Goal: Check status: Check status

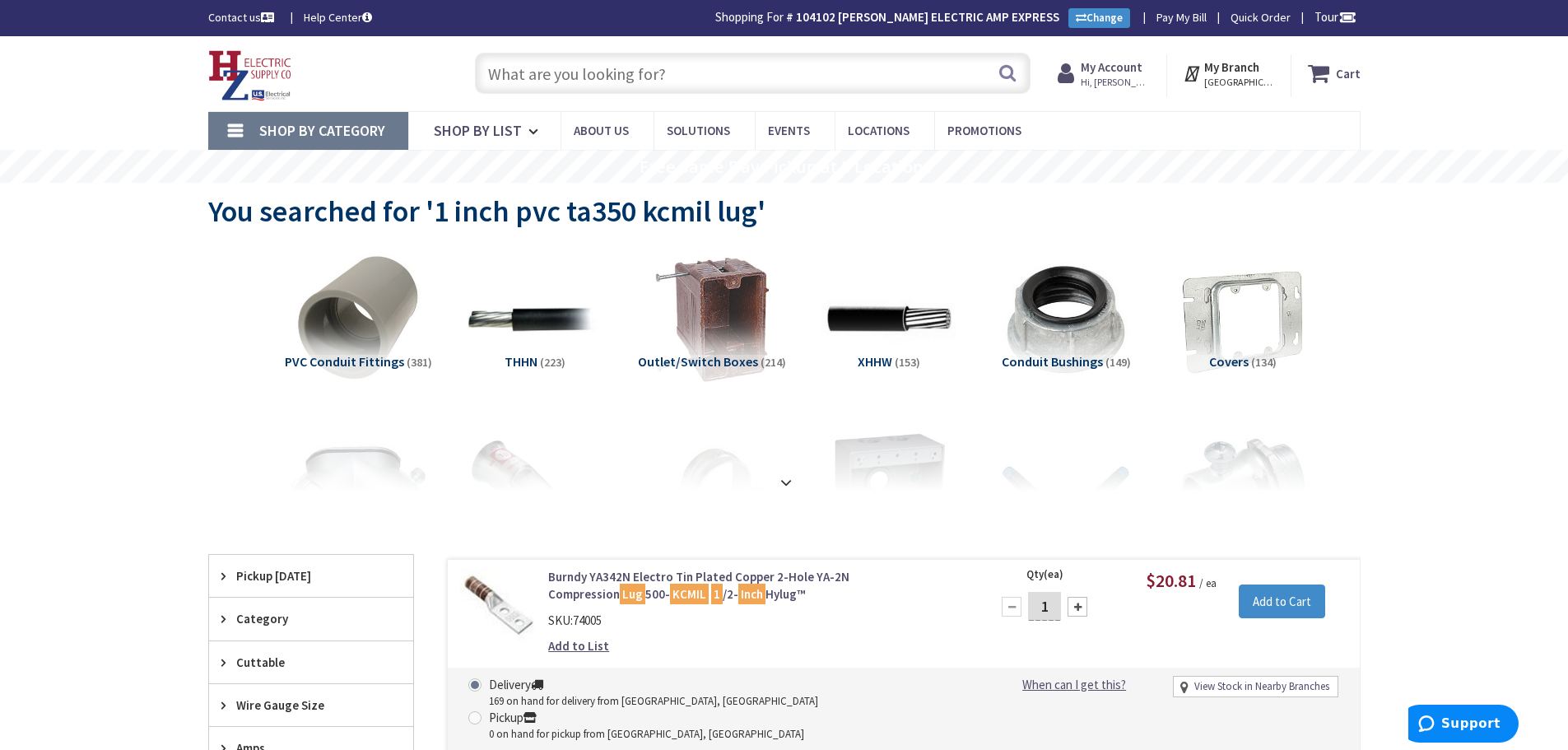
click at [528, 70] on input "text" at bounding box center [752, 73] width 555 height 41
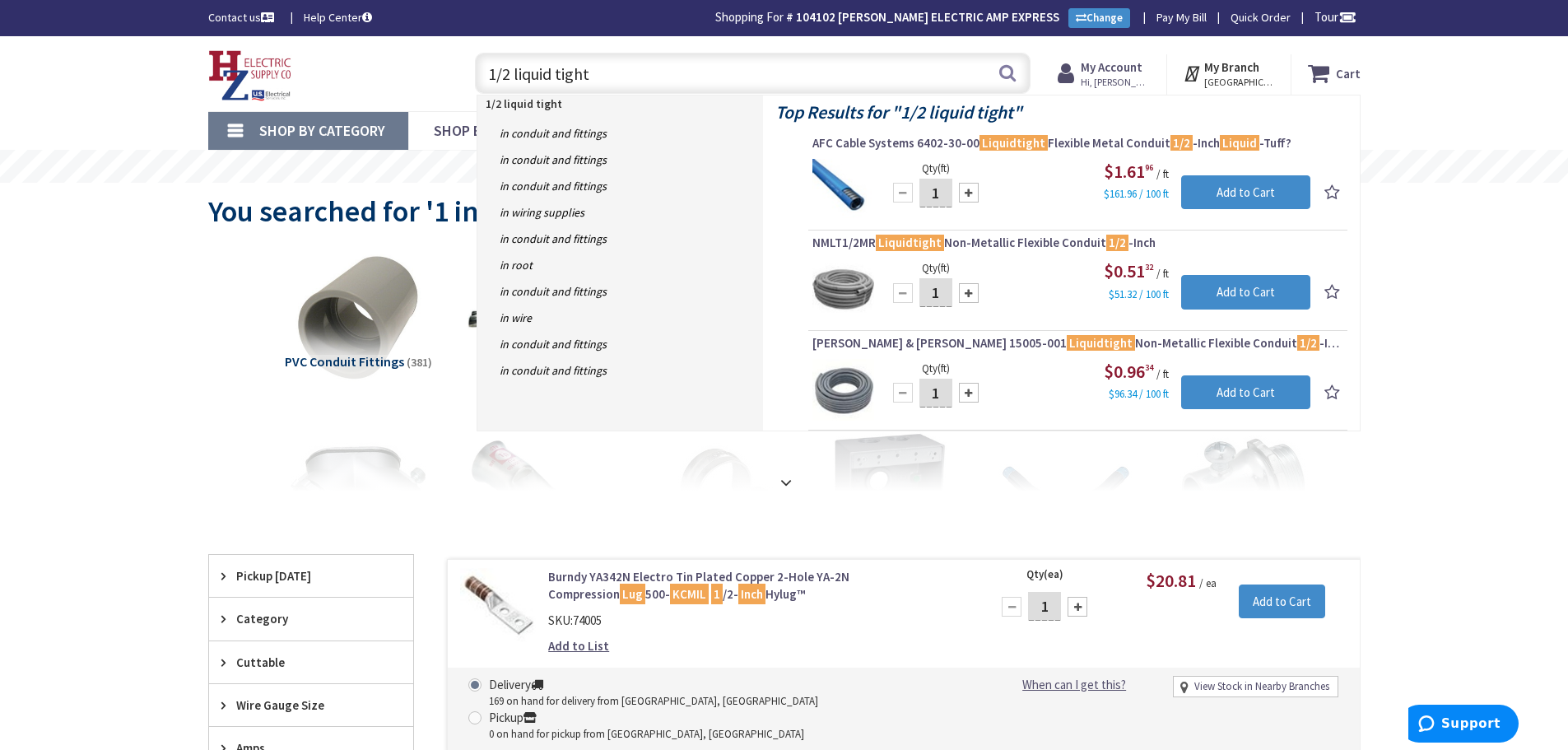
drag, startPoint x: 595, startPoint y: 73, endPoint x: 356, endPoint y: 86, distance: 239.4
click at [349, 80] on div "Toggle Nav 1/2 liquid tight 1/2 liquid tight Search Cart My Cart Close" at bounding box center [784, 74] width 1177 height 55
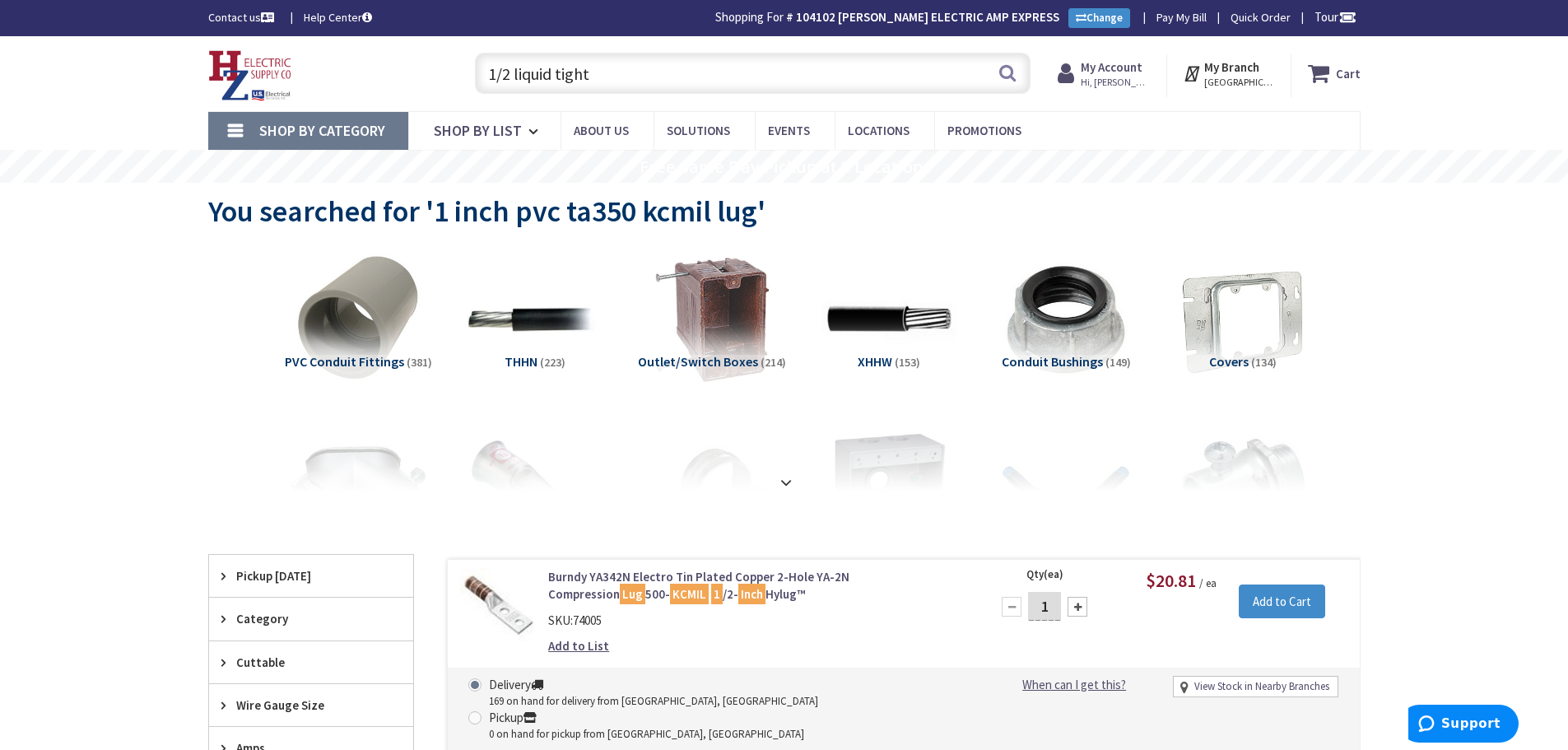
click at [603, 75] on input "1/2 liquid tight" at bounding box center [752, 73] width 555 height 41
click at [609, 75] on input "1/2 liquid tight" at bounding box center [752, 73] width 555 height 41
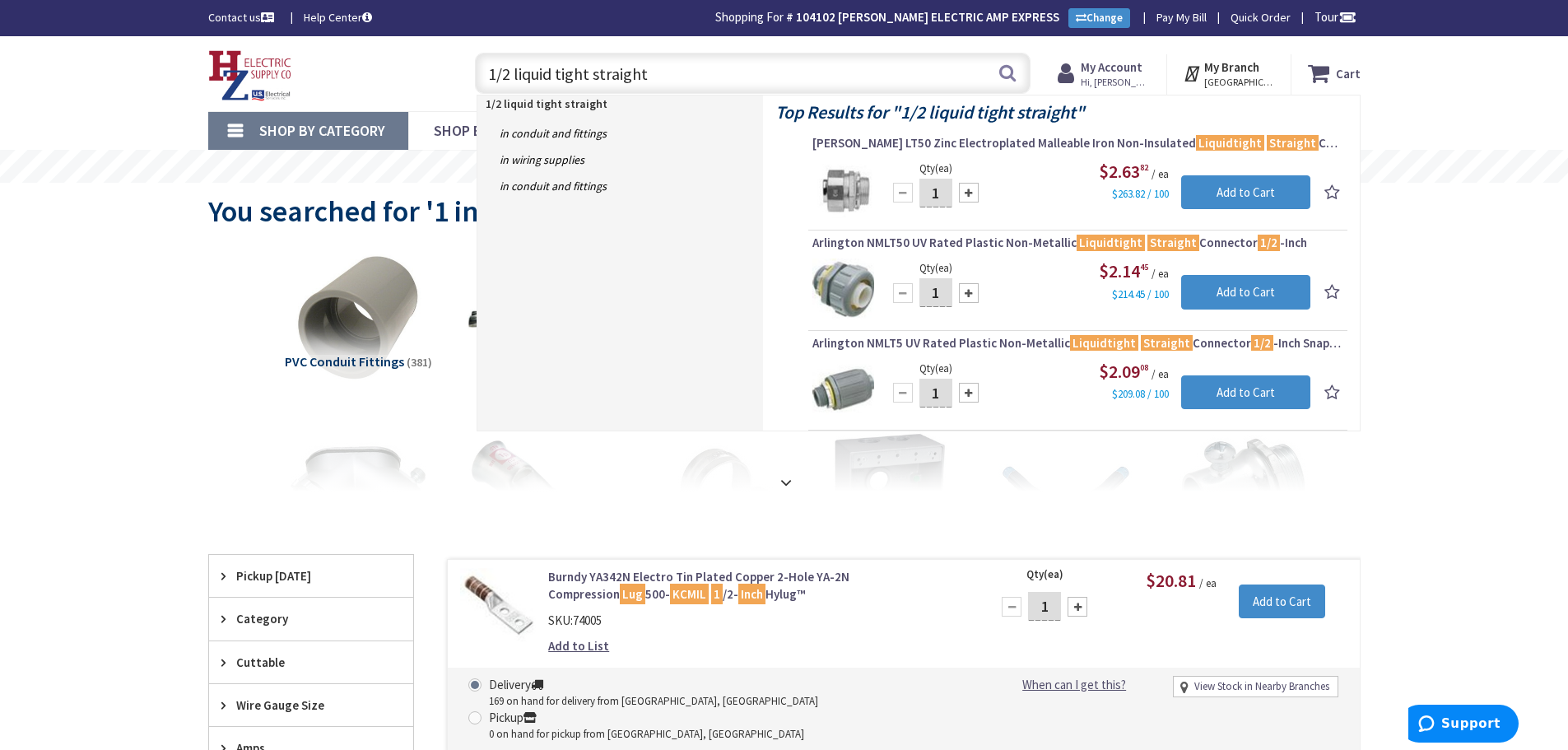
drag, startPoint x: 620, startPoint y: 70, endPoint x: 354, endPoint y: 87, distance: 266.5
click at [333, 87] on div "Toggle Nav 1/2 liquid tight straight 1/2 liquid tight straight Search Cart My C…" at bounding box center [784, 74] width 1177 height 55
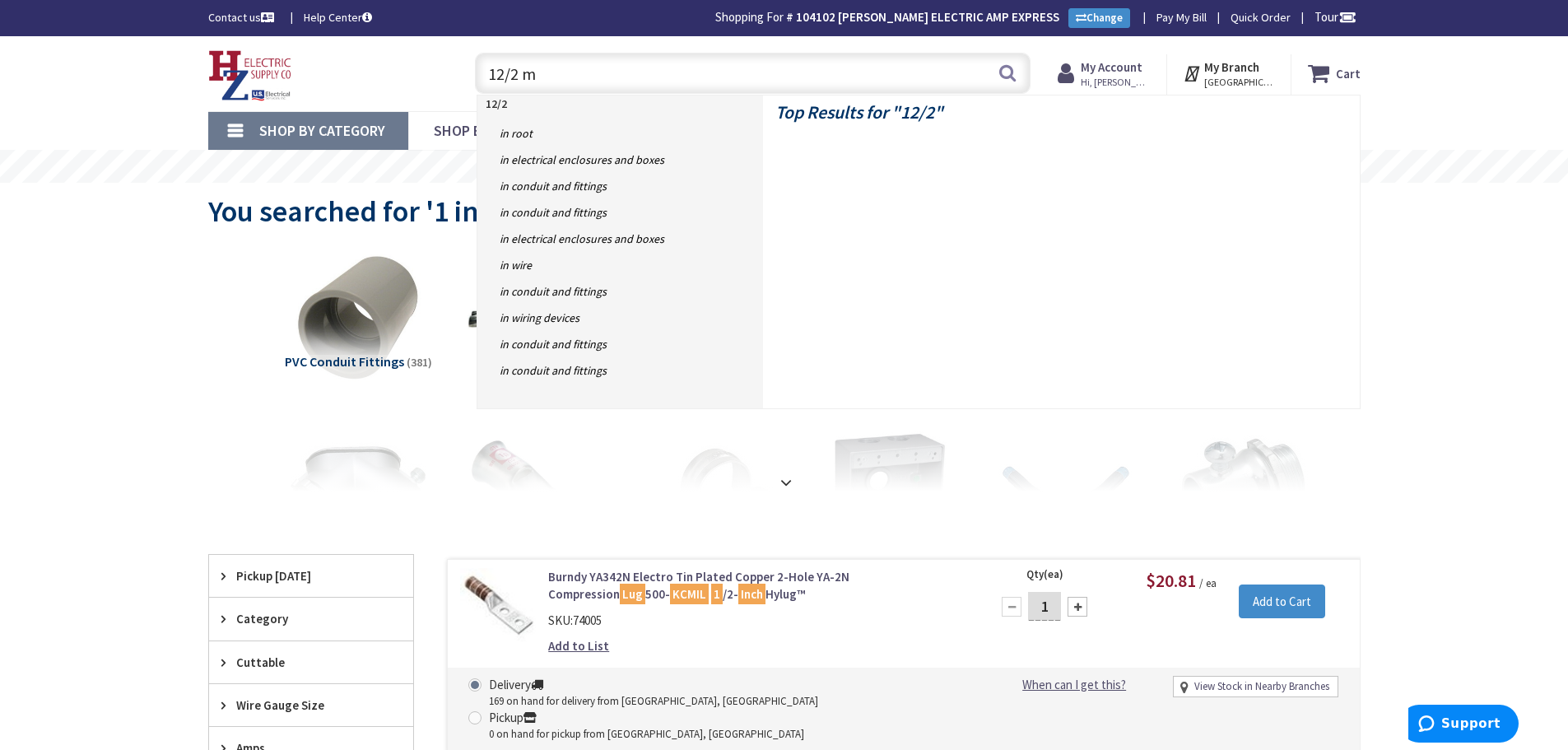
type input "12/2 mc"
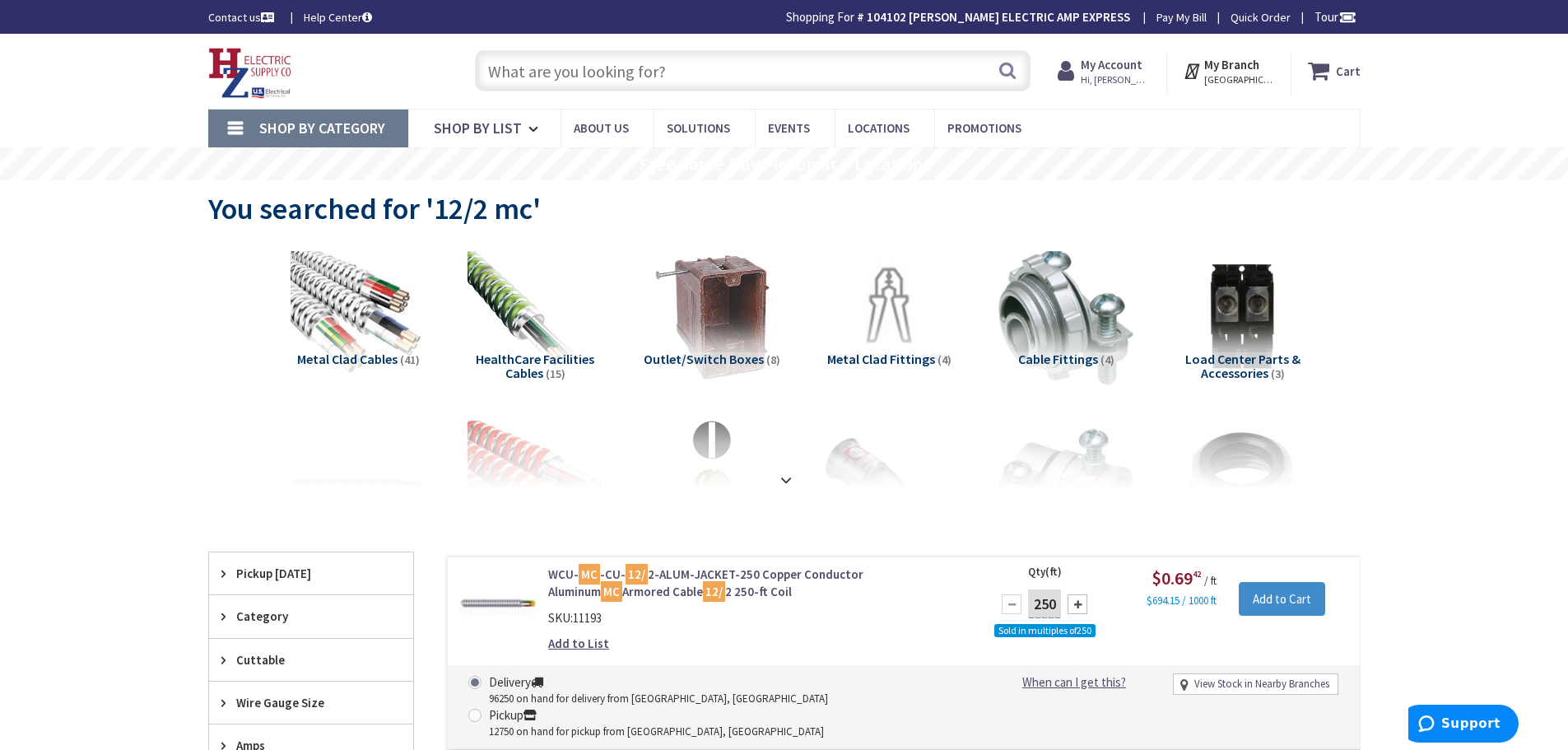
type input "Piper Farm, [STREET_ADDRESS]"
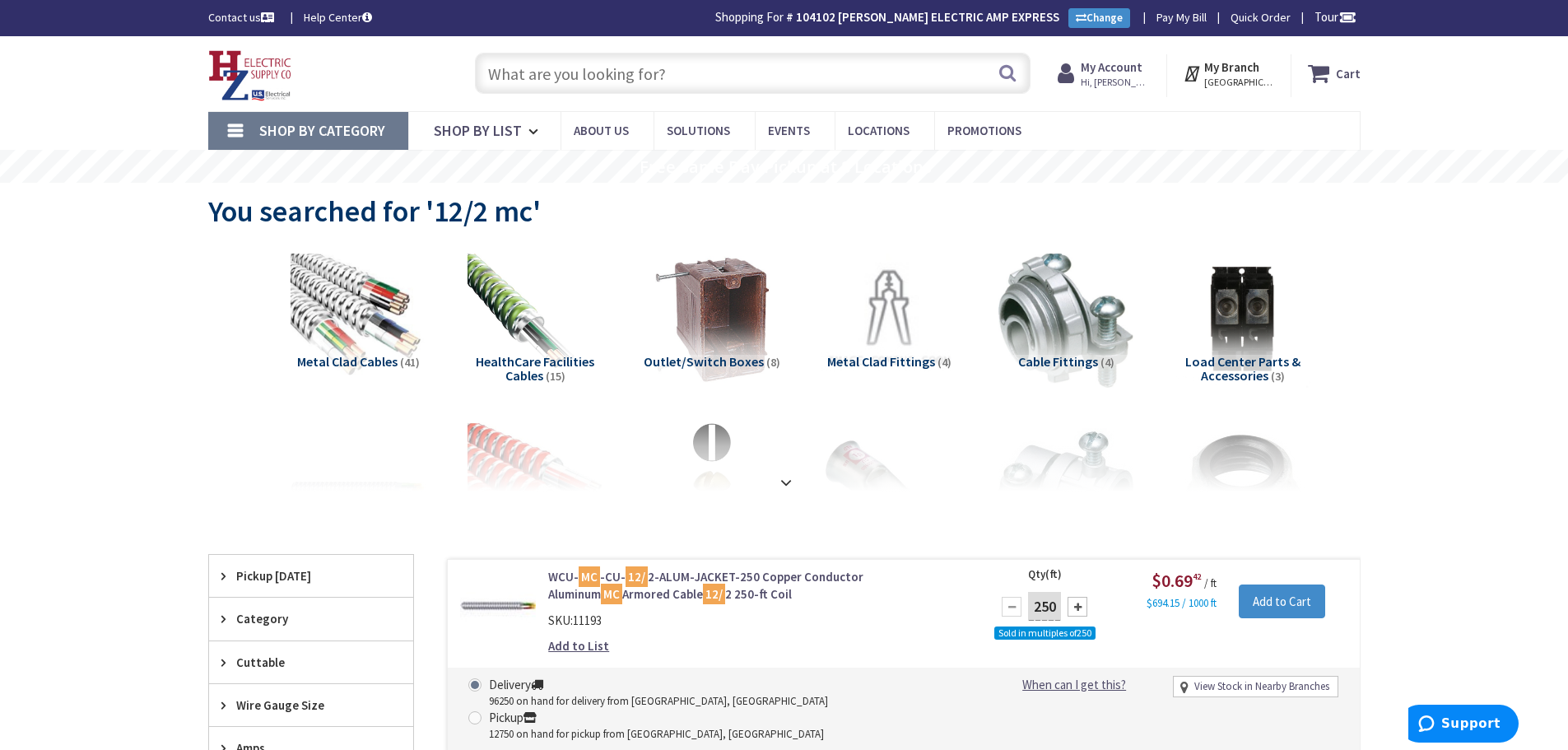
drag, startPoint x: 519, startPoint y: 75, endPoint x: 1564, endPoint y: 187, distance: 1051.0
click at [553, 91] on input "text" at bounding box center [752, 73] width 555 height 41
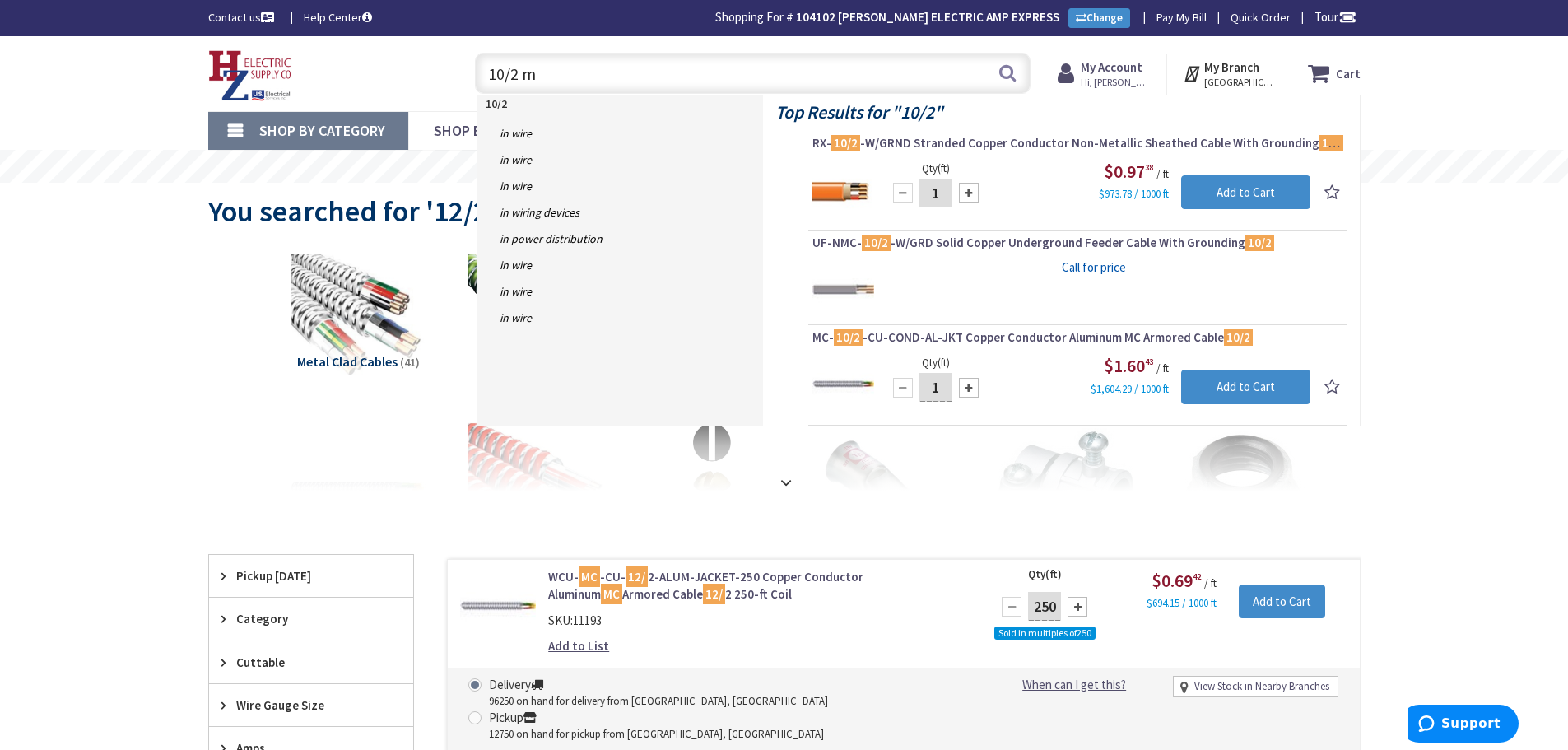
type input "10/2 mc"
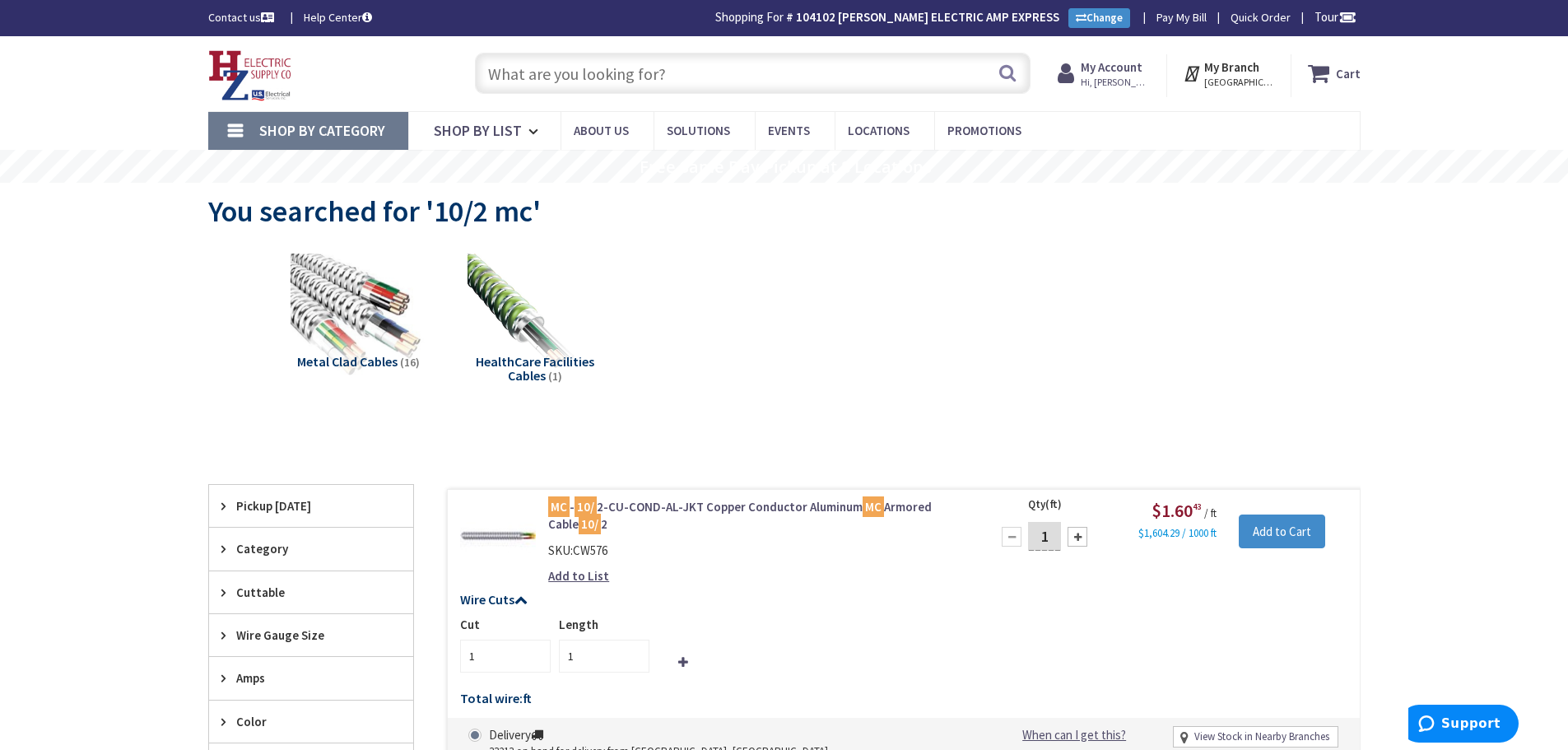
drag, startPoint x: 518, startPoint y: 64, endPoint x: 579, endPoint y: 102, distance: 71.9
click at [527, 71] on input "text" at bounding box center [752, 73] width 555 height 41
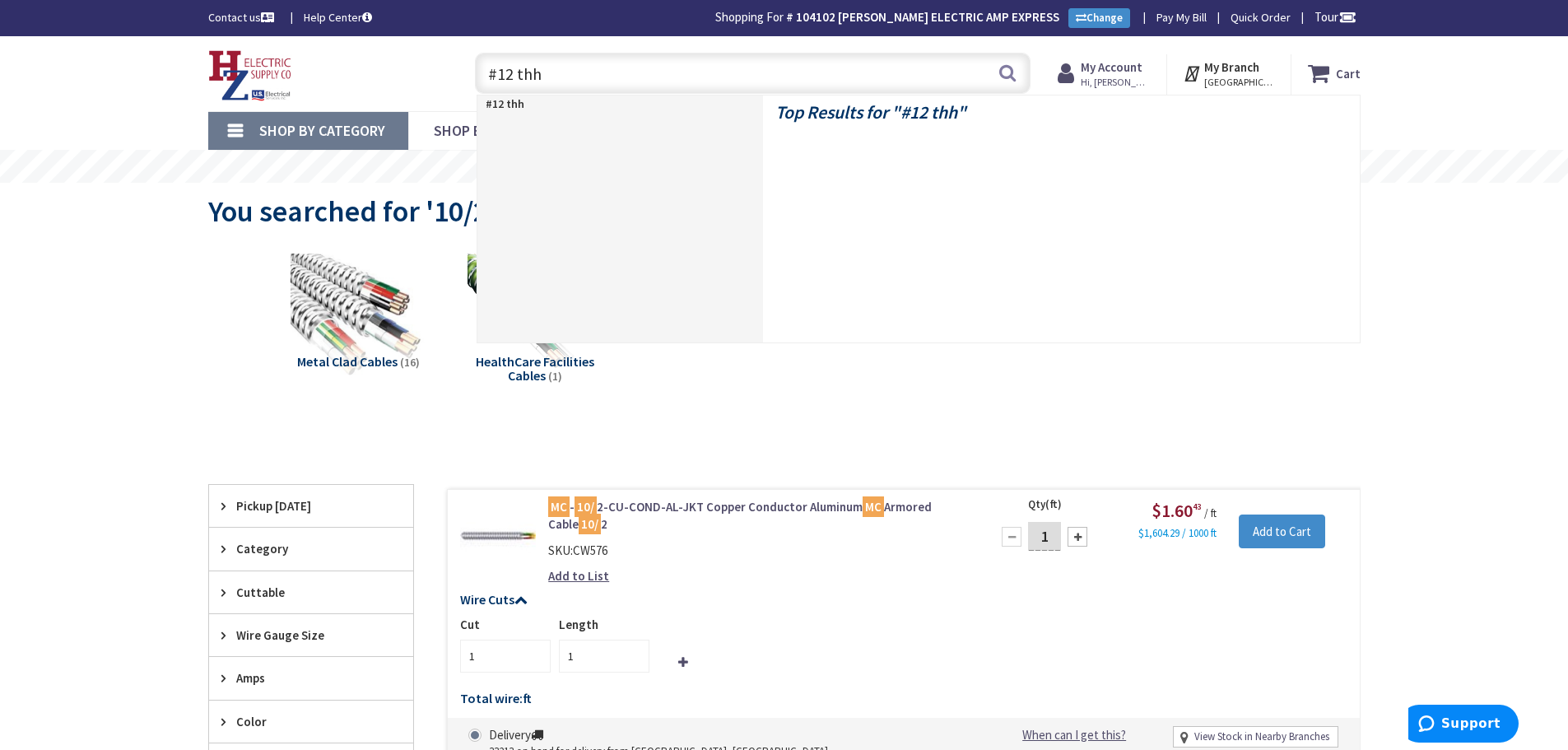
type input "#12 thhn"
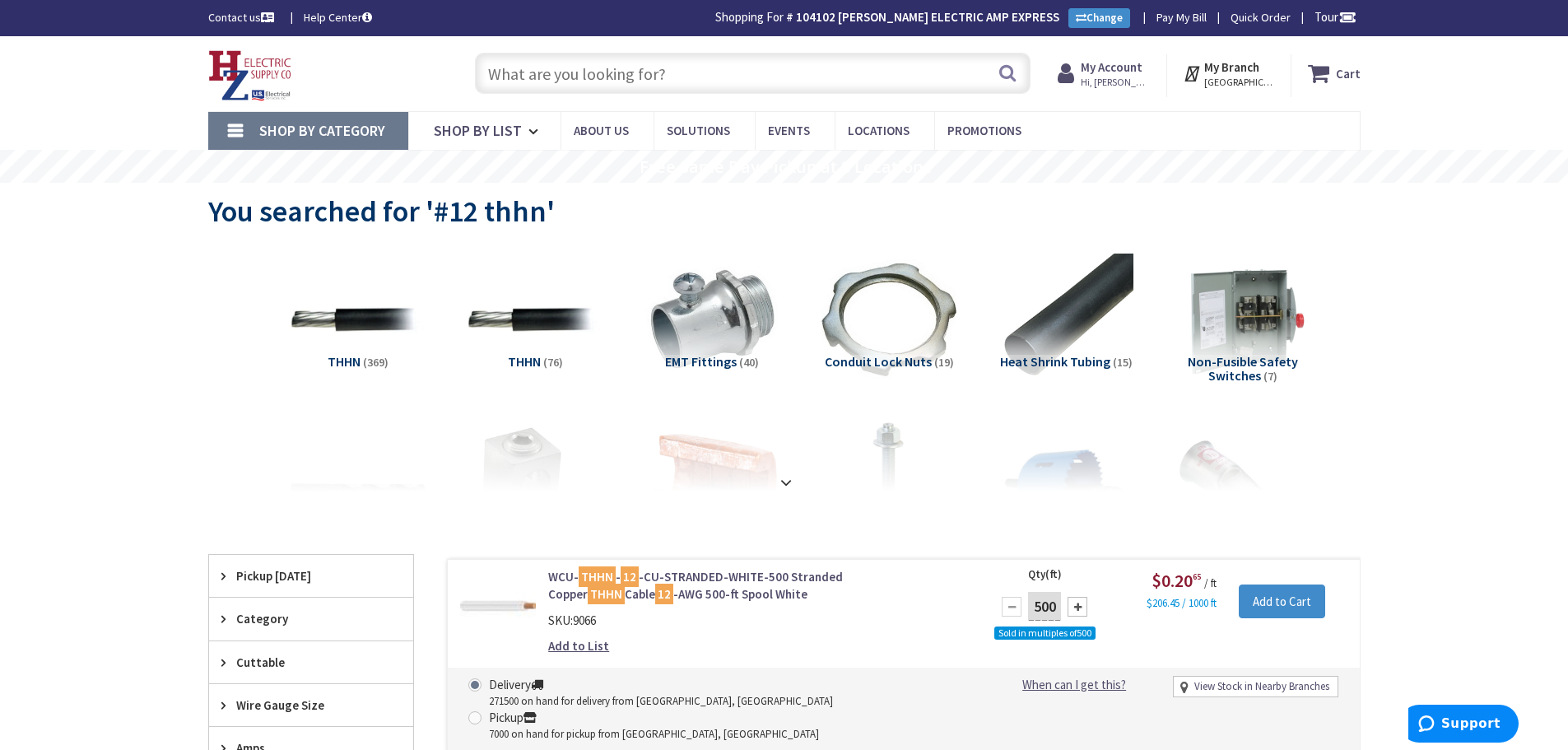
click at [509, 69] on input "text" at bounding box center [752, 73] width 555 height 41
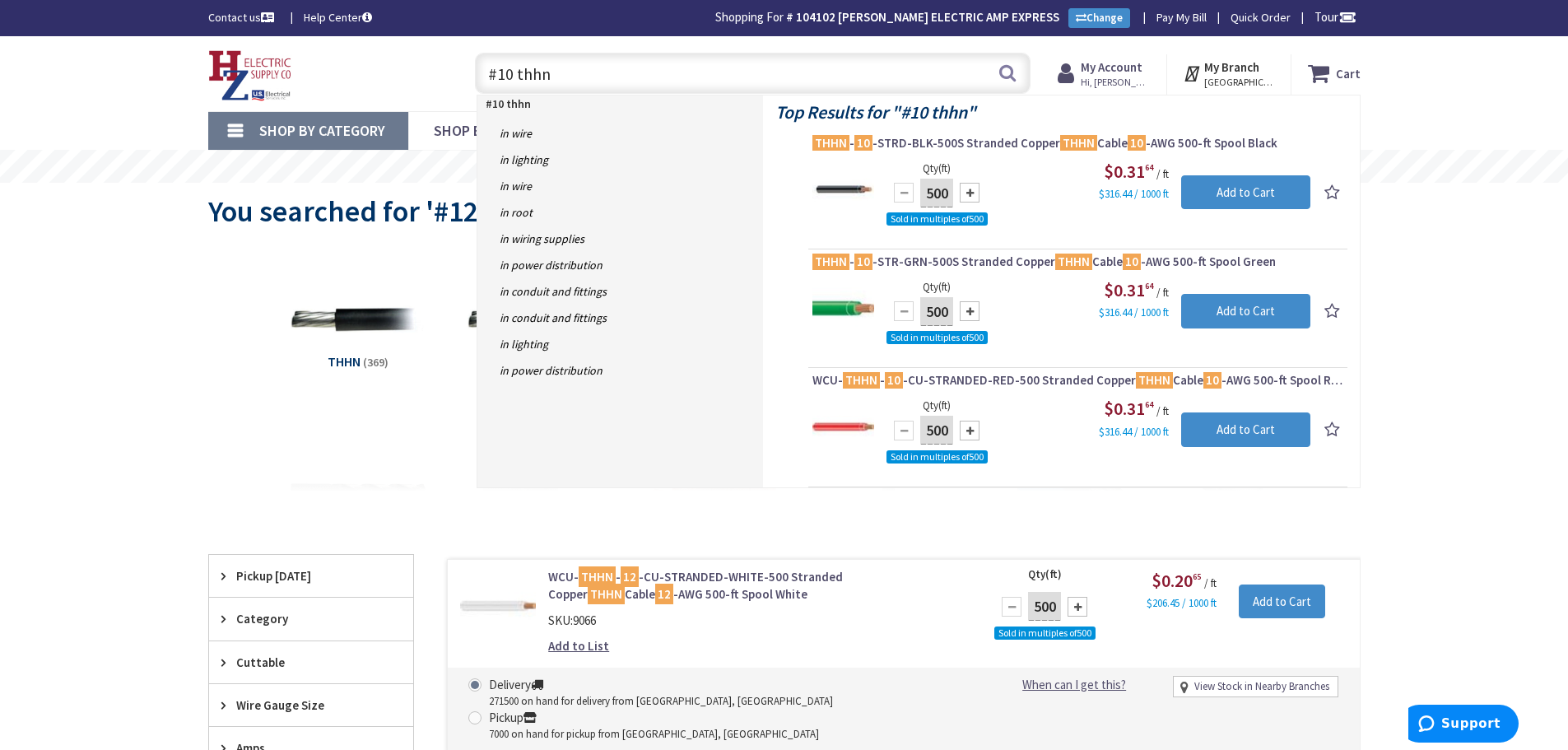
type input "#10 thhn"
click at [1137, 67] on strong "My Account" at bounding box center [1111, 67] width 62 height 16
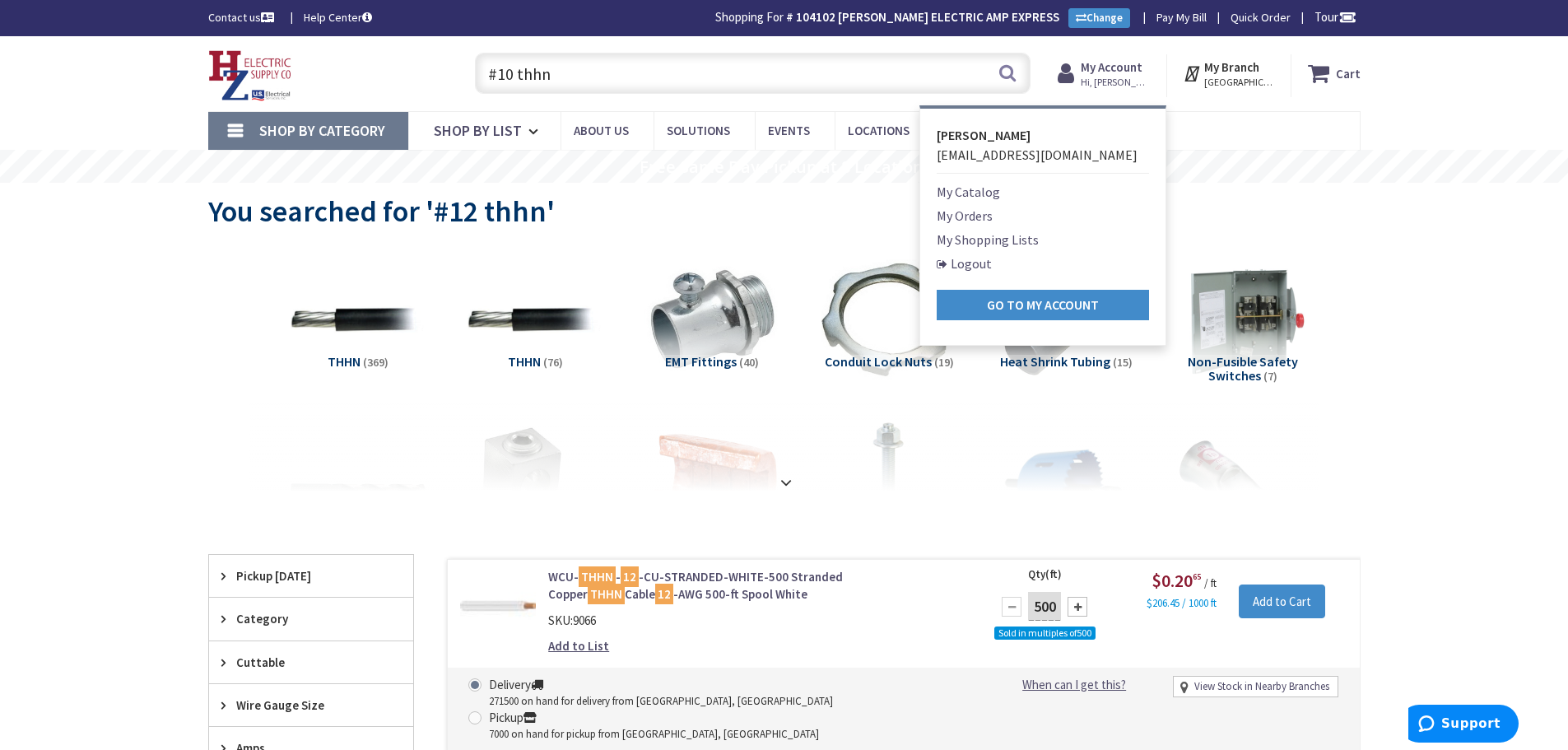
click at [964, 215] on link "My Orders" at bounding box center [965, 216] width 56 height 20
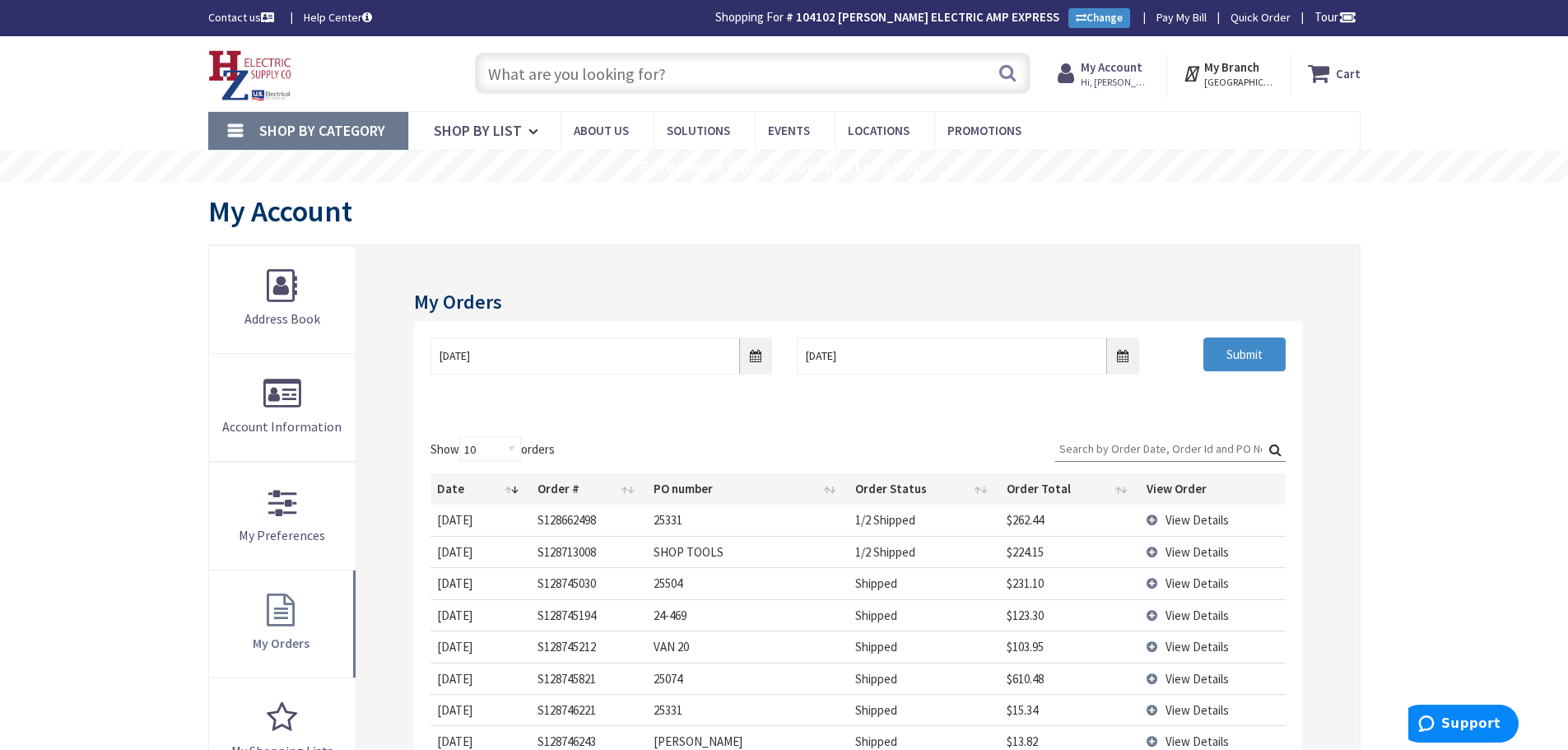
click at [1078, 453] on input "Search:" at bounding box center [1170, 449] width 230 height 25
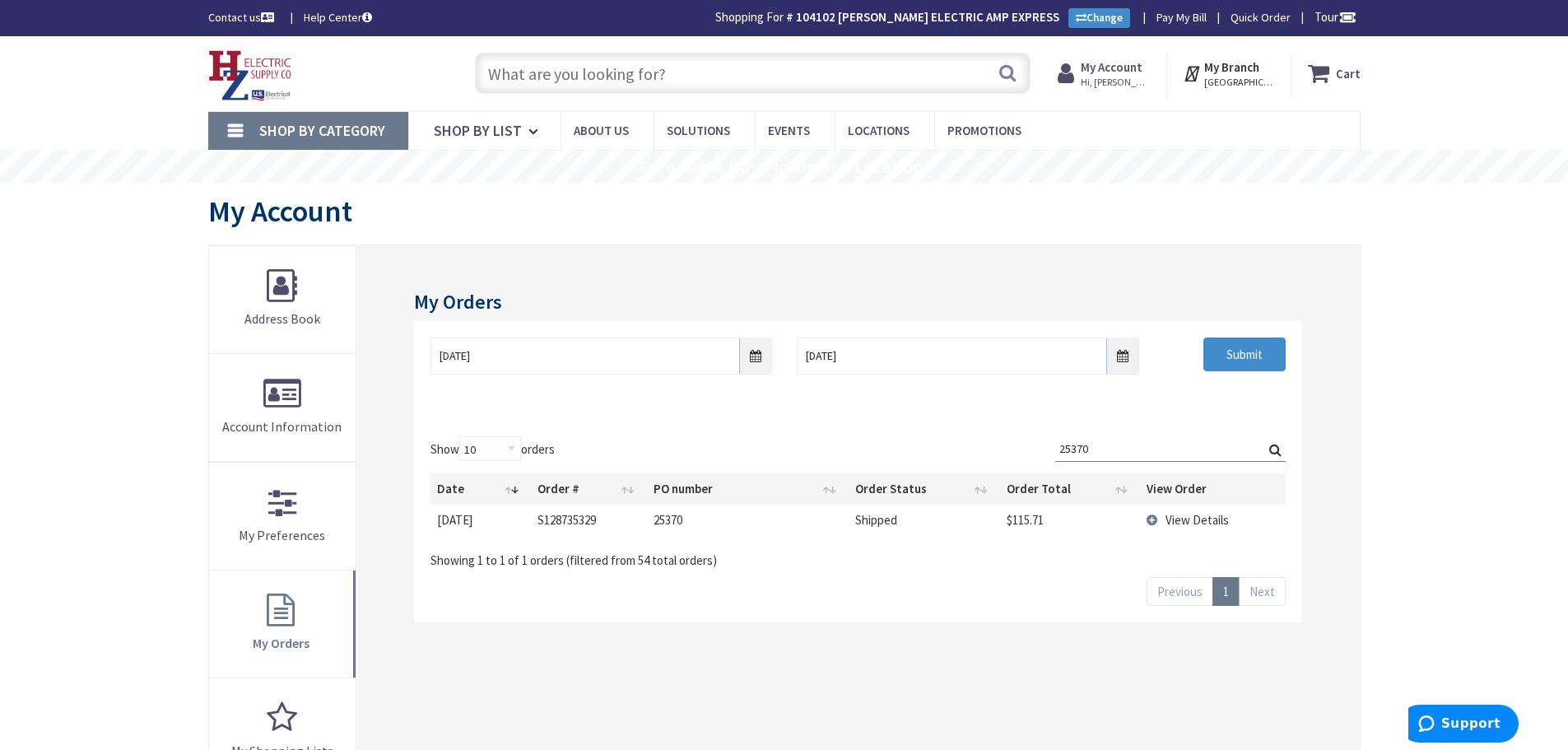
click at [1152, 524] on td "View Details" at bounding box center [1212, 520] width 145 height 30
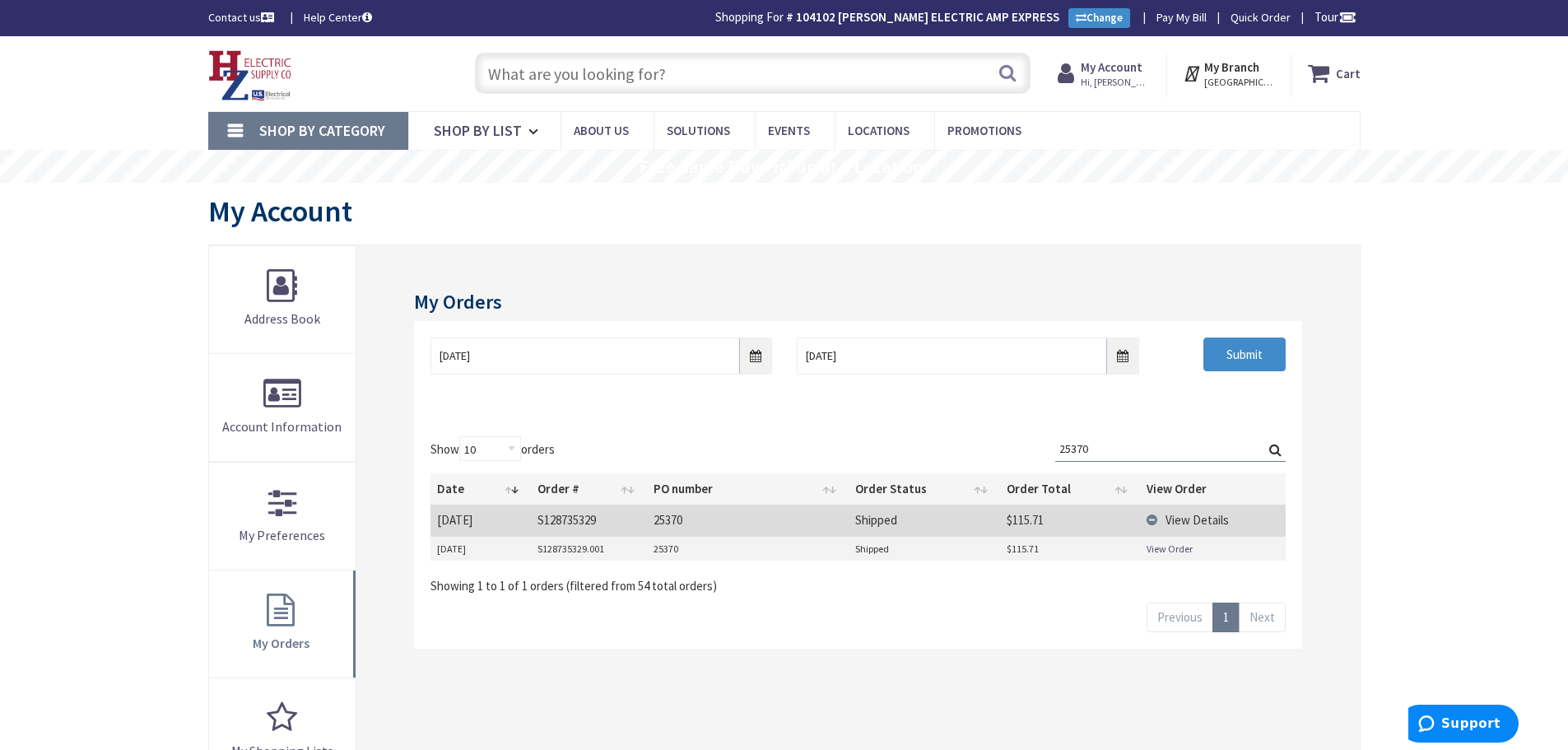
click at [1161, 545] on link "View Order" at bounding box center [1170, 548] width 46 height 14
click at [1144, 549] on td "View Order" at bounding box center [1212, 549] width 145 height 25
click at [1173, 548] on link "View Order" at bounding box center [1170, 548] width 46 height 14
drag, startPoint x: 1101, startPoint y: 442, endPoint x: 775, endPoint y: 495, distance: 330.3
click at [774, 466] on div "Show 10 25 50 100 orders Search: 25370 Date Order # PO number Order Status Orde…" at bounding box center [858, 515] width 854 height 158
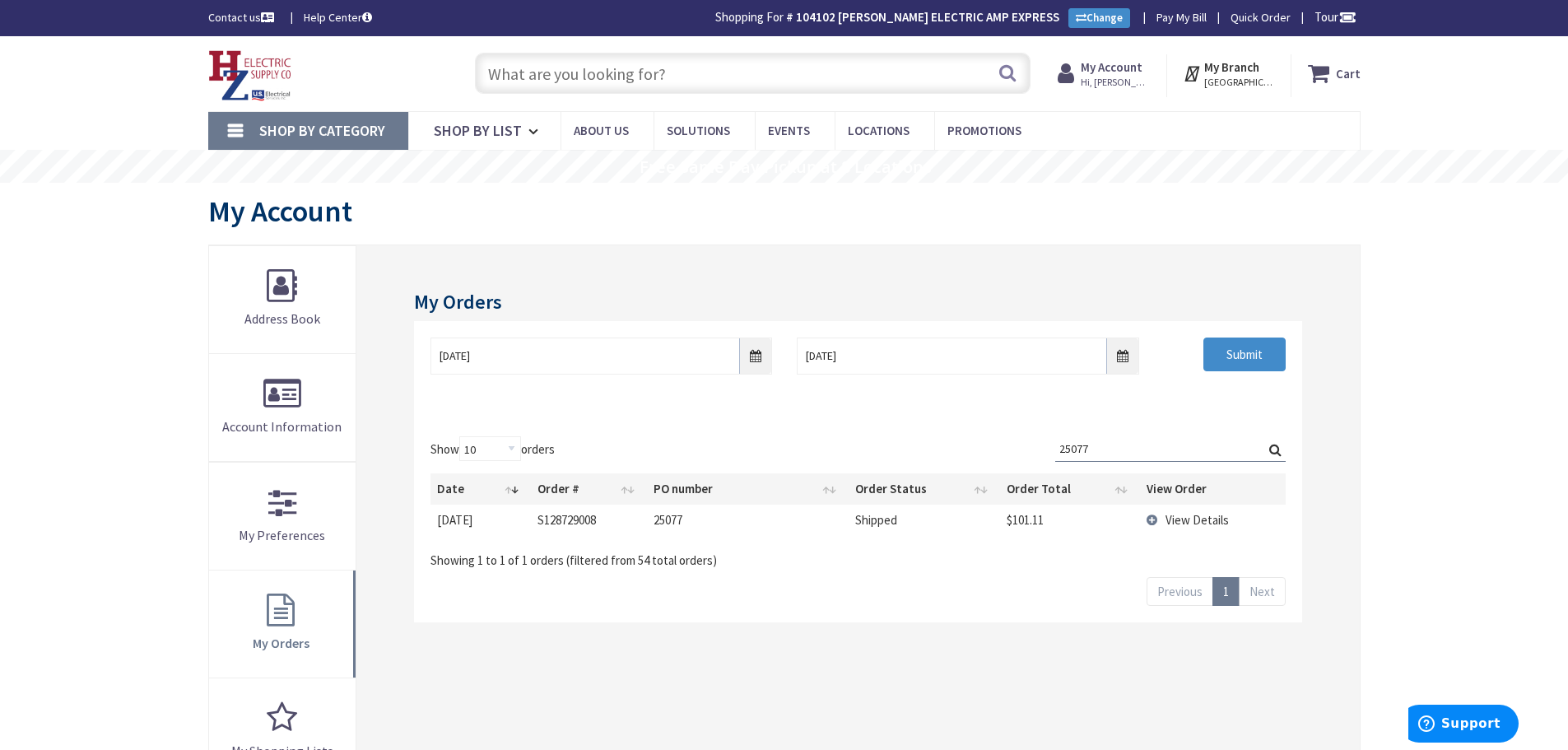
click at [1156, 520] on td "View Details" at bounding box center [1212, 520] width 145 height 30
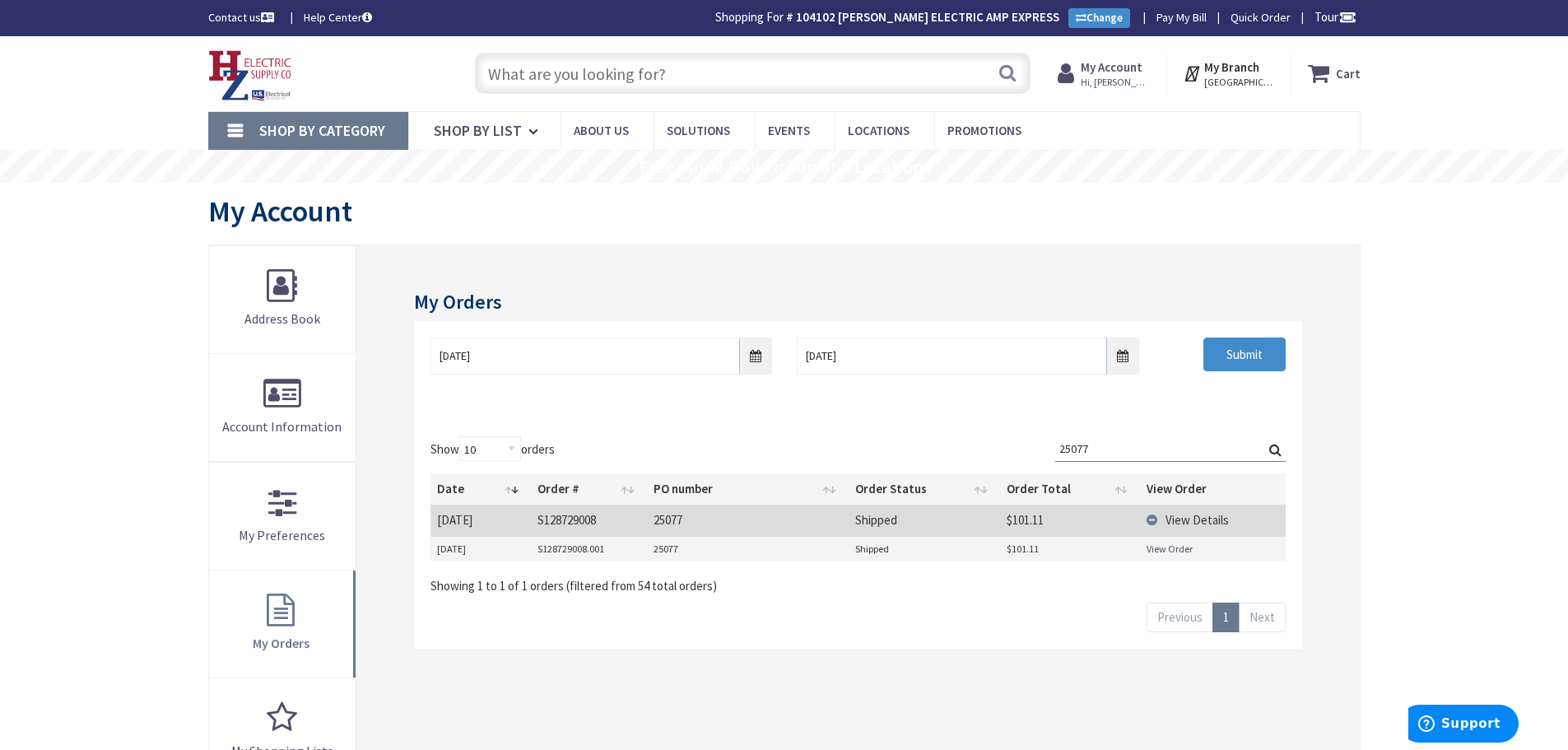
click at [1162, 552] on link "View Order" at bounding box center [1170, 548] width 46 height 14
drag, startPoint x: 1098, startPoint y: 441, endPoint x: 784, endPoint y: 451, distance: 314.2
click at [785, 451] on div "Show 10 25 50 100 orders Search: 25077 Date Order # PO number Order Status Orde…" at bounding box center [858, 515] width 854 height 158
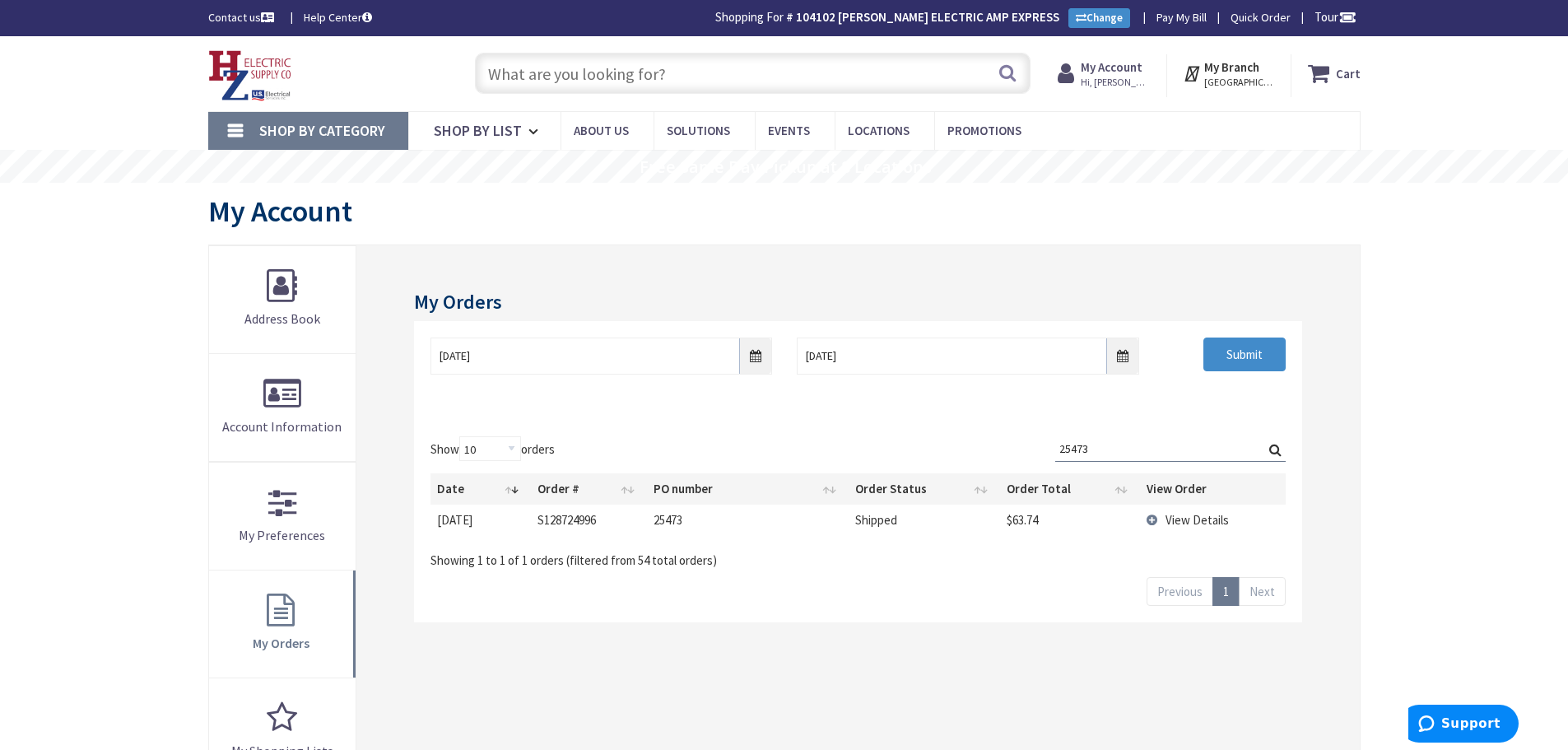
type input "25473"
click at [1153, 515] on td "View Details" at bounding box center [1212, 520] width 145 height 30
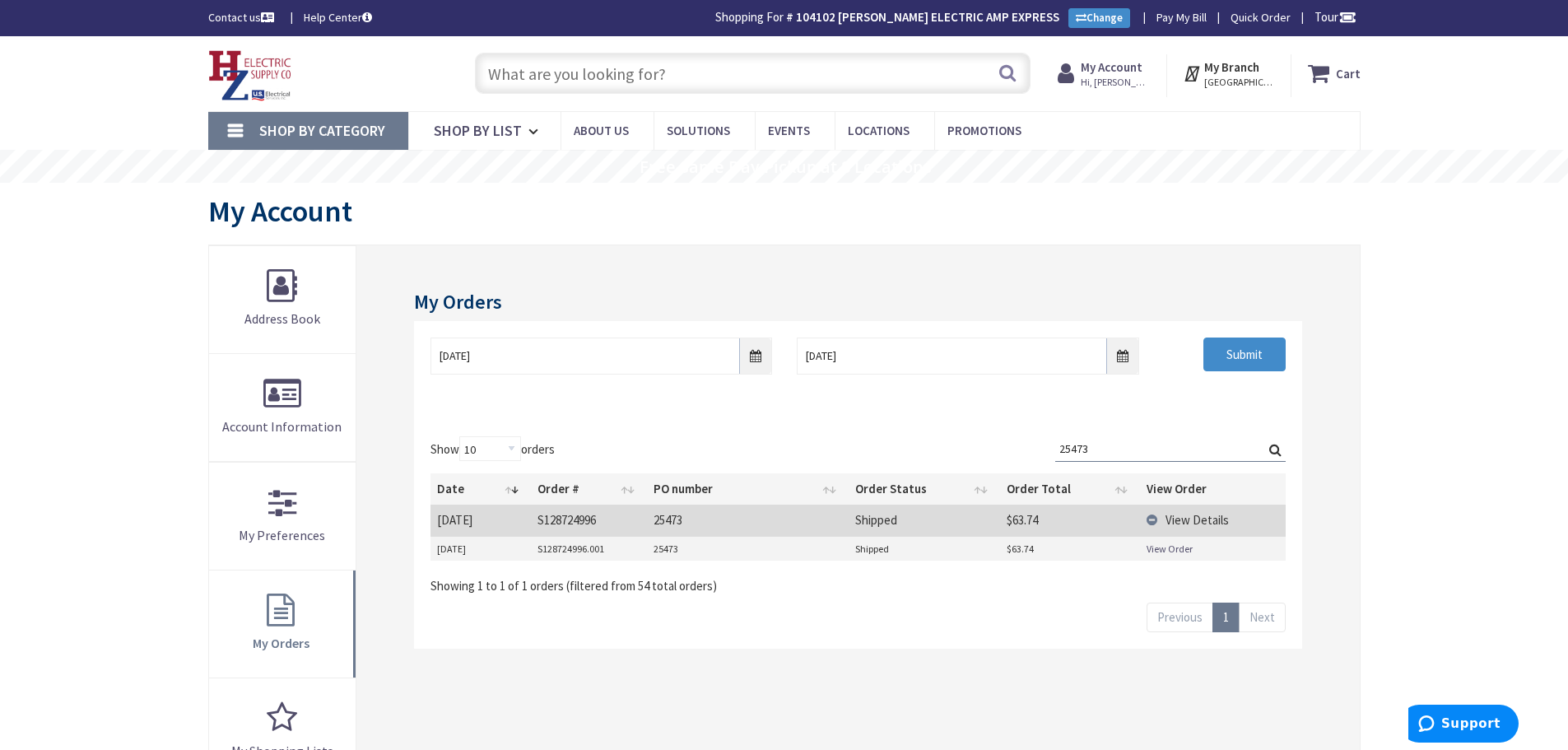
click at [1155, 552] on link "View Order" at bounding box center [1170, 548] width 46 height 14
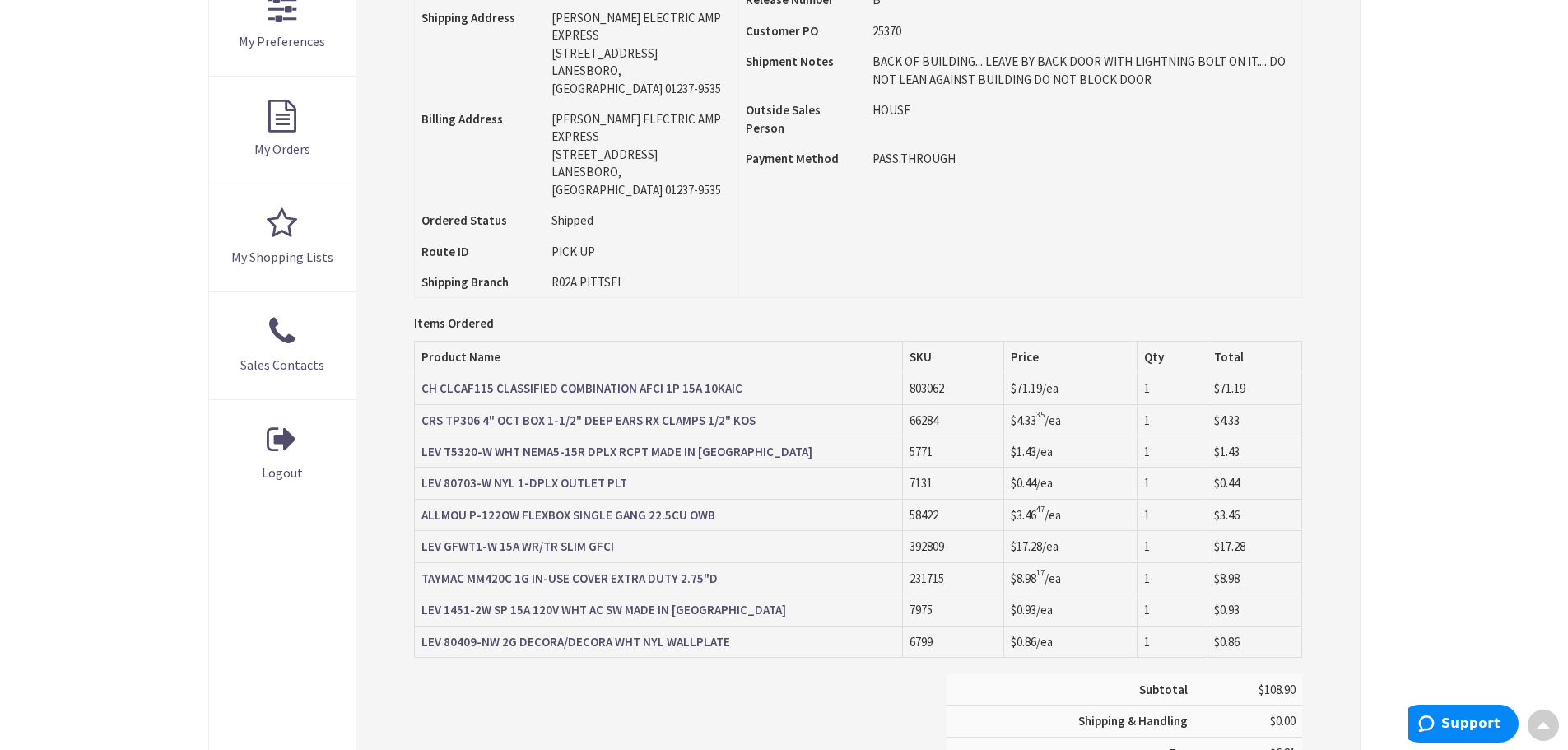
scroll to position [497, 0]
click at [701, 410] on strong "CRS TP306 4" OCT BOX 1-1/2" DEEP EARS RX CLAMPS 1/2" KOS" at bounding box center [588, 418] width 334 height 16
click at [566, 505] on strong "ALLMOU P-122OW FLEXBOX SINGLE GANG 22.5CU OWB" at bounding box center [569, 513] width 294 height 16
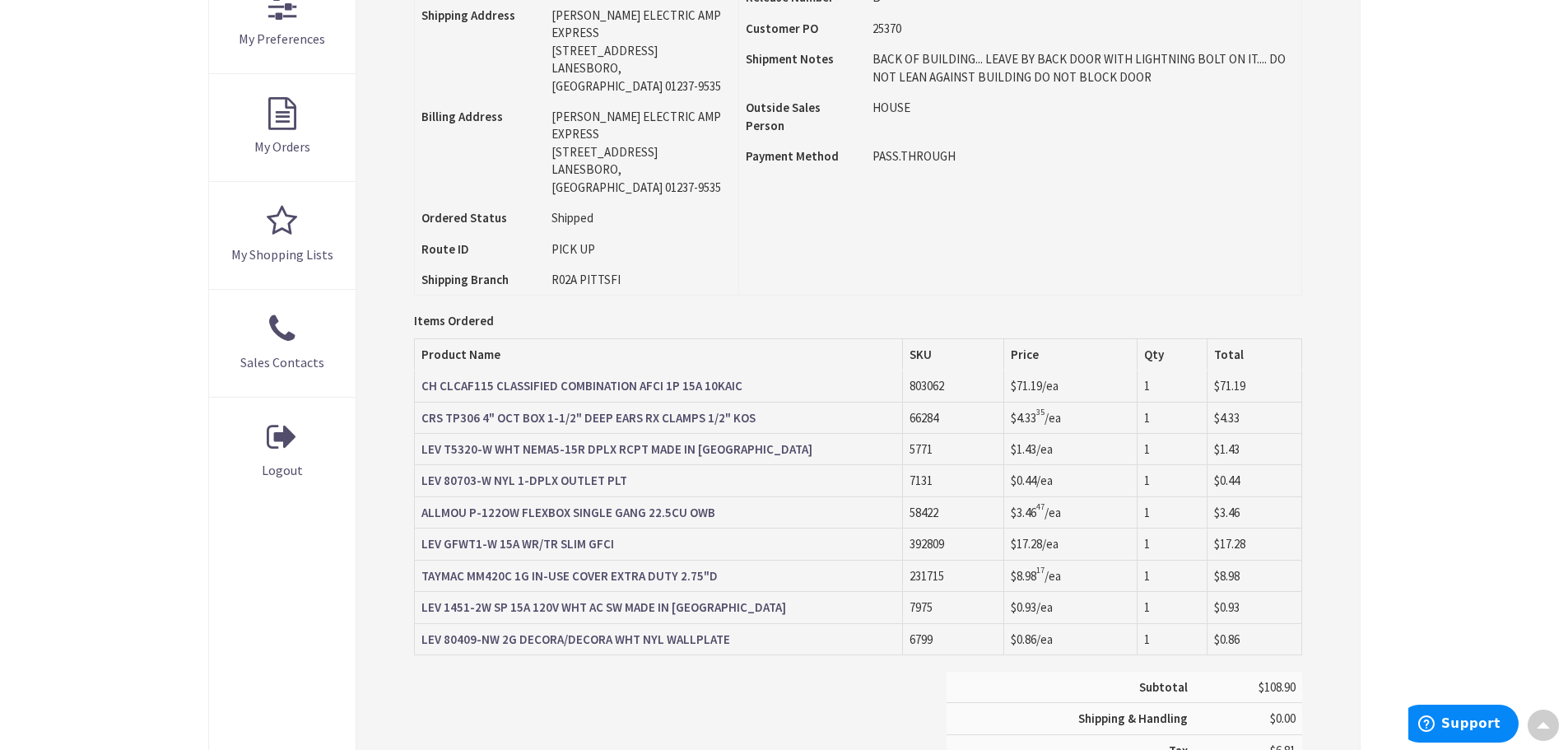
click at [553, 631] on strong "LEV 80409-NW 2G DECORA/DECORA WHT NYL WALLPLATE" at bounding box center [576, 639] width 308 height 16
click at [621, 599] on strong "LEV 1451-2W SP 15A 120V WHT AC SW MADE IN USA" at bounding box center [603, 607] width 365 height 16
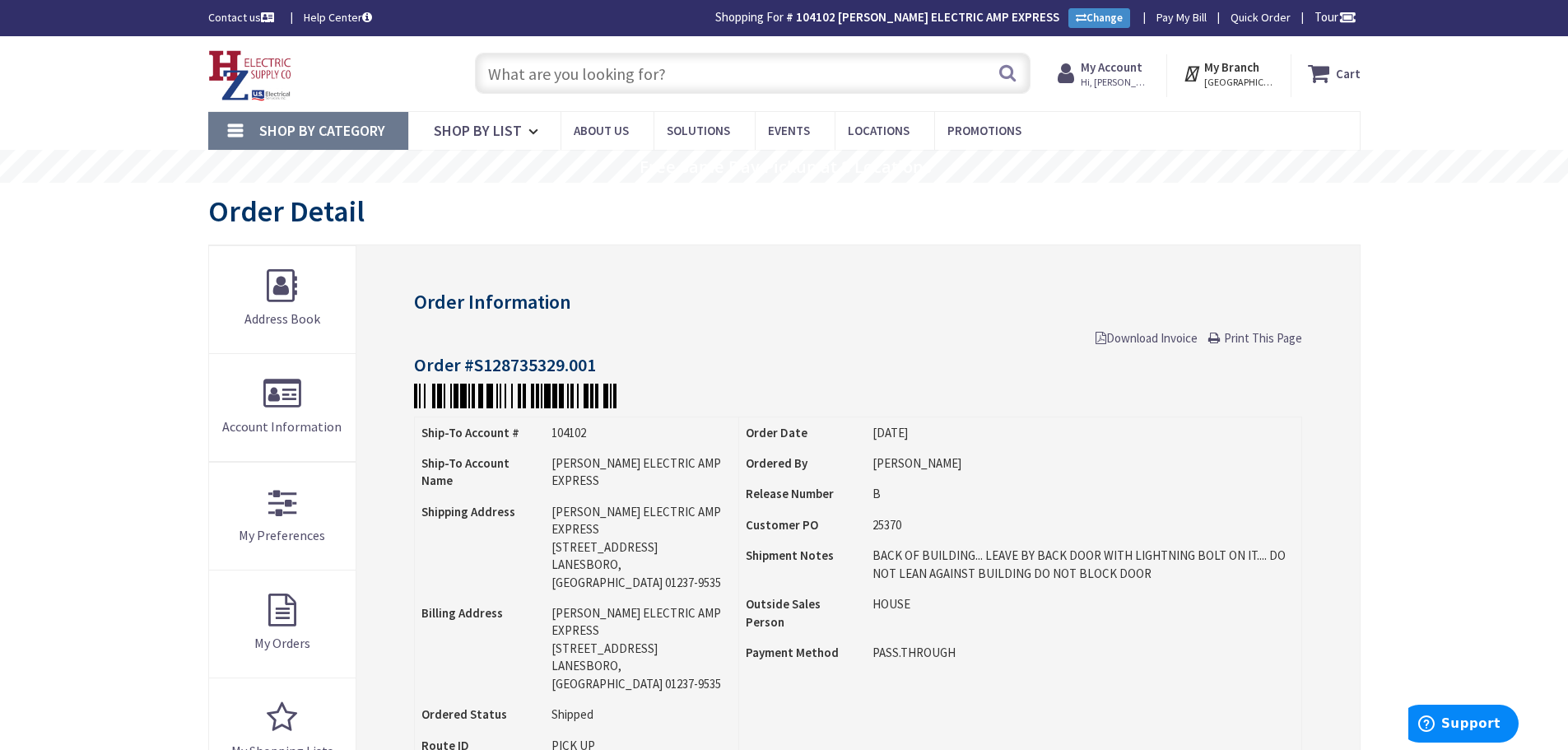
drag, startPoint x: 511, startPoint y: 69, endPoint x: 1576, endPoint y: 409, distance: 1118.0
click at [512, 69] on input "text" at bounding box center [752, 73] width 555 height 41
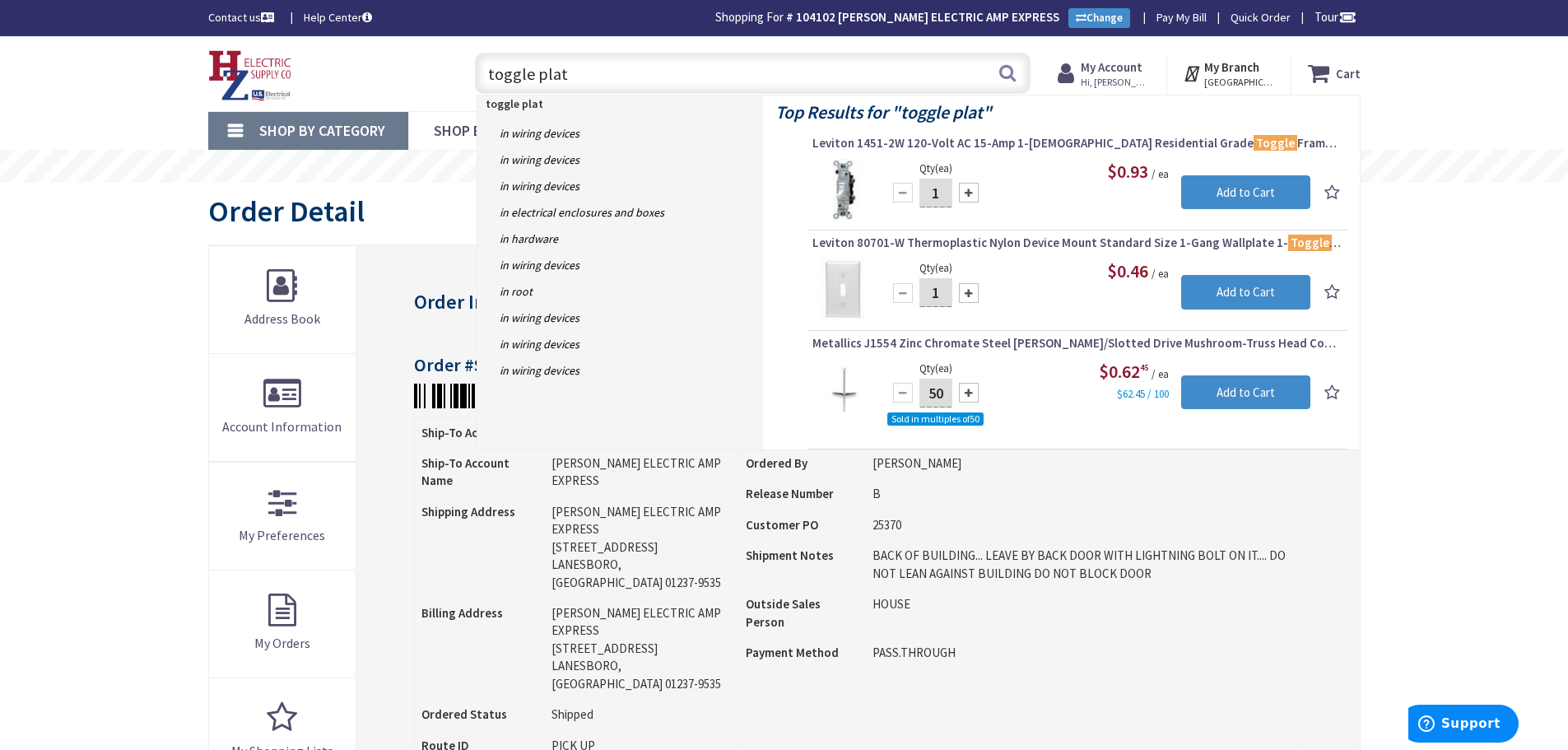
type input "toggle plate"
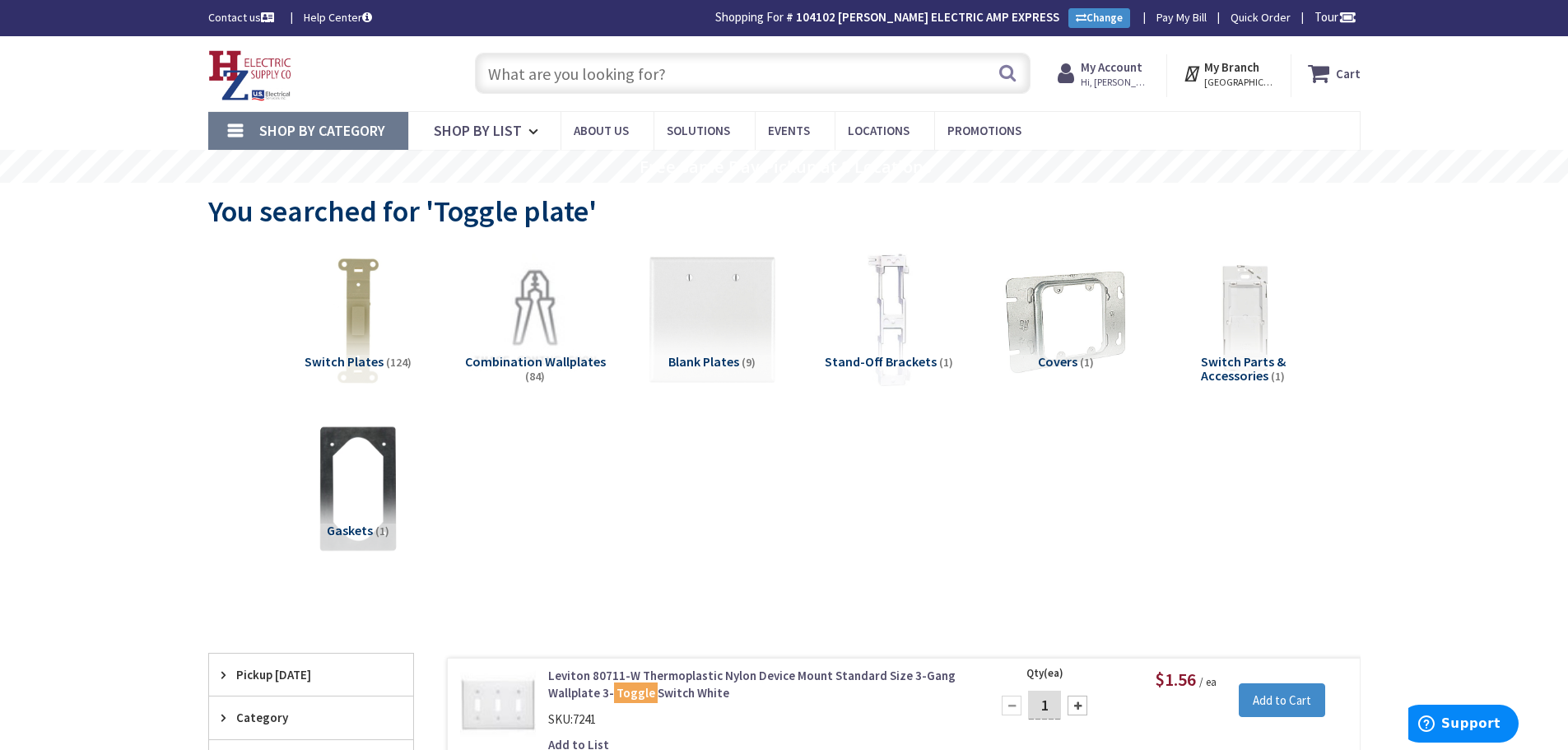
drag, startPoint x: 531, startPoint y: 62, endPoint x: 870, endPoint y: 169, distance: 355.5
click at [537, 64] on input "text" at bounding box center [752, 73] width 555 height 41
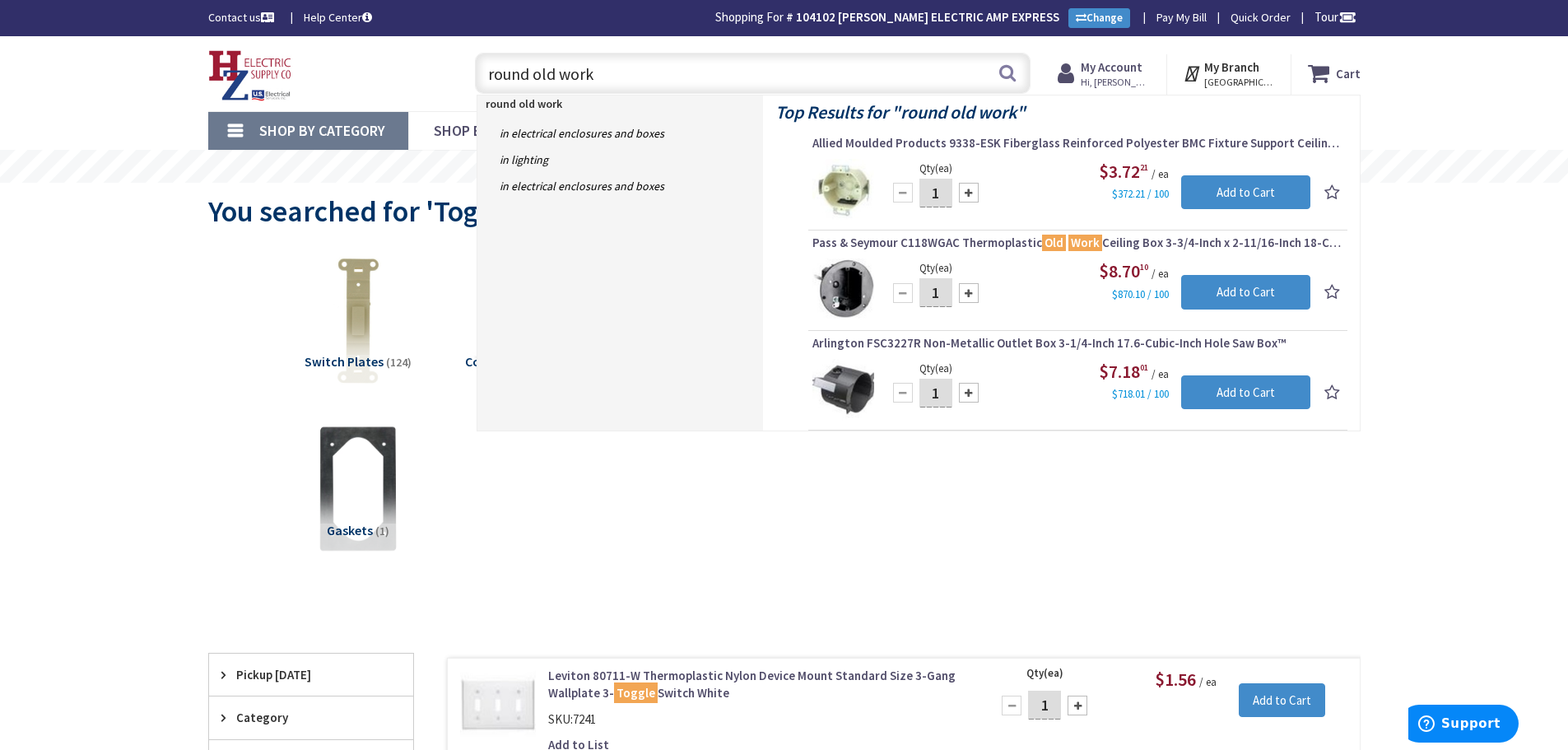
type input "round old work"
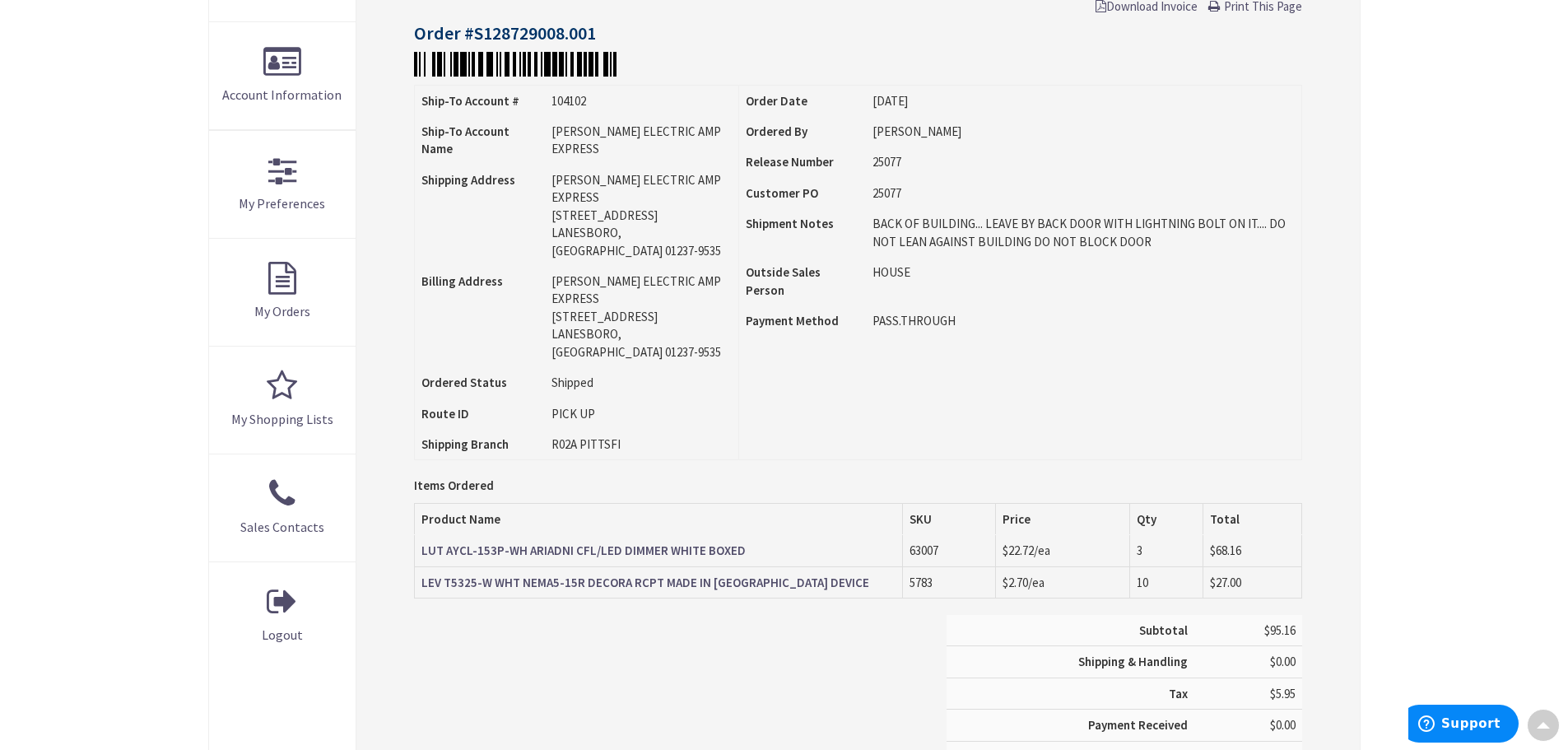
scroll to position [332, 0]
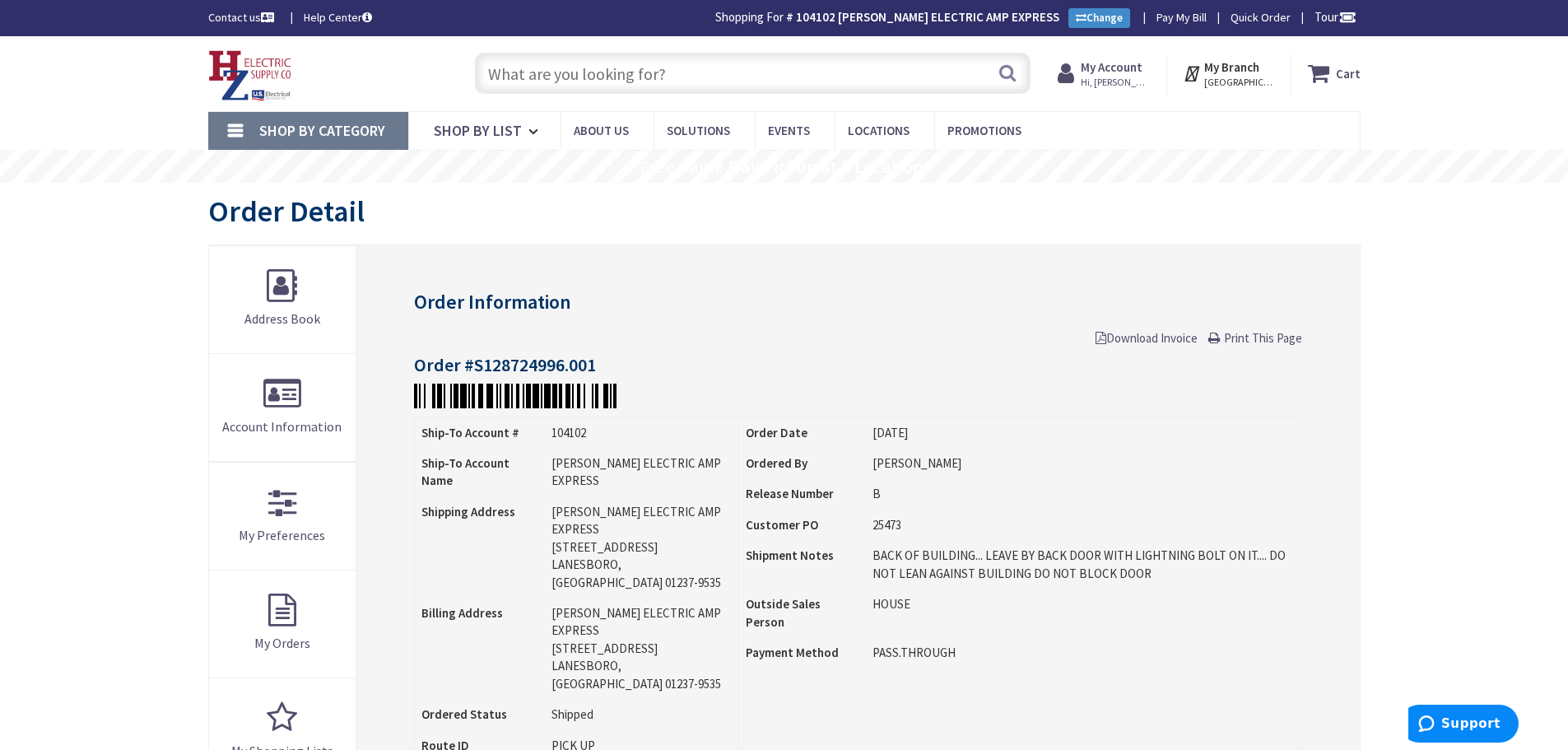
click at [569, 103] on div "Skip to Content Toggle Nav Search Cart My Cart Close" at bounding box center [784, 74] width 1235 height 75
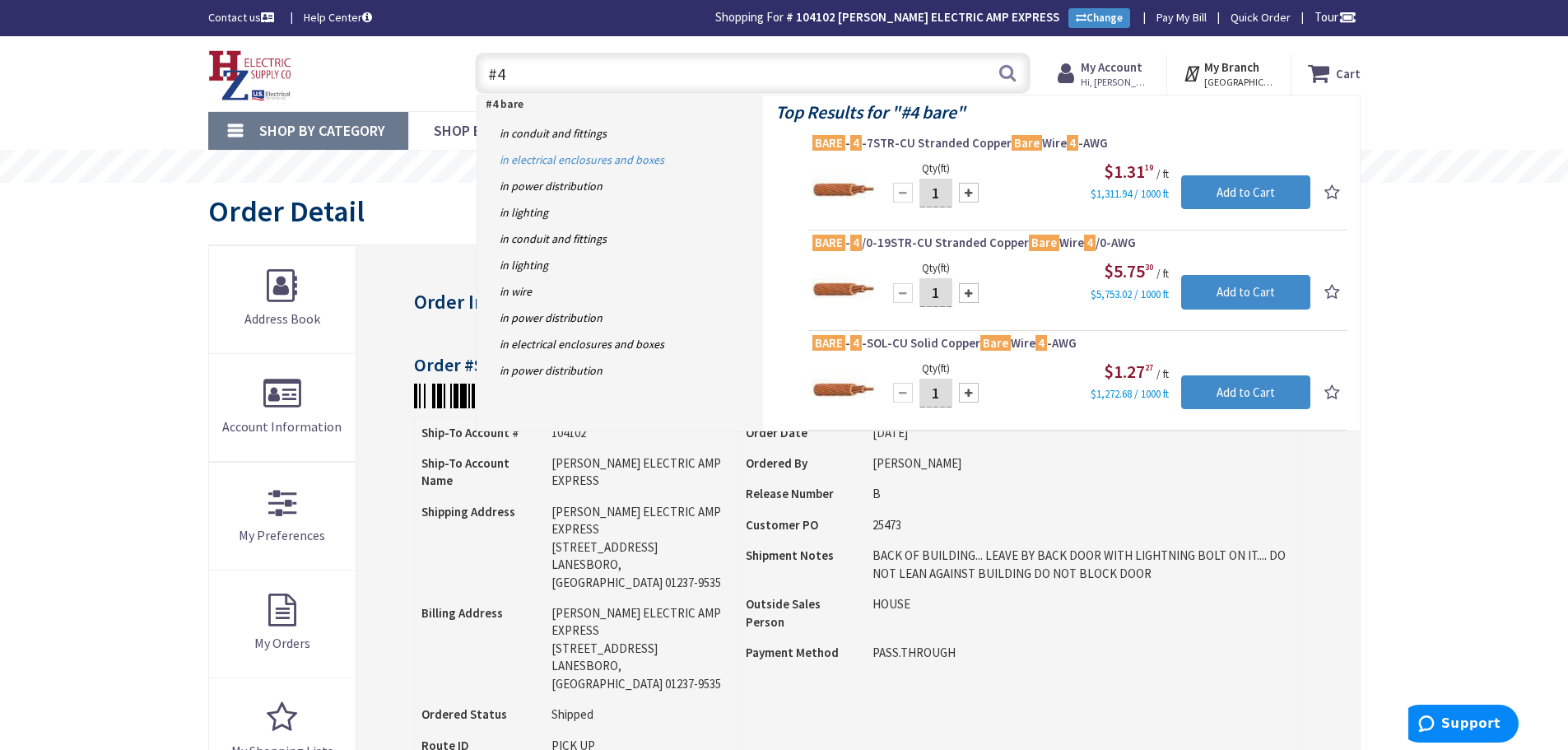
type input "#"
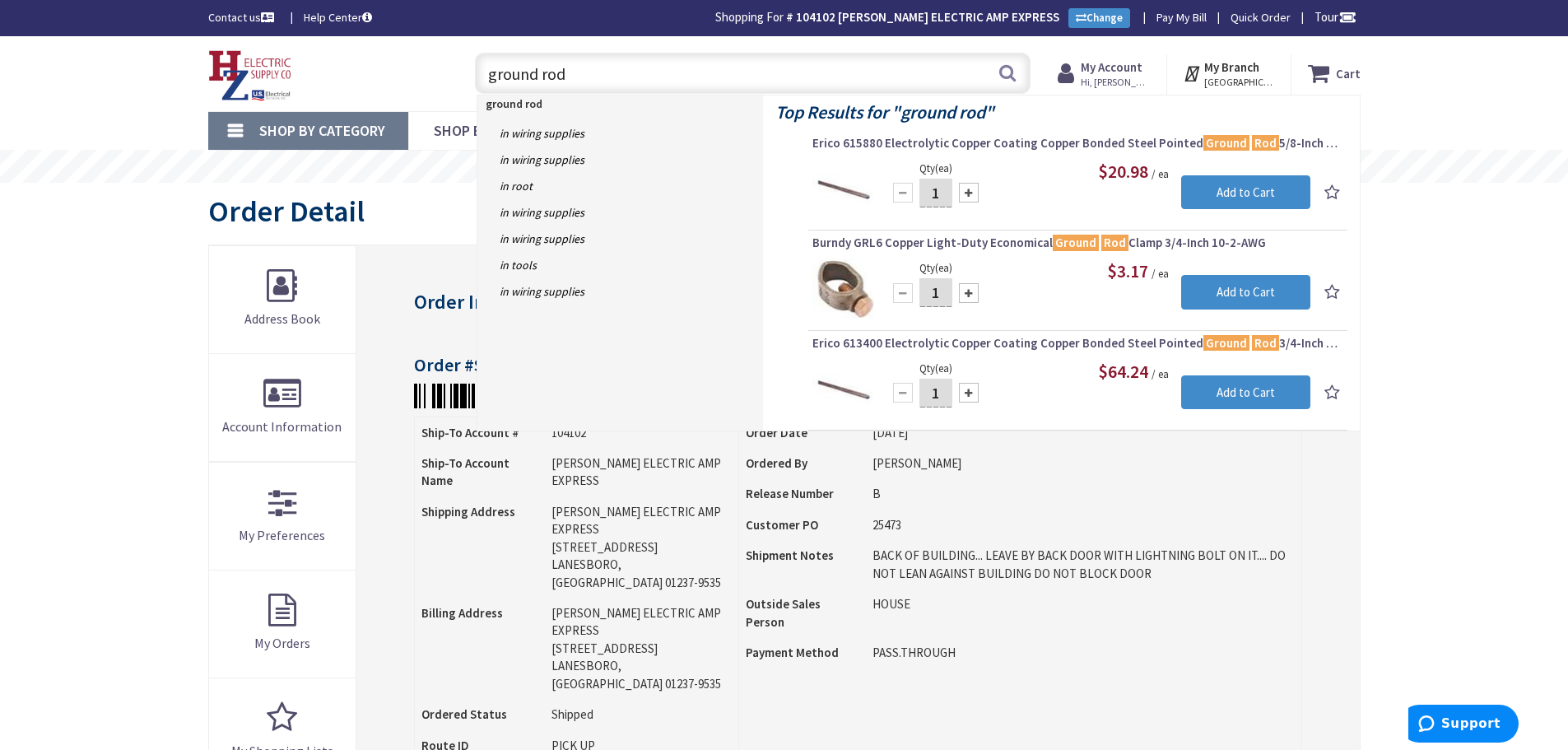
drag, startPoint x: 415, startPoint y: 67, endPoint x: 356, endPoint y: 71, distance: 59.1
click at [352, 68] on div "Toggle Nav ground rod ground rod Search Cart My Cart Close You have no items in…" at bounding box center [784, 74] width 1177 height 55
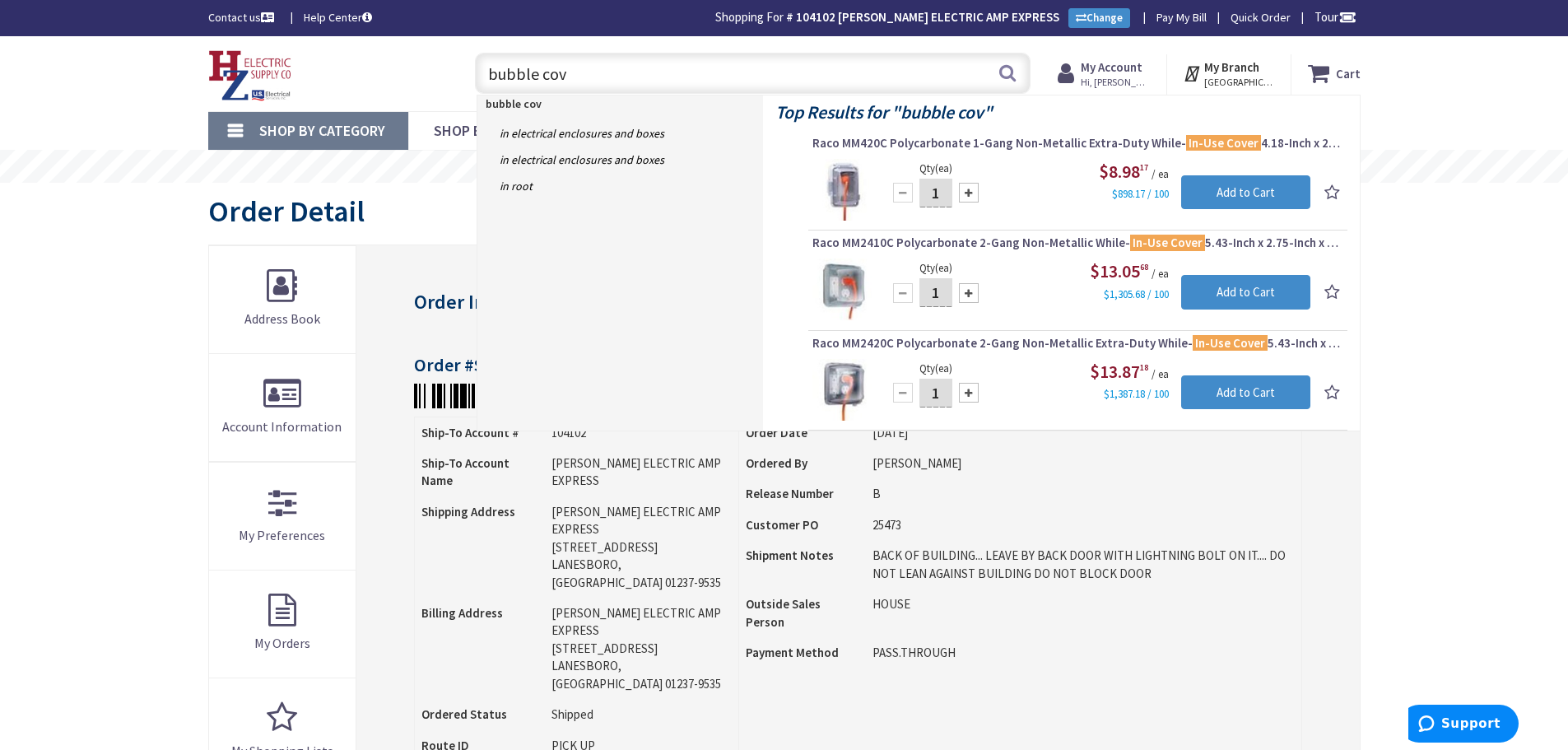
drag, startPoint x: 583, startPoint y: 80, endPoint x: 354, endPoint y: 80, distance: 229.0
click at [288, 79] on div "Toggle Nav bubble cov bubble cov Search Cart My Cart Close You have no items in…" at bounding box center [784, 74] width 1177 height 55
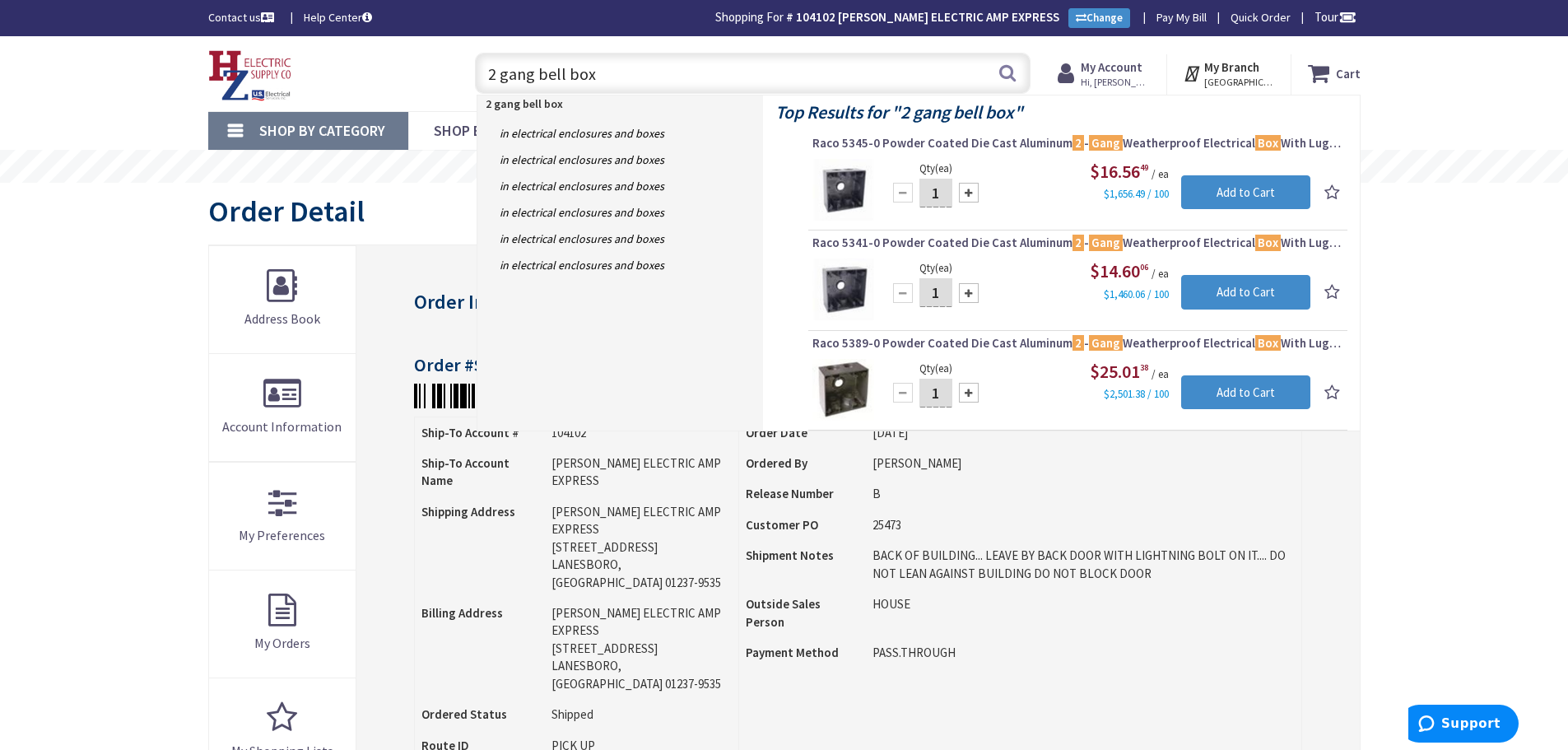
drag, startPoint x: 596, startPoint y: 80, endPoint x: 297, endPoint y: 62, distance: 299.5
click at [284, 62] on div "Toggle Nav 2 gang bell box 2 gang bell box Search Cart My Cart Close You have n…" at bounding box center [784, 74] width 1177 height 55
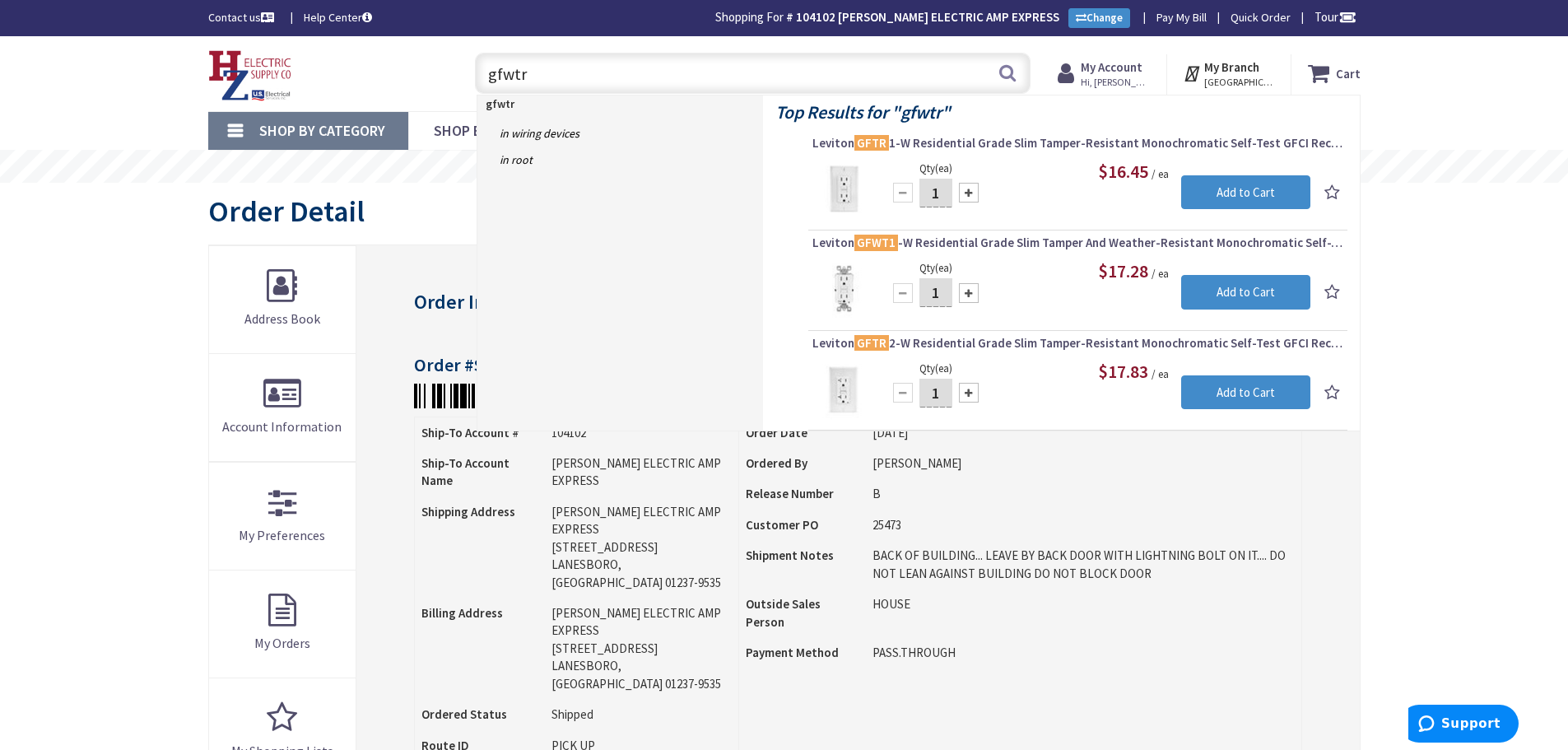
drag, startPoint x: 552, startPoint y: 82, endPoint x: 373, endPoint y: 59, distance: 180.5
click at [361, 58] on div "Toggle Nav gfwtr gfwtr Search Cart My Cart Close You have no items in your shop…" at bounding box center [784, 74] width 1177 height 55
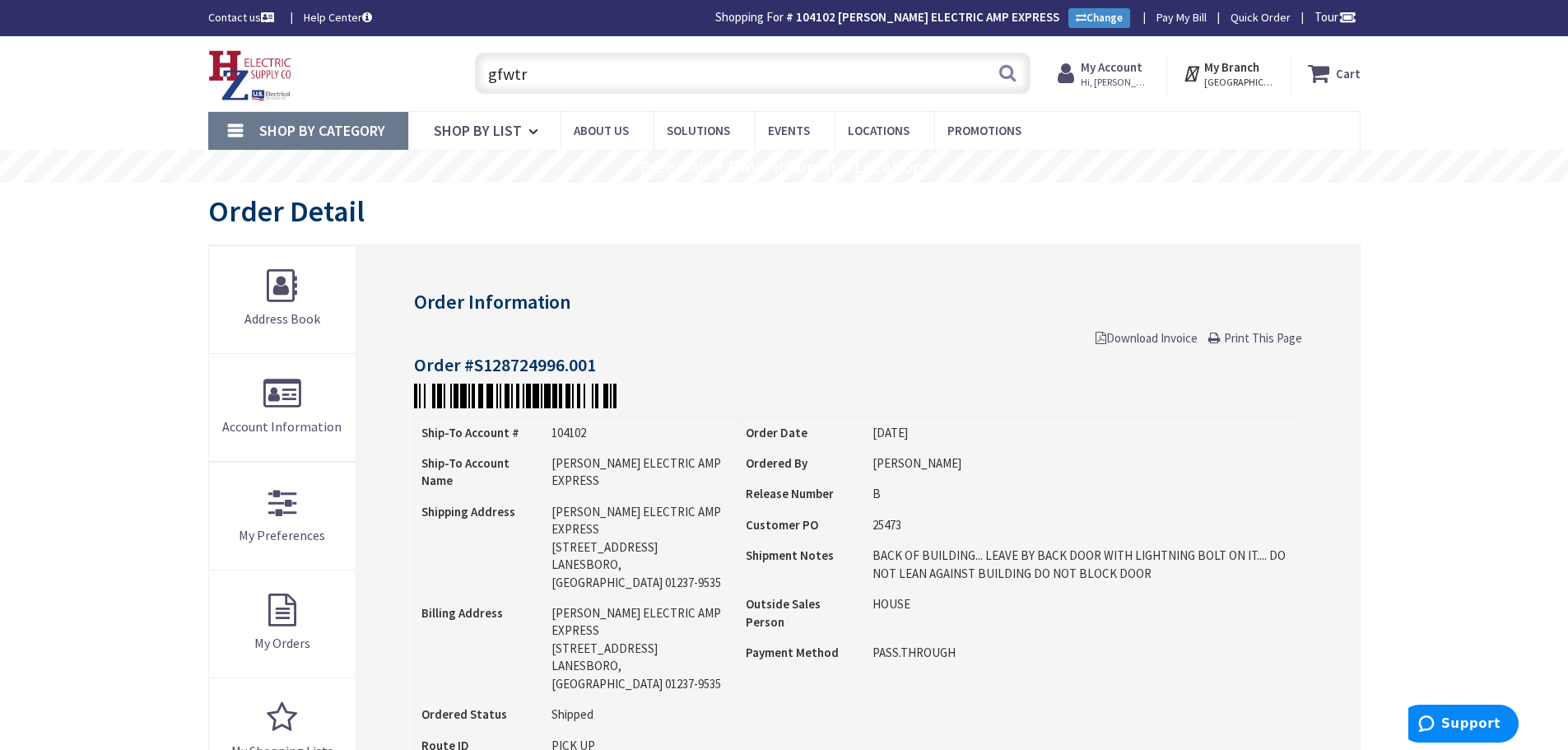
type input "b"
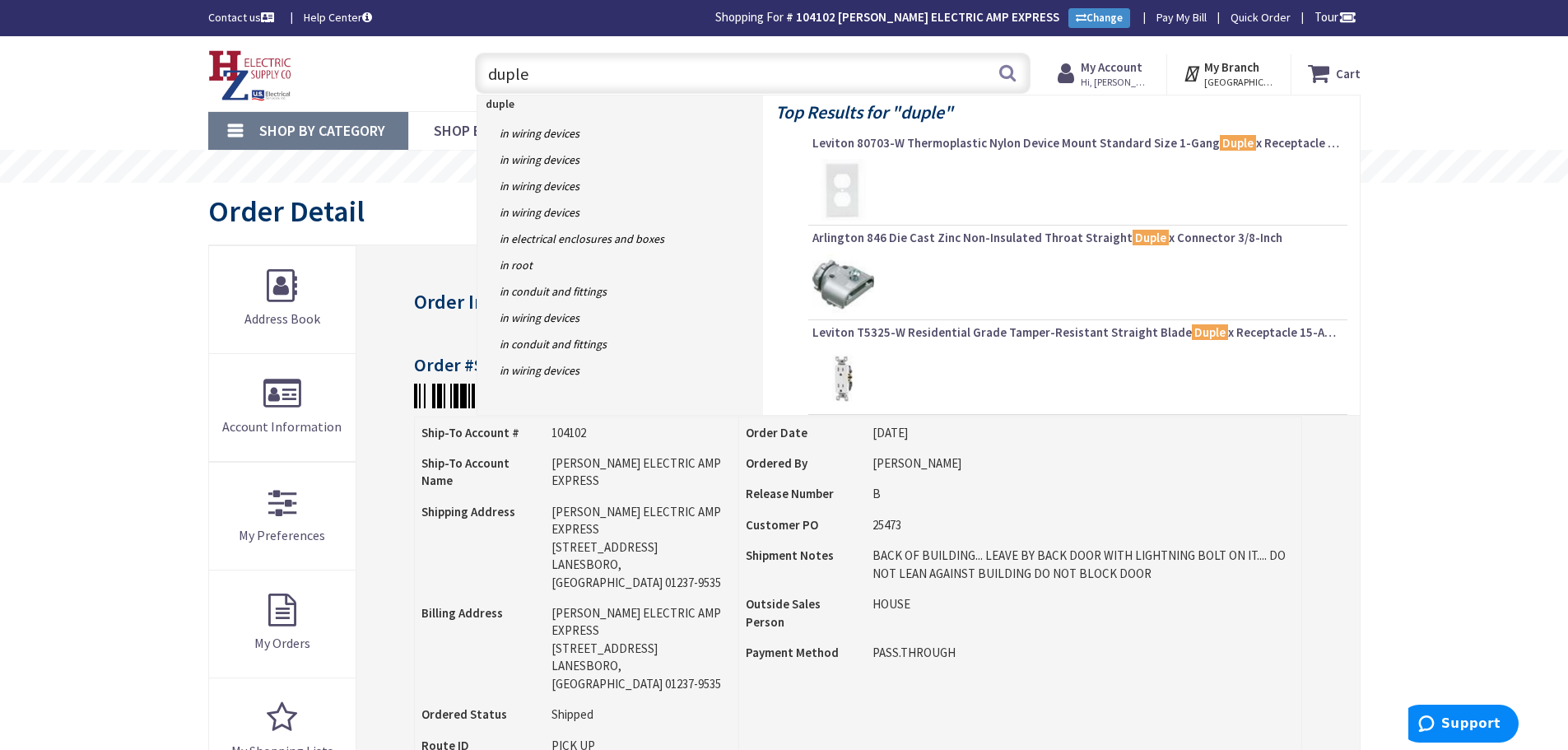
type input "duplex"
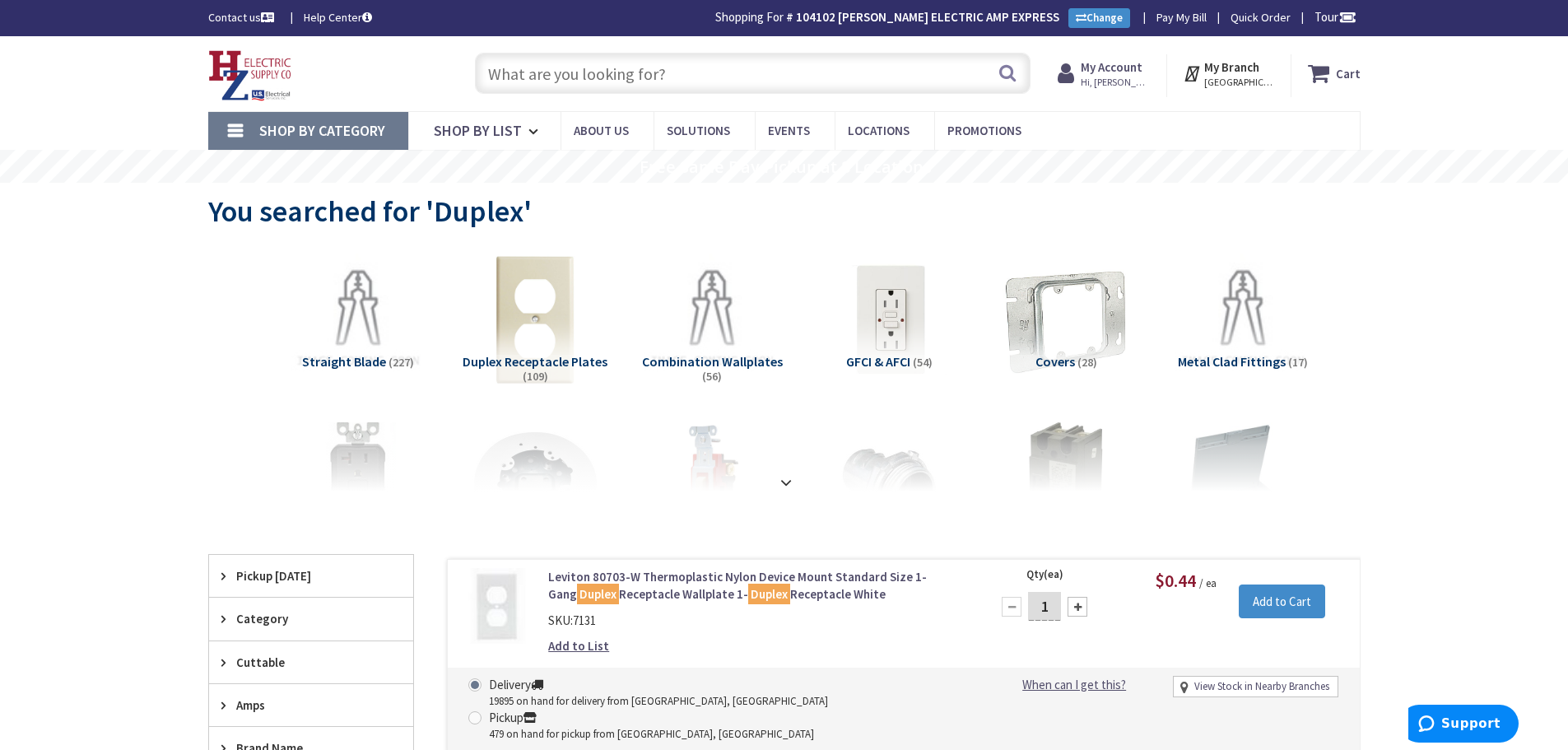
click at [521, 60] on input "text" at bounding box center [752, 73] width 555 height 41
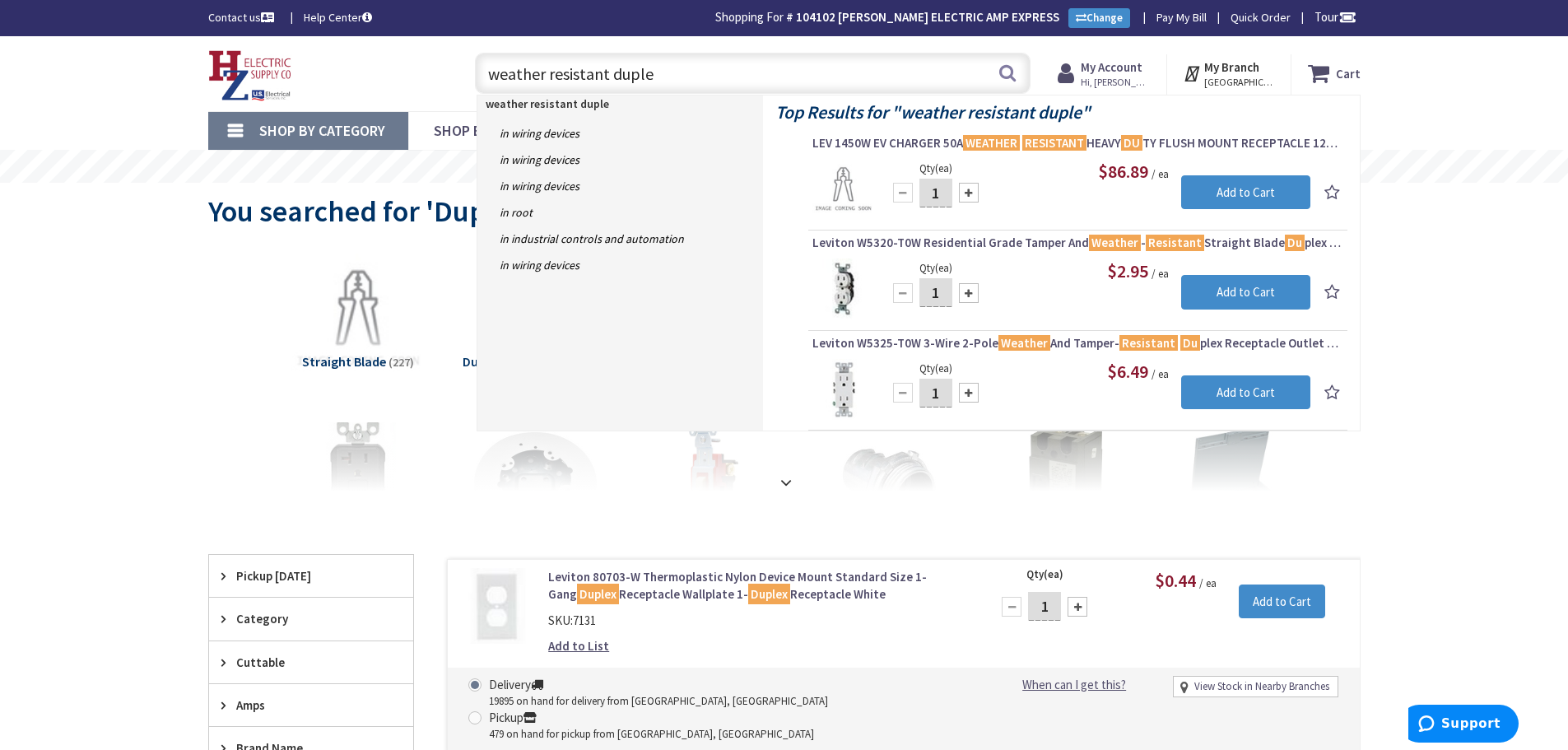
type input "weather resistant duplex"
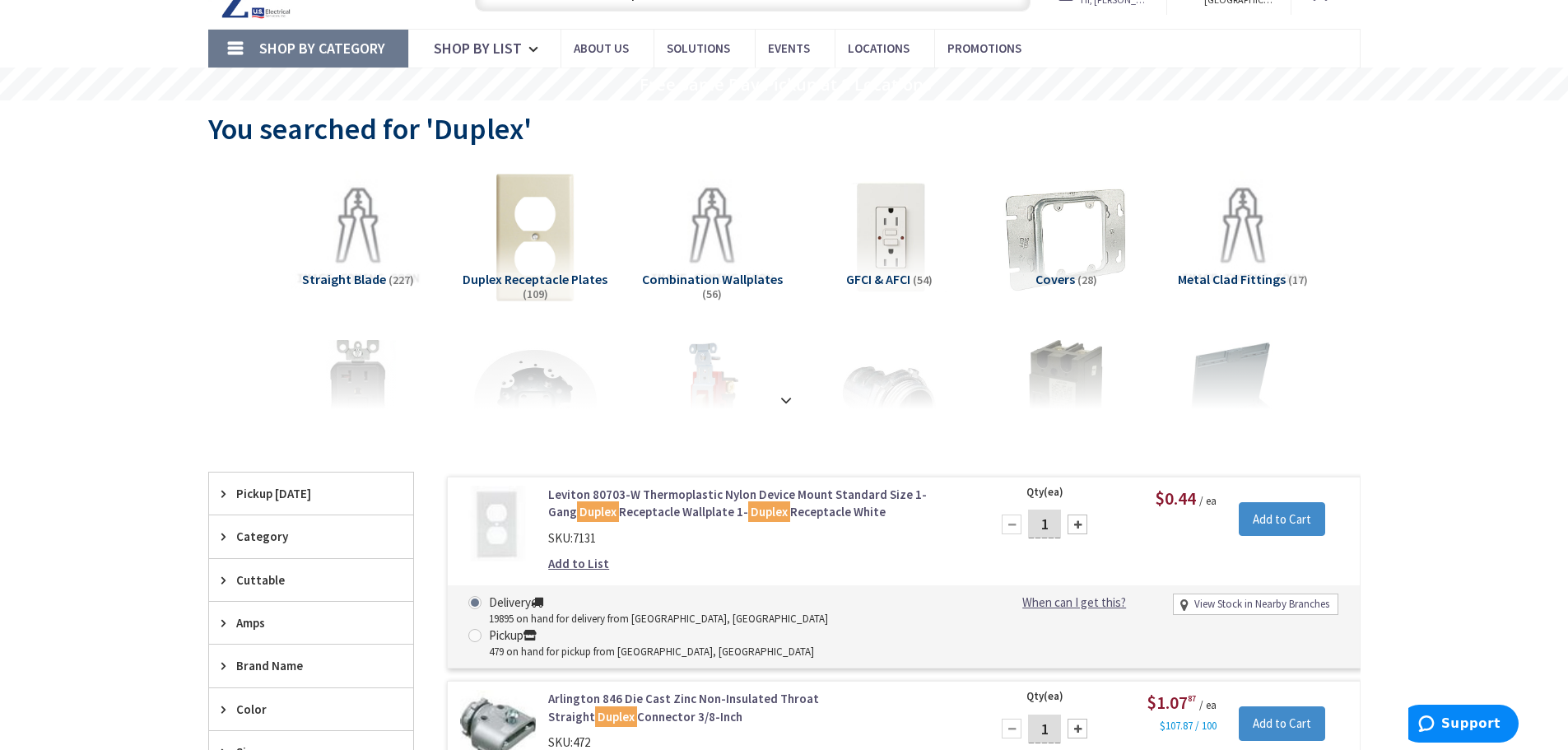
scroll to position [247, 0]
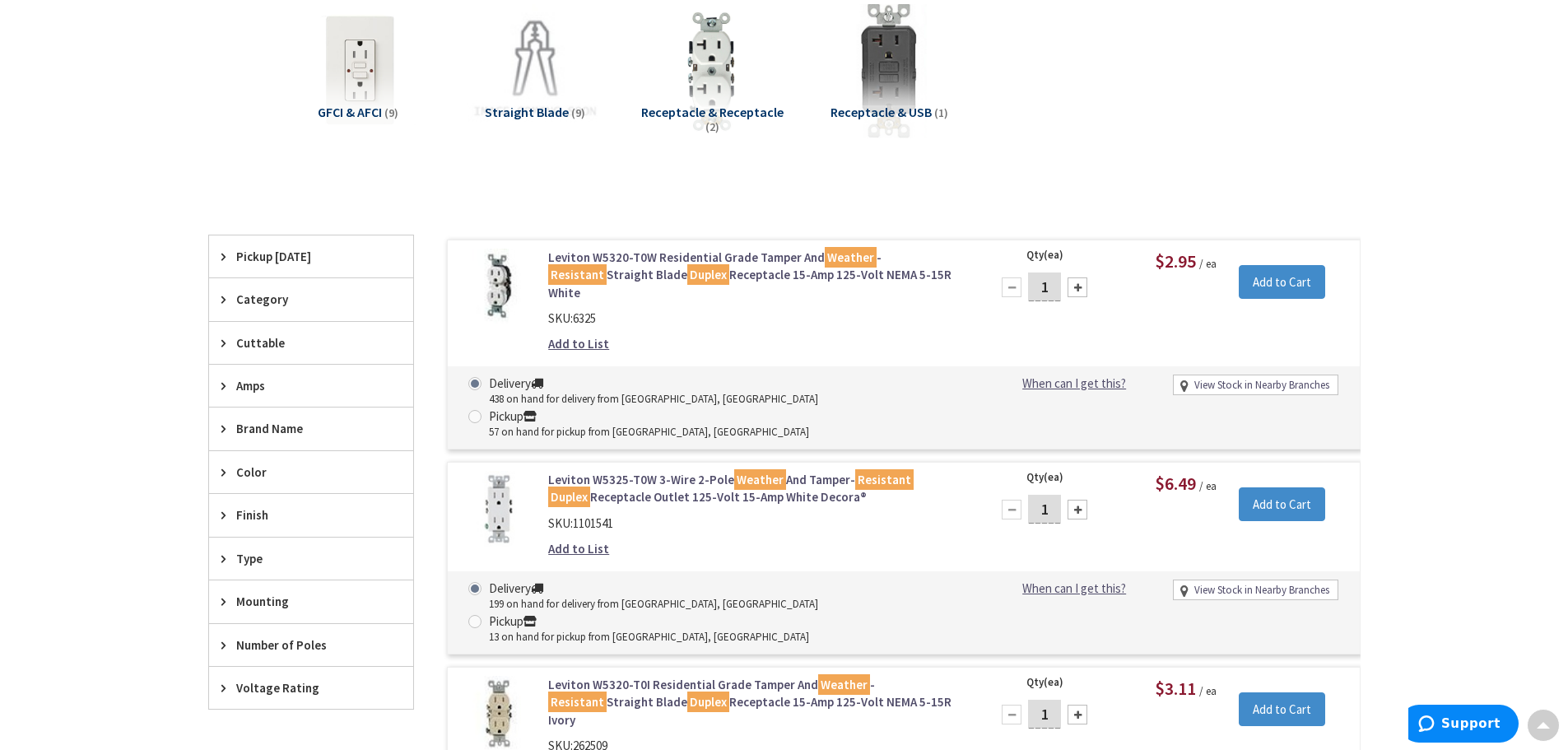
scroll to position [250, 0]
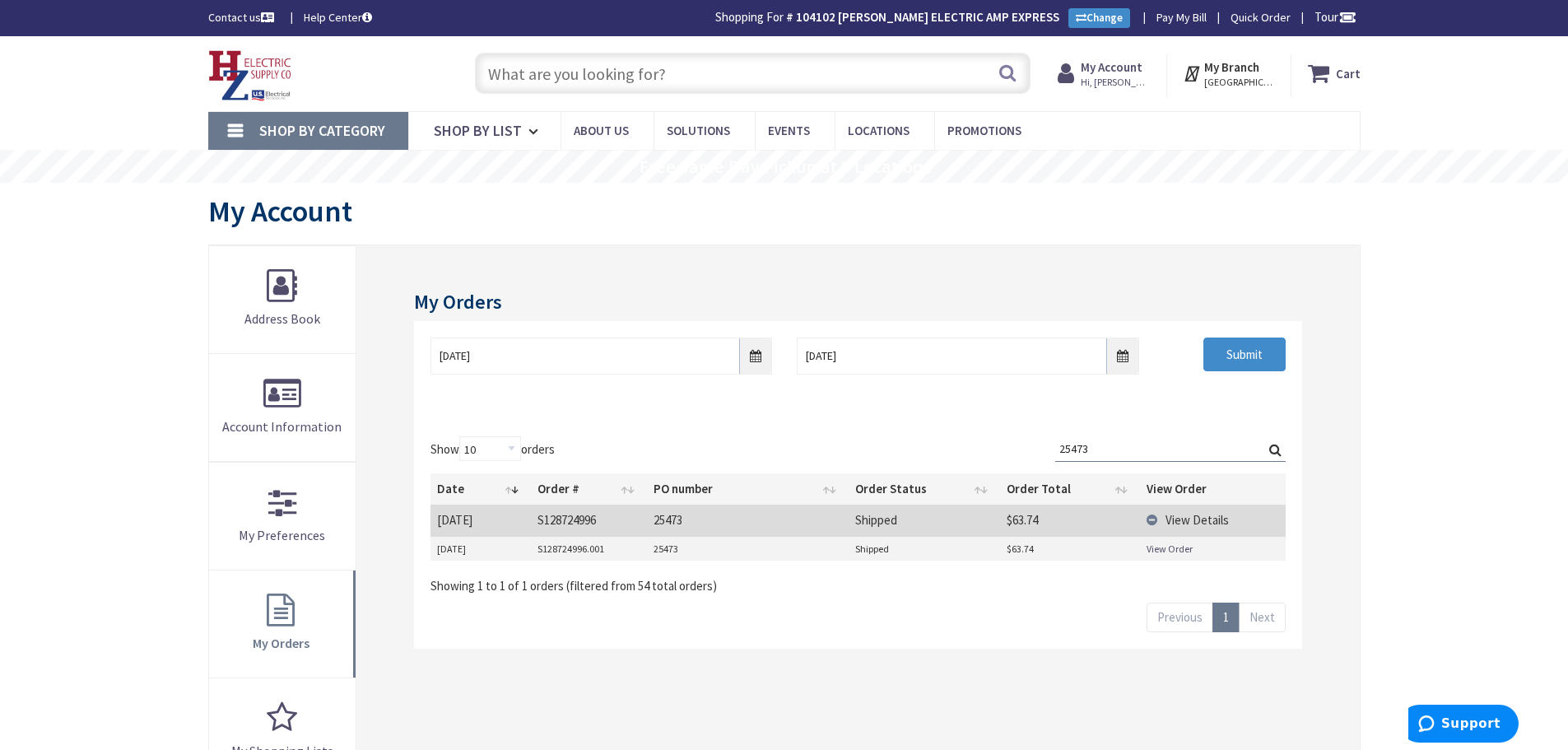
drag, startPoint x: 554, startPoint y: 86, endPoint x: 648, endPoint y: 90, distance: 94.1
click at [557, 90] on input "text" at bounding box center [752, 73] width 555 height 41
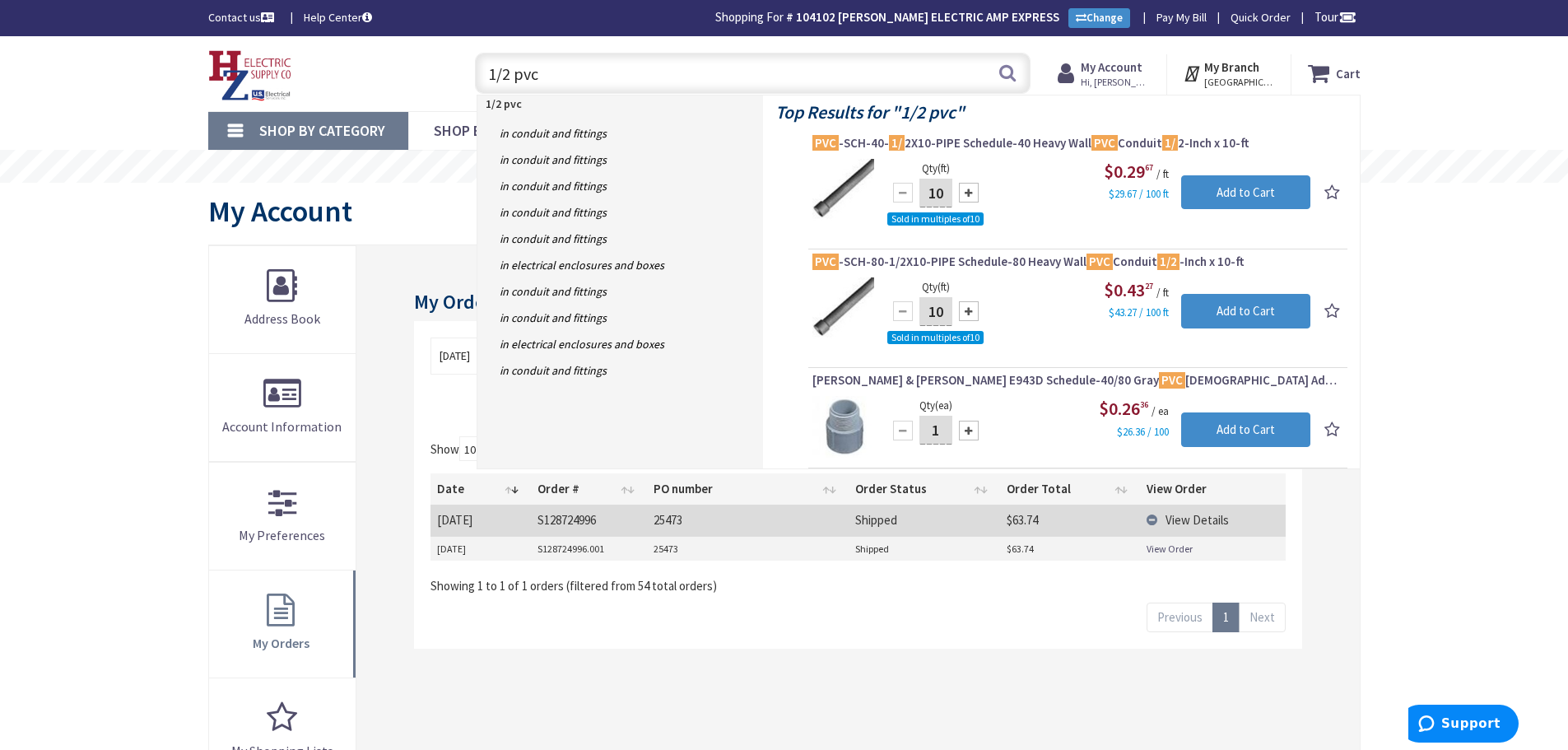
drag, startPoint x: 541, startPoint y: 71, endPoint x: 937, endPoint y: 282, distance: 448.7
click at [516, 111] on header "Skip to Content Toggle Nav 1/2 pvc 1/2 pvc Search Cart My Cart Close" at bounding box center [784, 74] width 1568 height 75
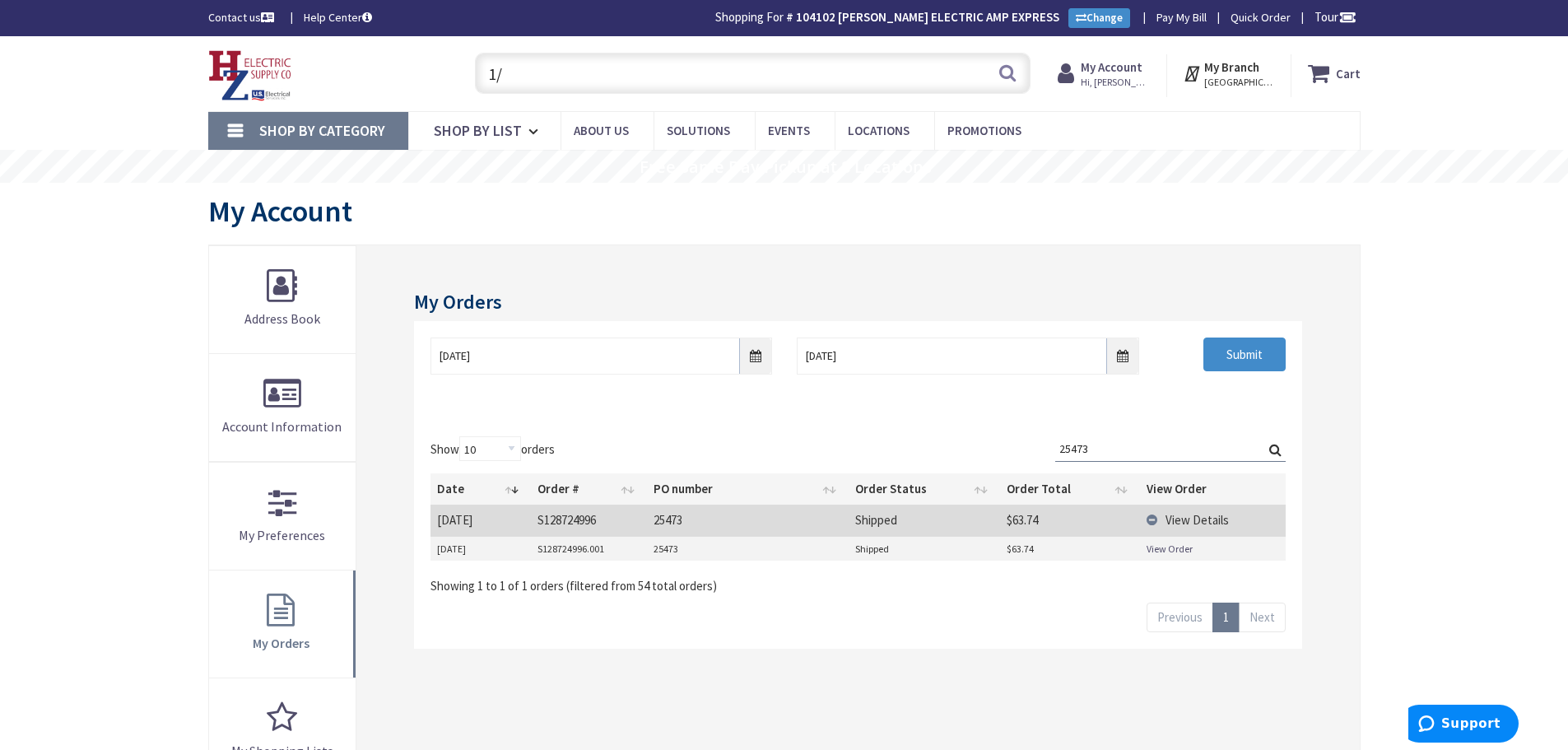
type input "1"
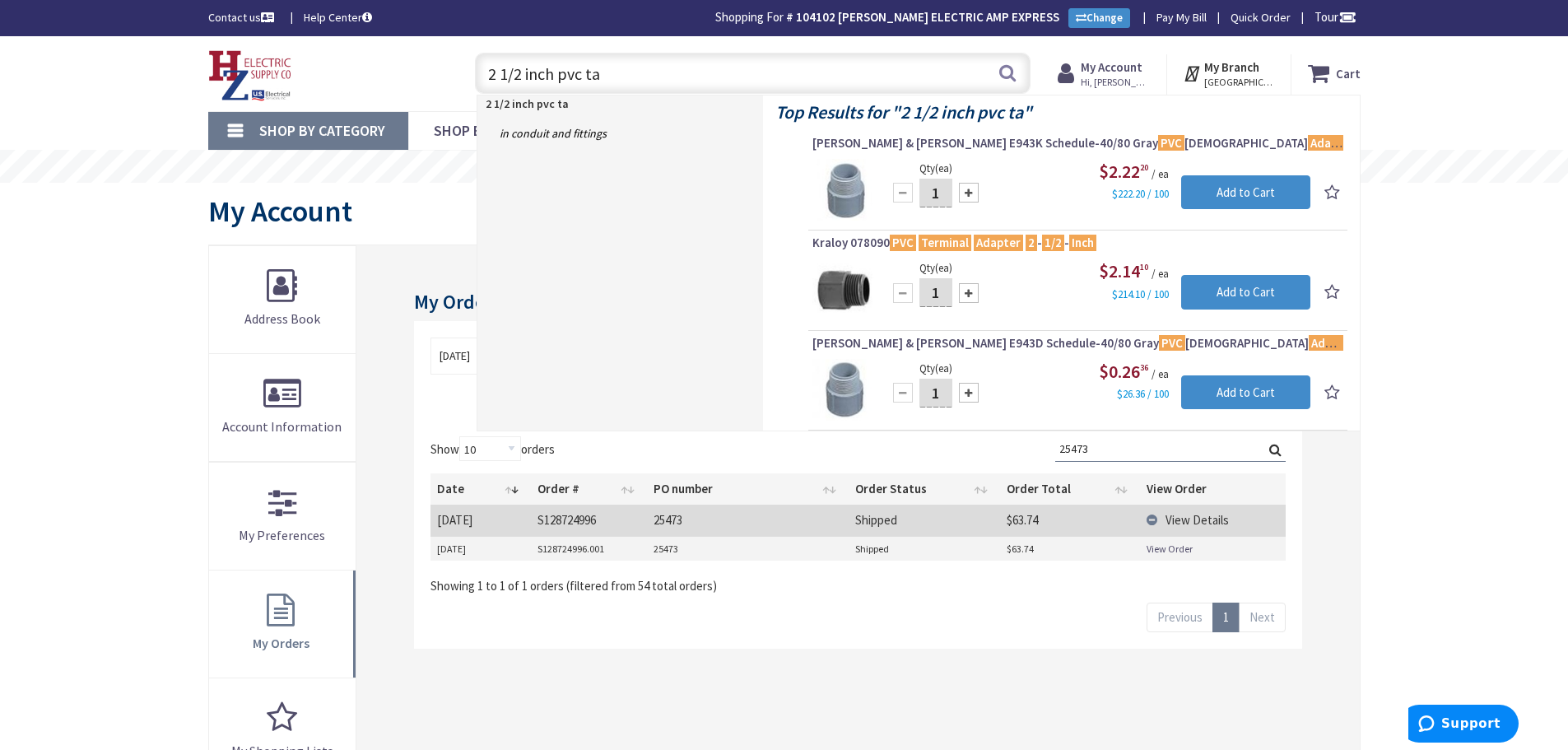
drag, startPoint x: 562, startPoint y: 68, endPoint x: 90, endPoint y: 185, distance: 486.3
click at [74, 58] on div "Skip to Content Toggle Nav 2 1/2 inch pvc ta 2 1/2 inch pvc ta Search Cart My C…" at bounding box center [784, 74] width 1568 height 75
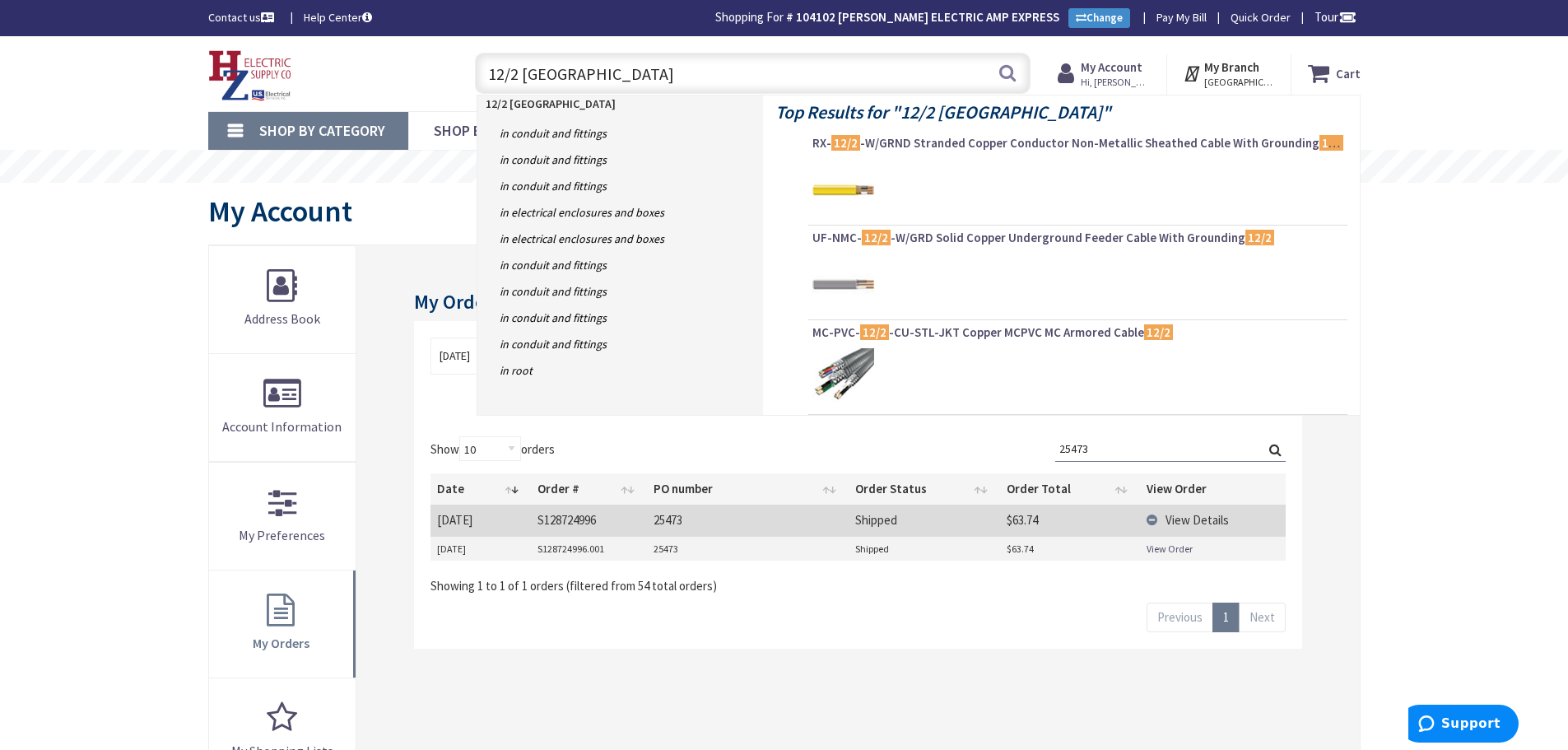
type input "12/2 romex"
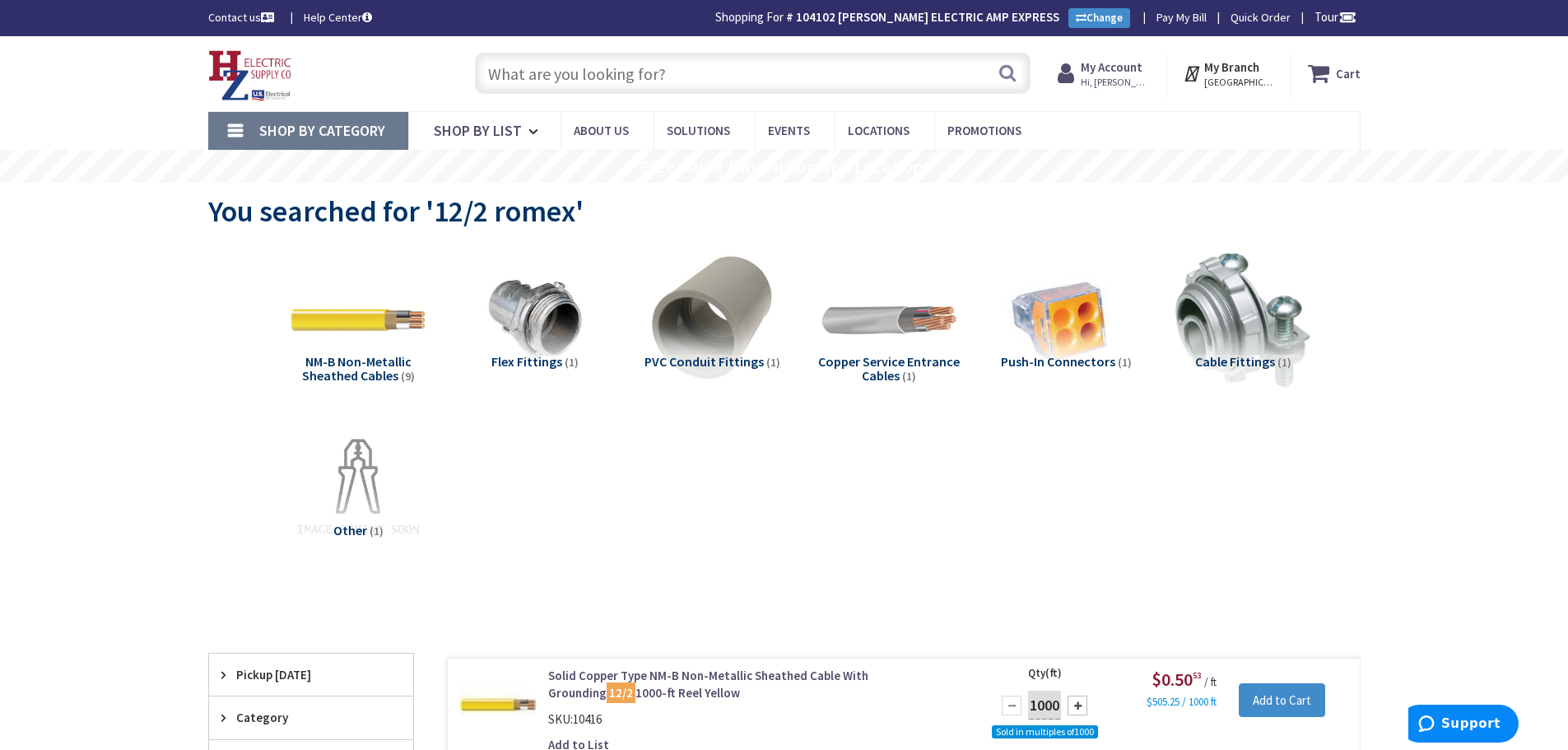
click at [522, 77] on input "text" at bounding box center [752, 73] width 555 height 41
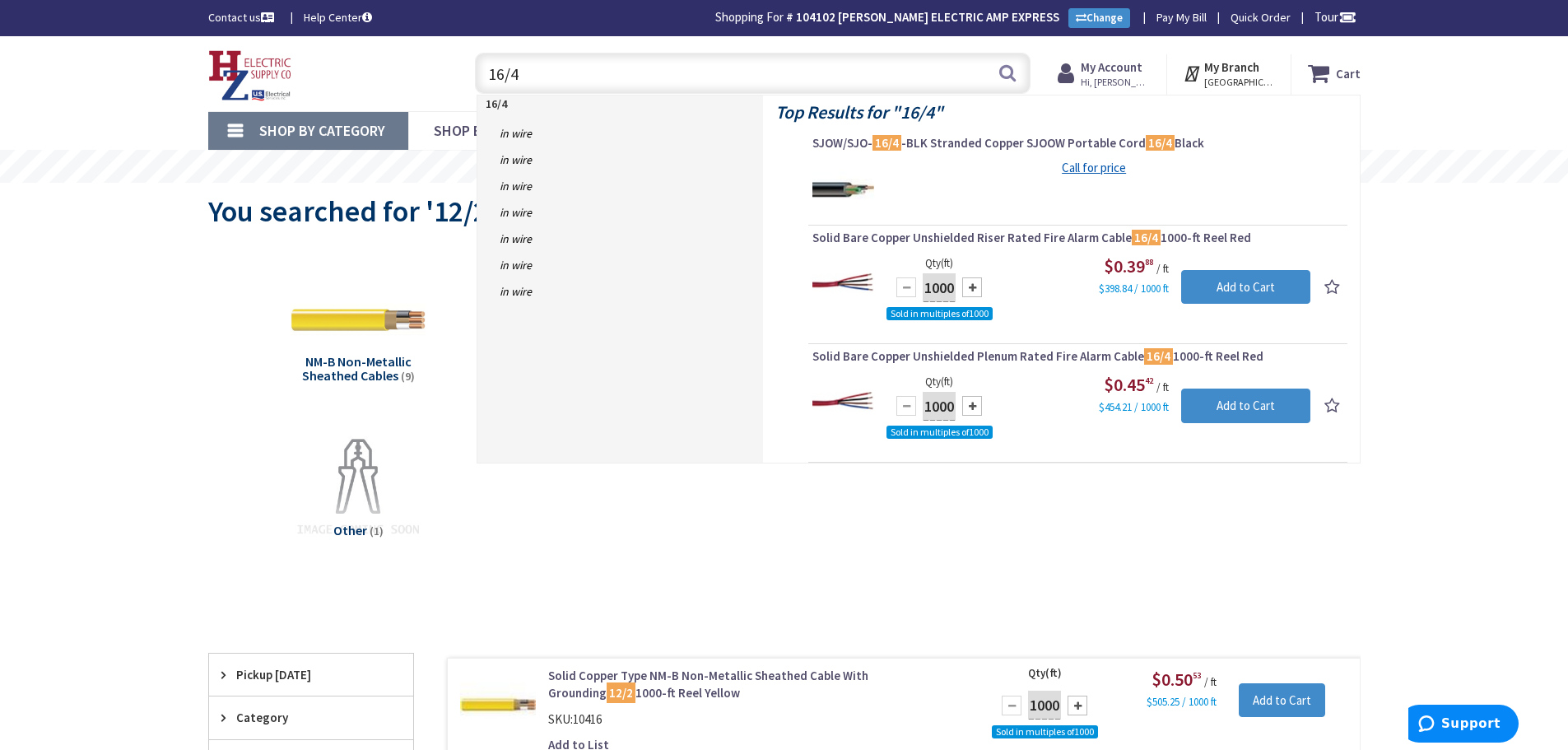
type input "16/4"
drag, startPoint x: 166, startPoint y: 416, endPoint x: 171, endPoint y: 424, distance: 9.4
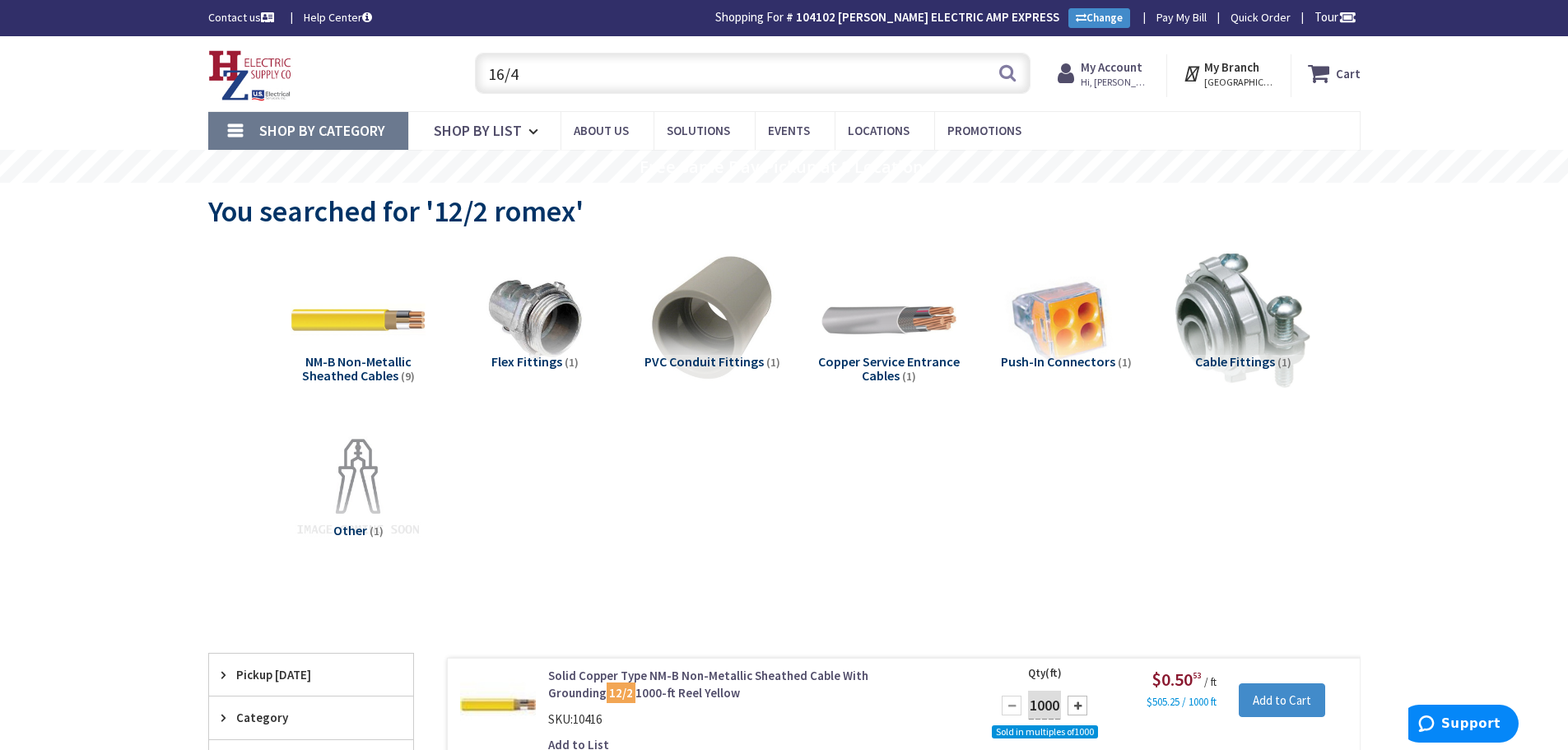
click at [1080, 72] on icon at bounding box center [1069, 73] width 23 height 29
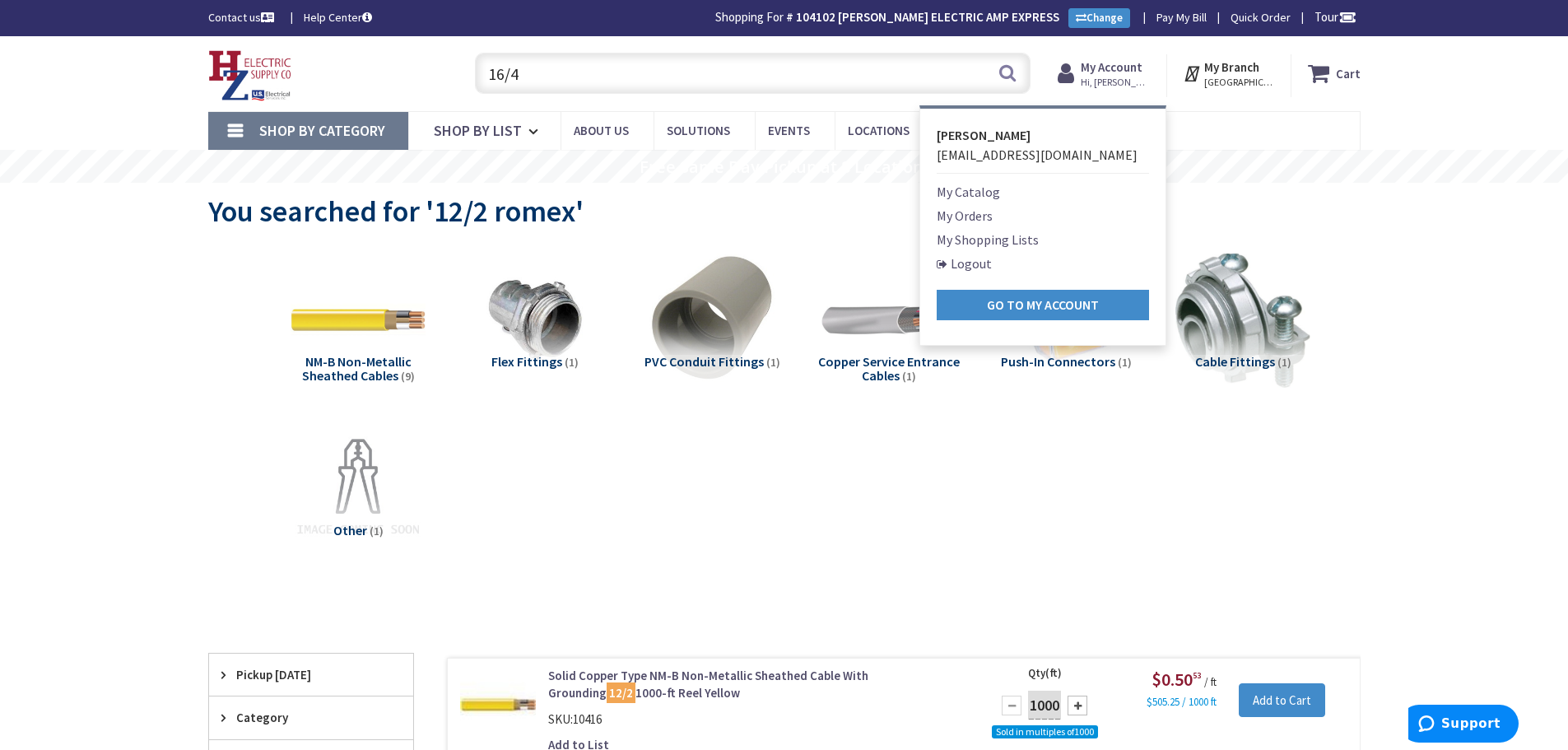
click at [954, 218] on link "My Orders" at bounding box center [965, 216] width 56 height 20
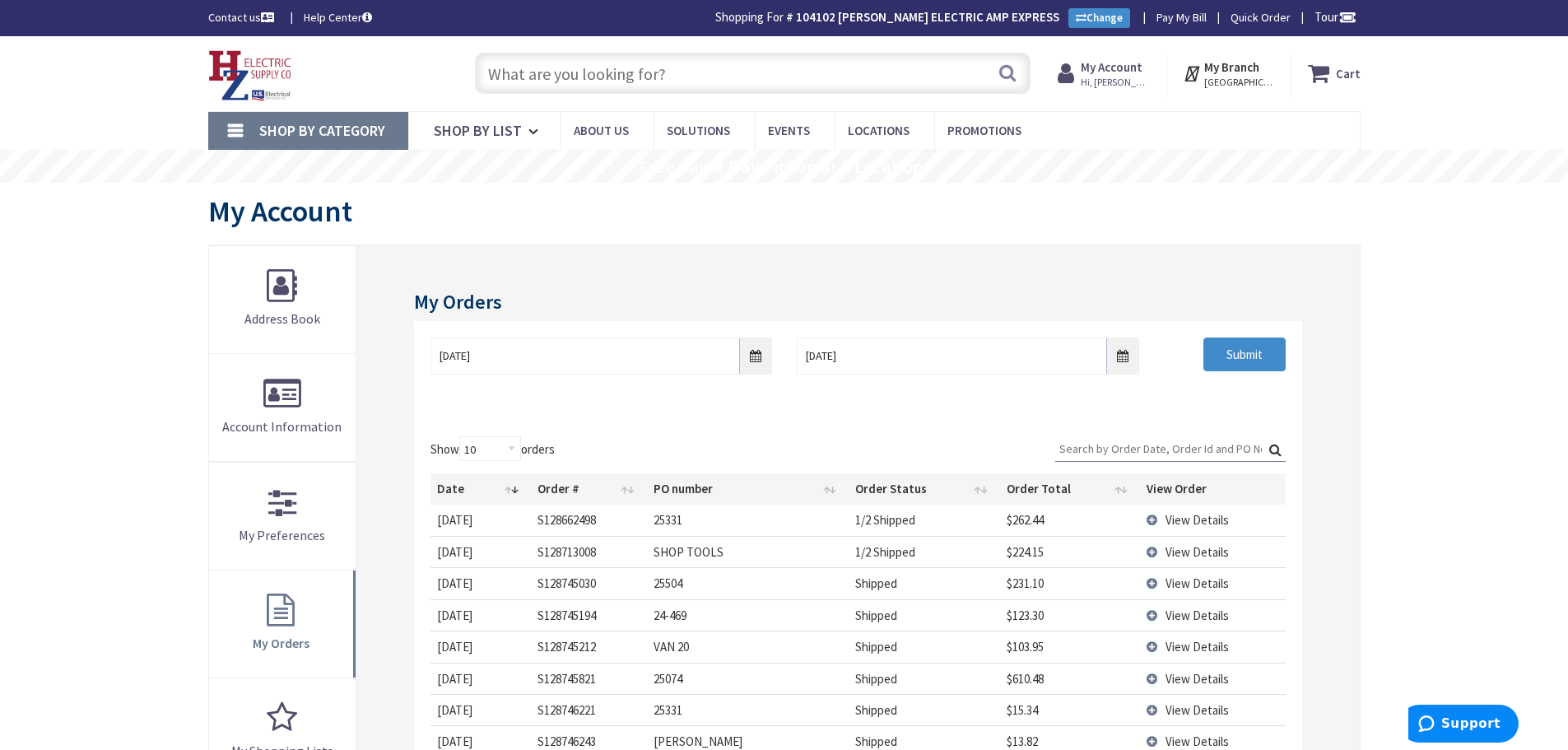
click at [1063, 449] on input "Search:" at bounding box center [1170, 449] width 230 height 25
click at [759, 358] on input "9/3/2025" at bounding box center [601, 356] width 341 height 37
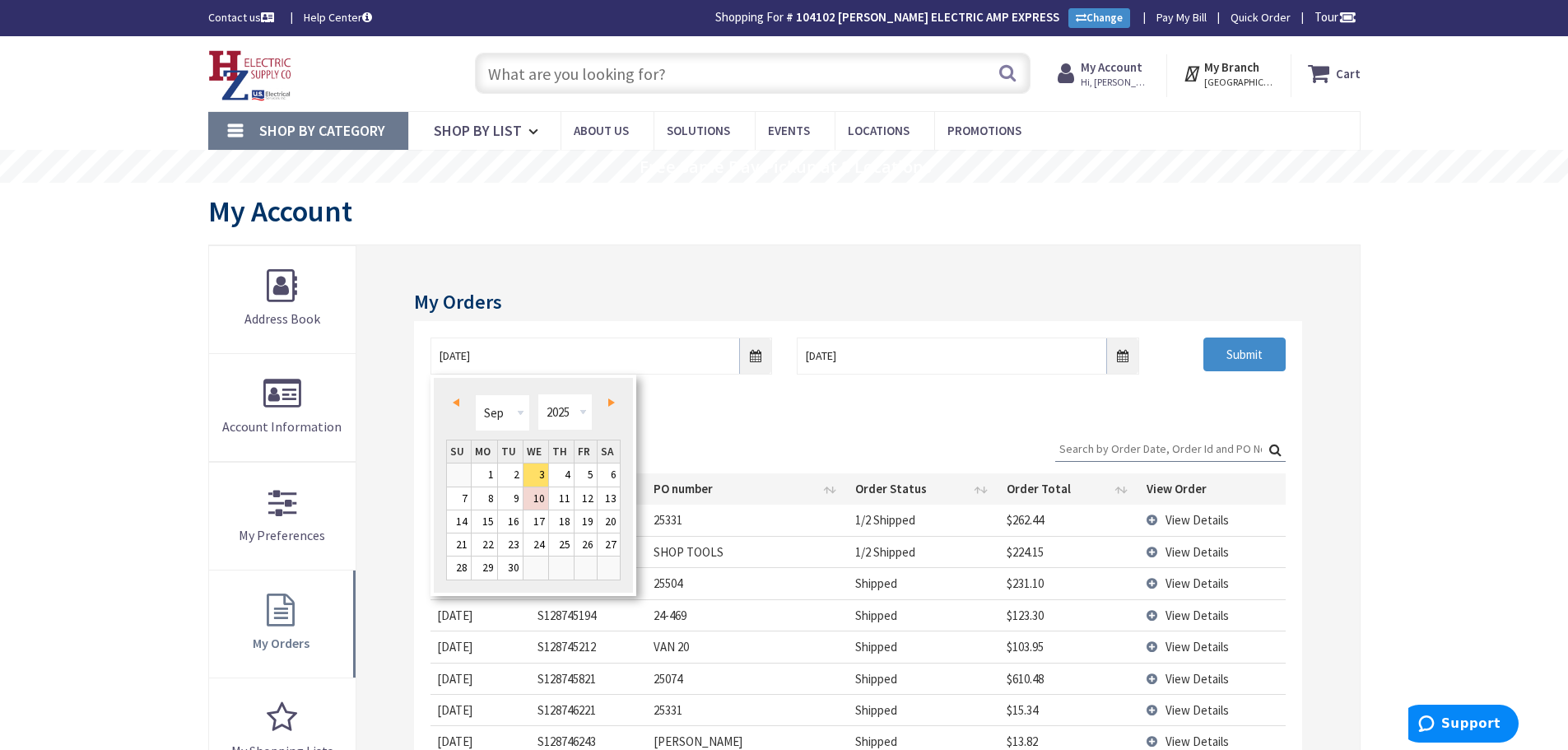
click at [456, 403] on span "Prev" at bounding box center [456, 402] width 6 height 8
click at [456, 399] on span "Prev" at bounding box center [456, 402] width 6 height 8
click at [567, 473] on link "1" at bounding box center [562, 474] width 25 height 22
type input "05/01/2025"
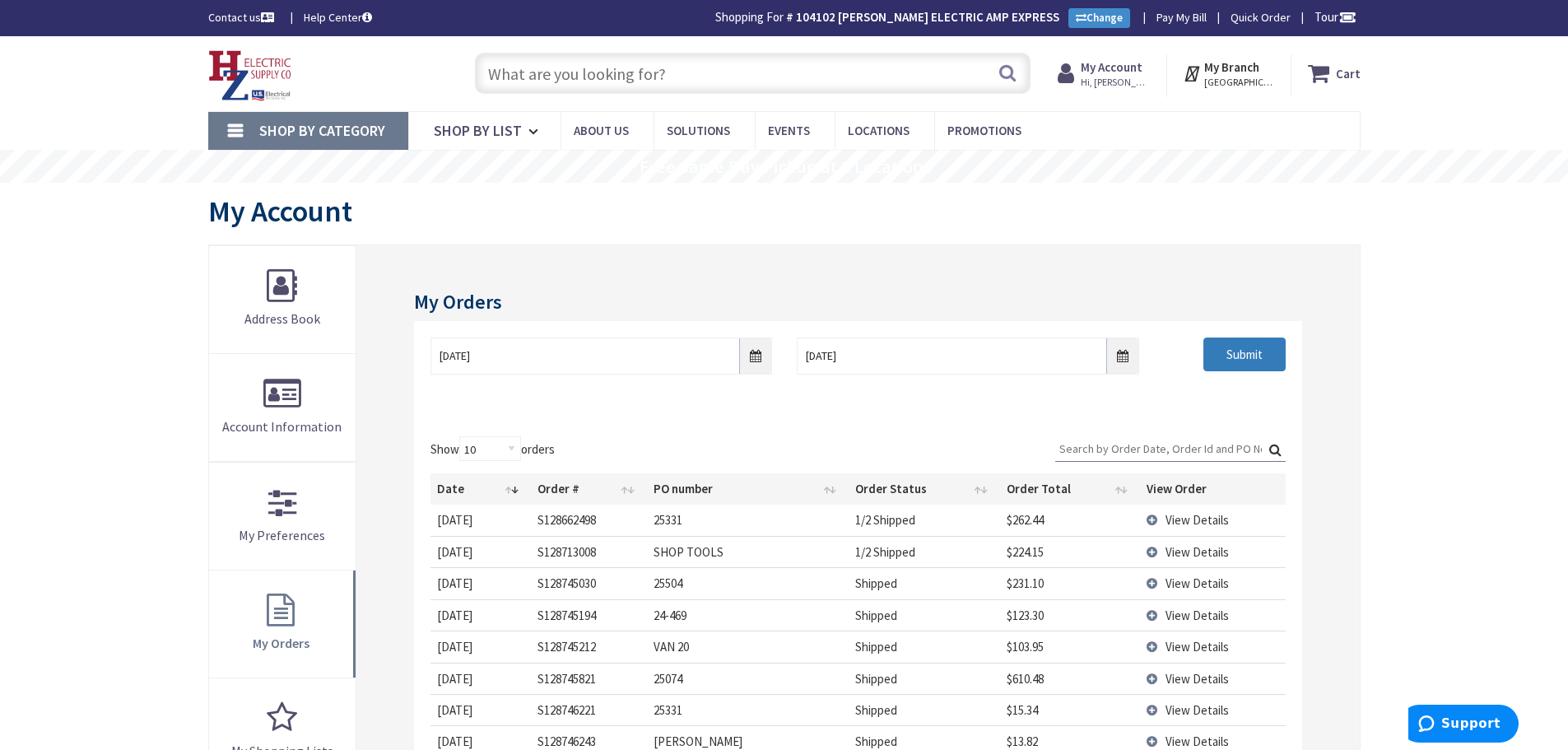
click at [1238, 359] on input "Submit" at bounding box center [1244, 354] width 82 height 35
click at [1090, 442] on input "Search:" at bounding box center [1170, 449] width 230 height 25
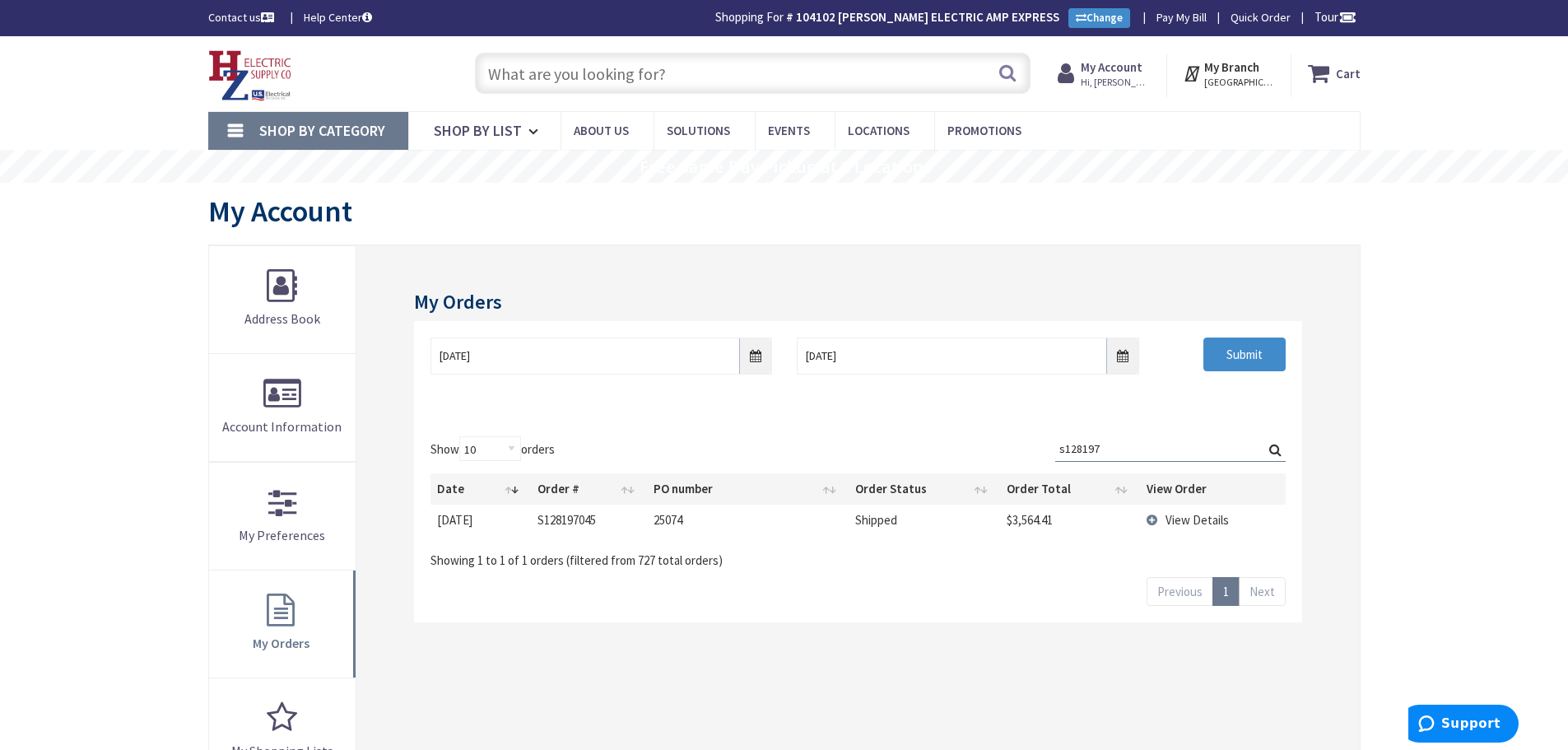
type input "s128197"
click at [1161, 524] on td "View Details" at bounding box center [1212, 520] width 145 height 30
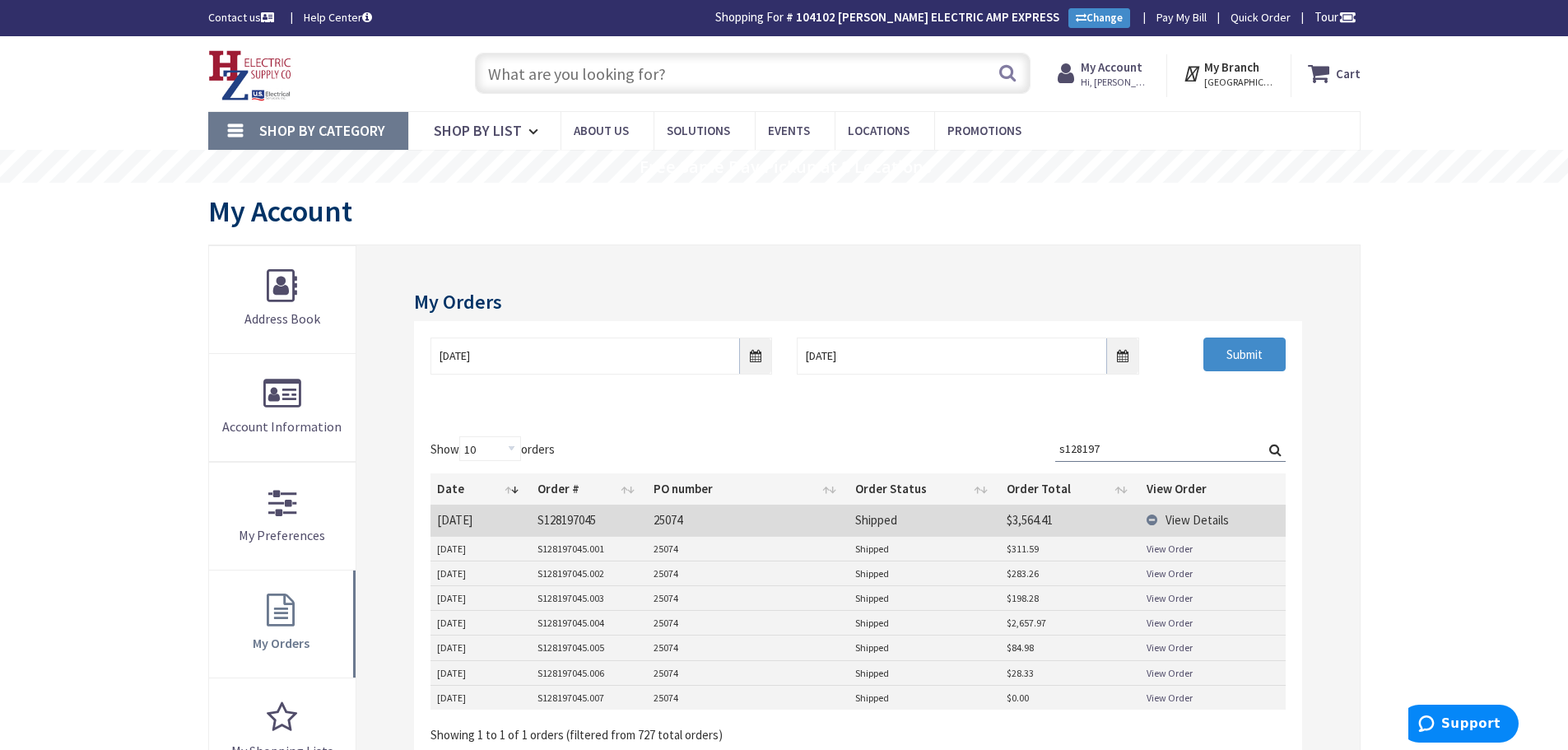
click at [1160, 622] on link "View Order" at bounding box center [1170, 623] width 46 height 14
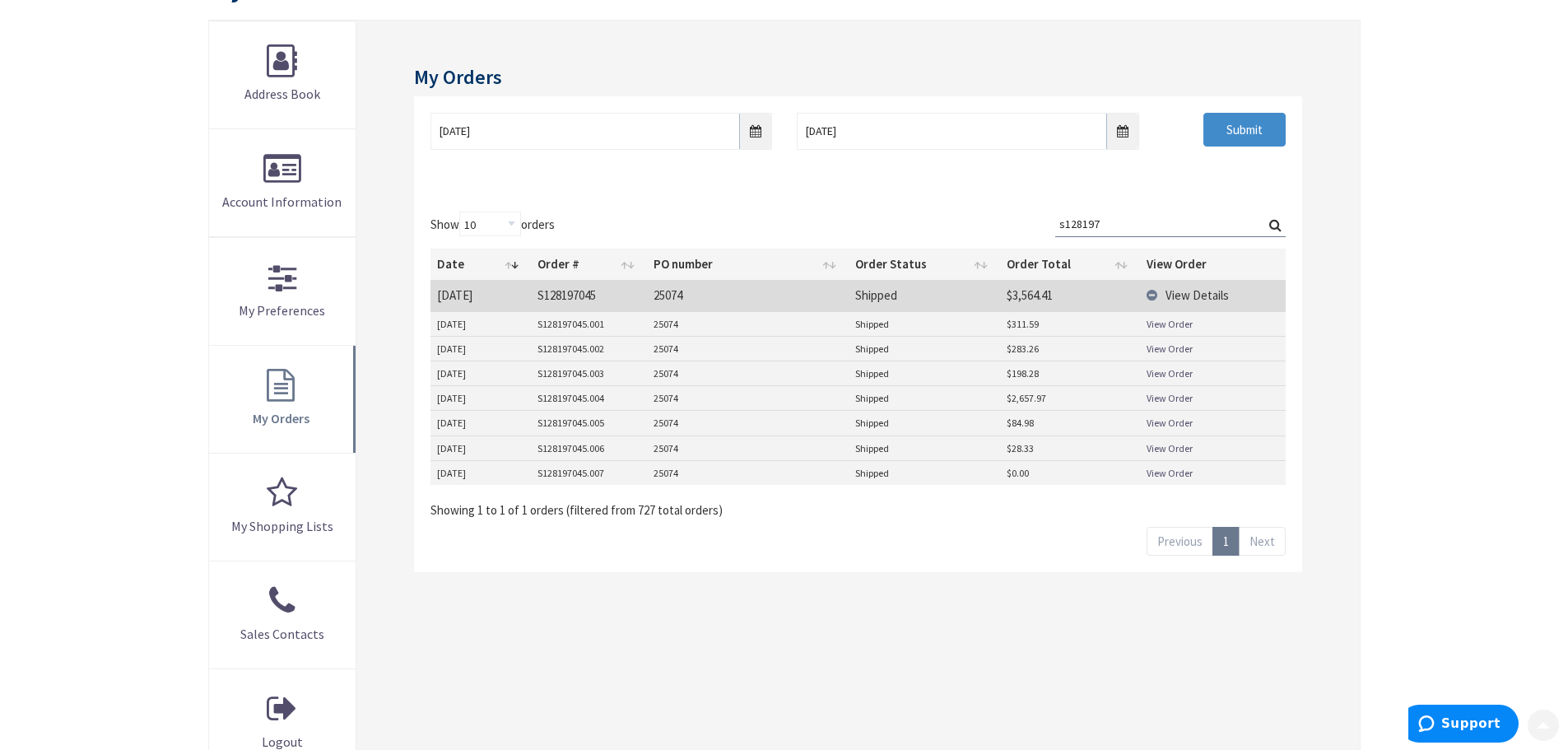
scroll to position [247, 0]
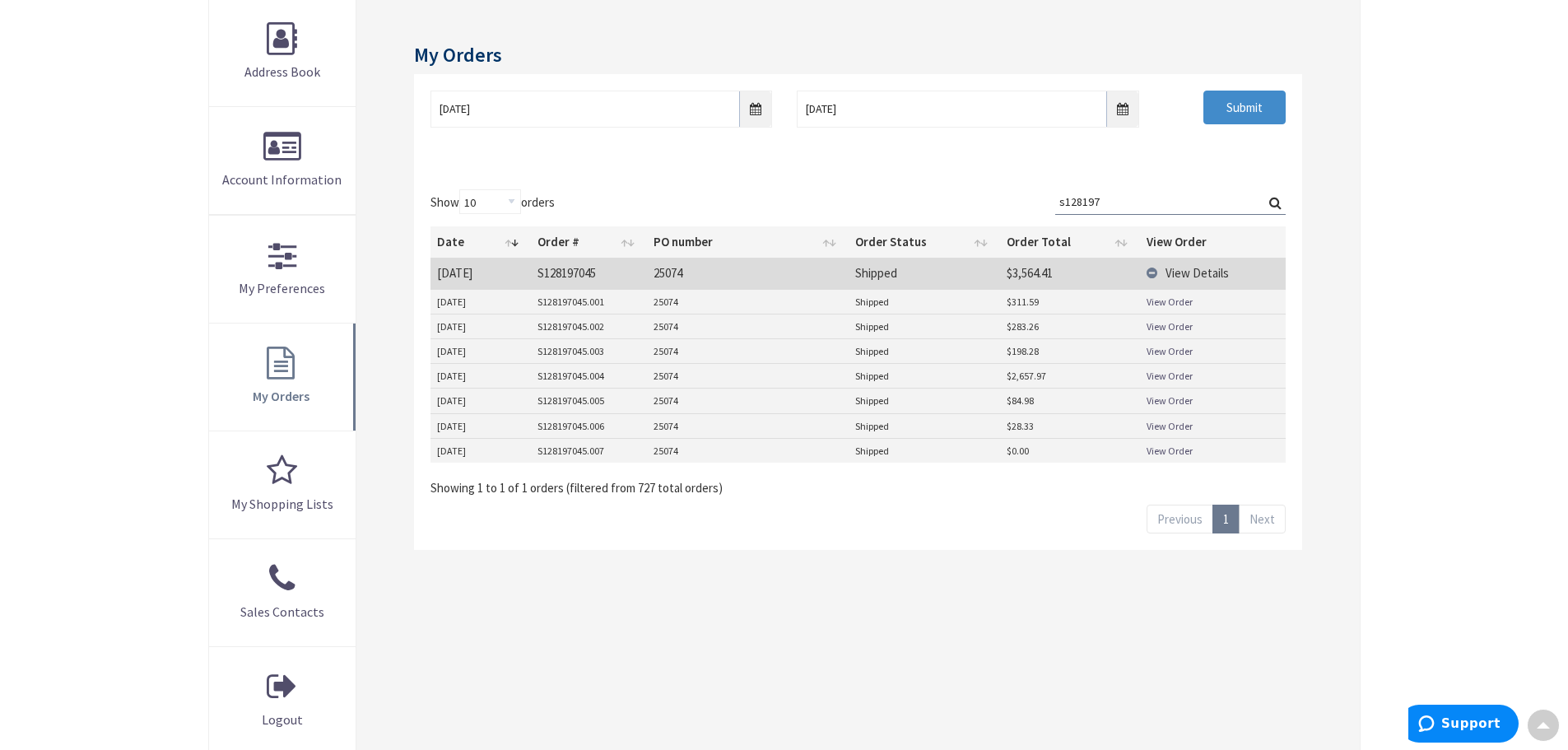
click at [1156, 329] on link "View Order" at bounding box center [1170, 326] width 46 height 14
click at [1159, 375] on link "View Order" at bounding box center [1170, 376] width 46 height 14
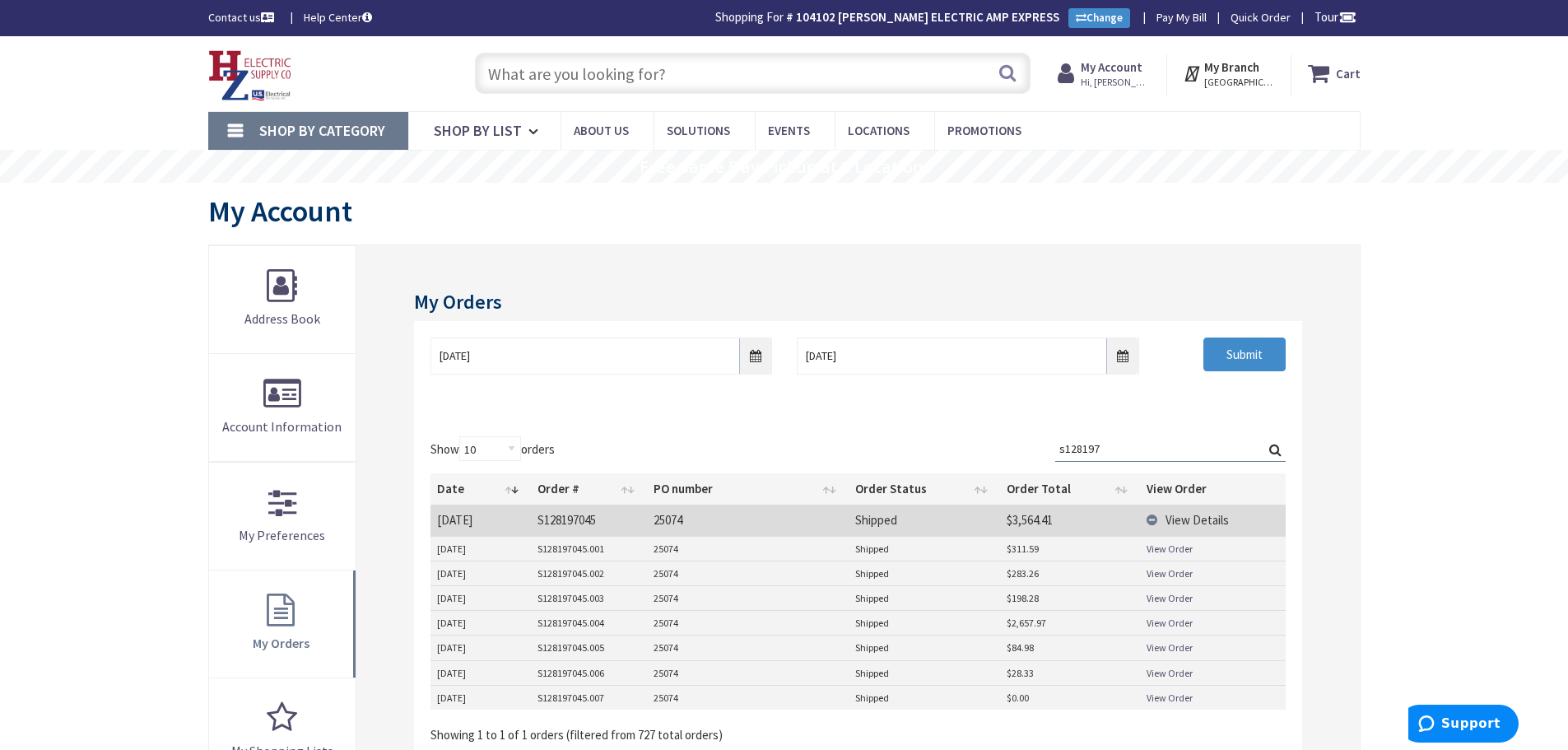
click at [560, 73] on input "text" at bounding box center [752, 73] width 555 height 41
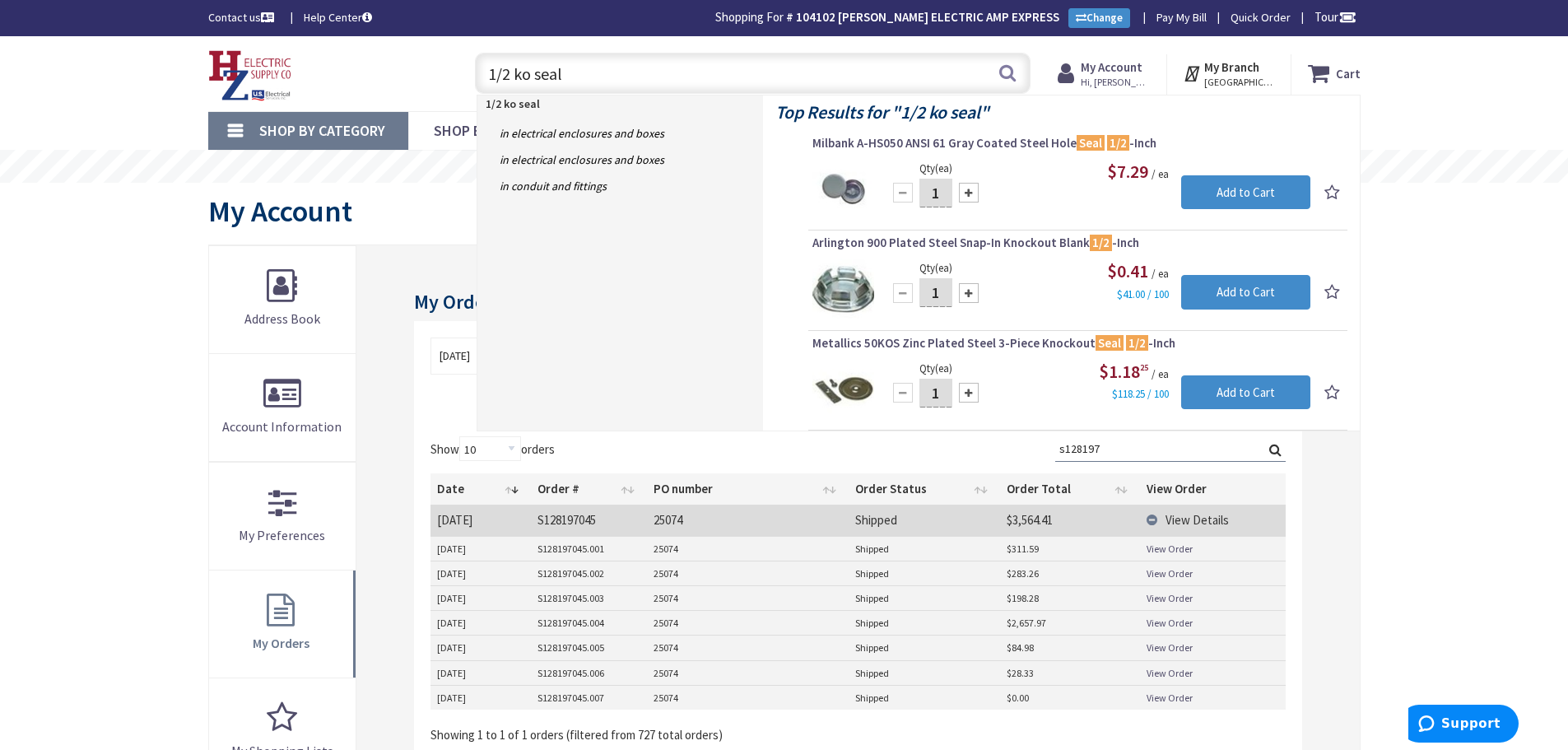
type input "1/2 ko seal"
click at [1111, 74] on strong "My Account" at bounding box center [1111, 67] width 62 height 16
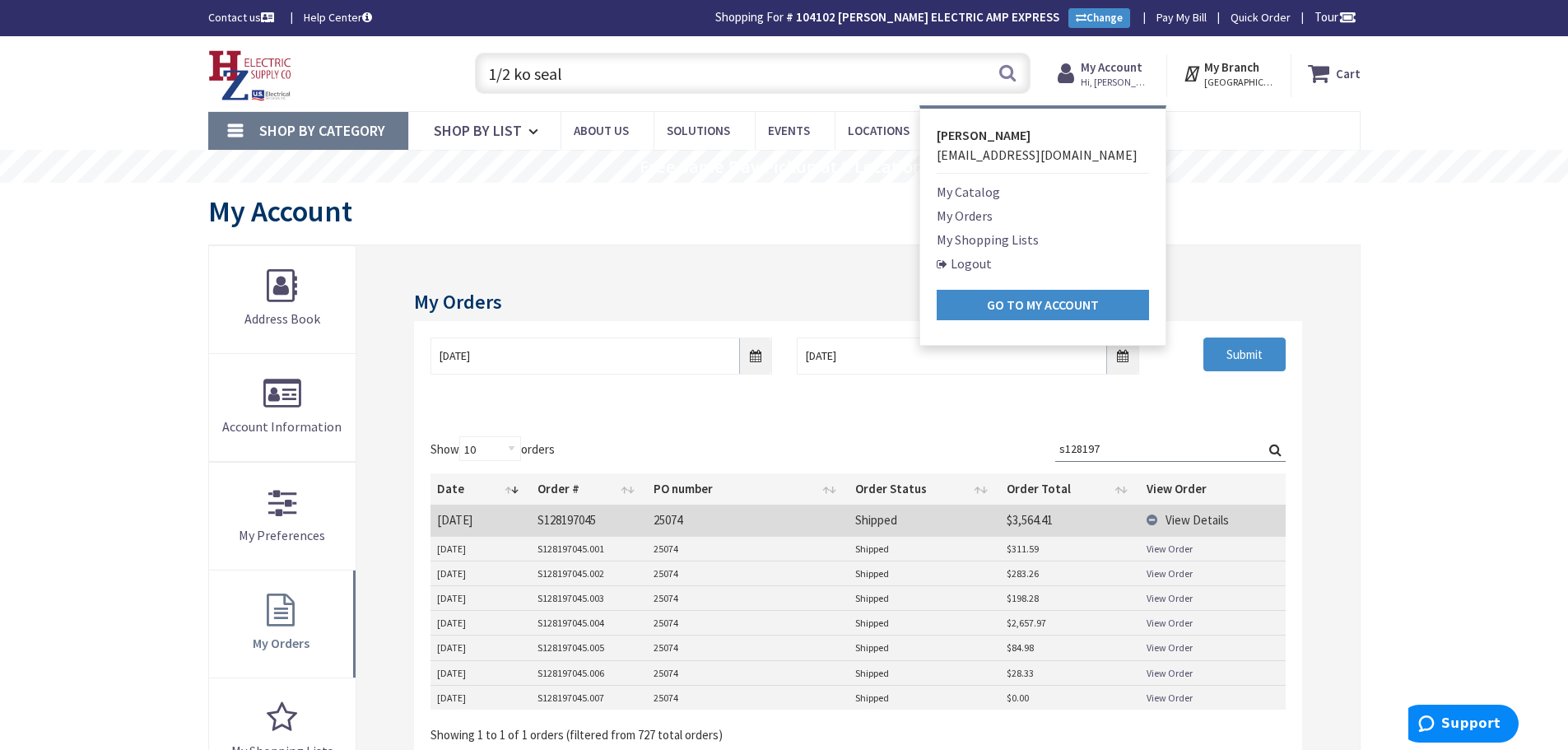
click at [963, 214] on link "My Orders" at bounding box center [965, 216] width 56 height 20
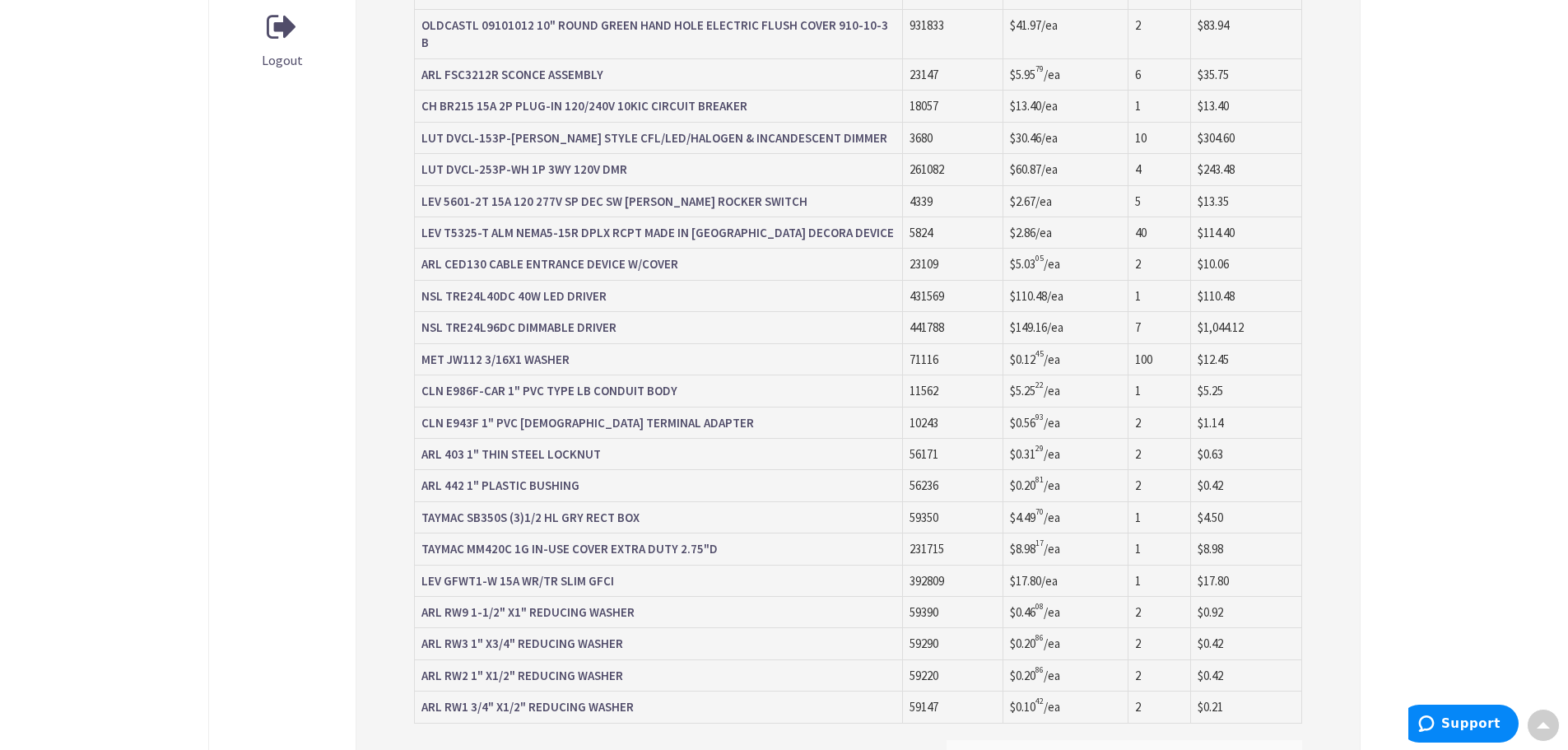
scroll to position [908, 0]
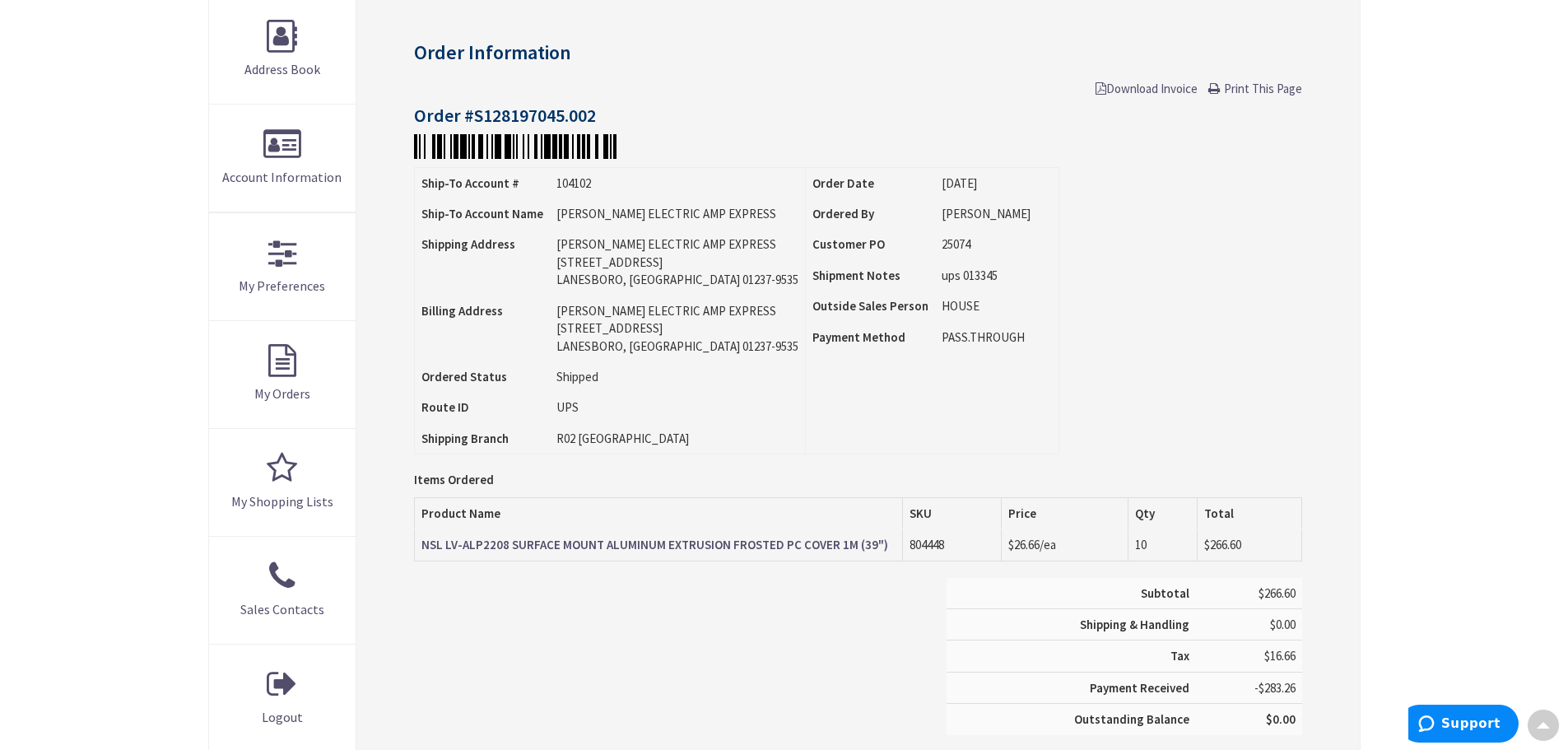
scroll to position [250, 0]
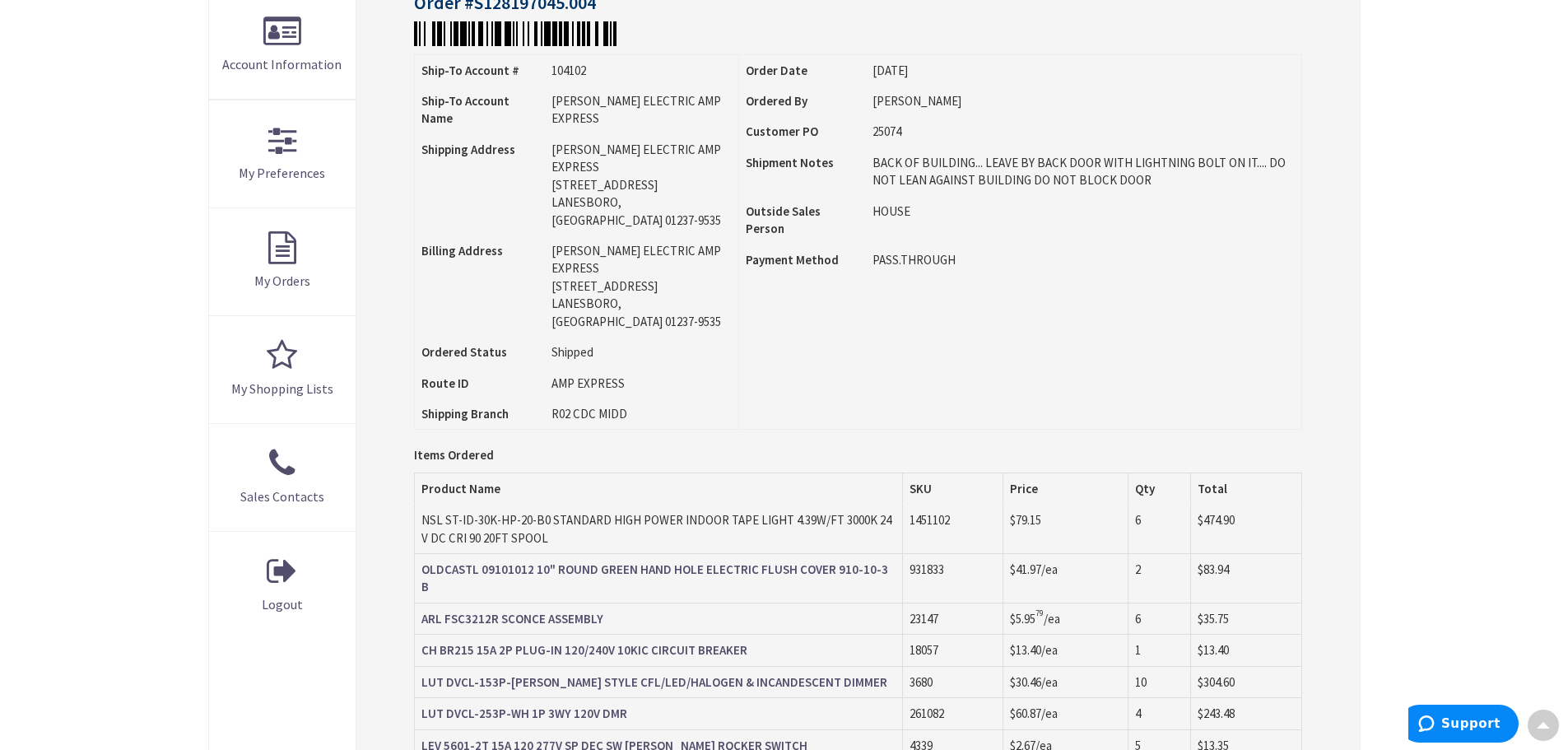
scroll to position [250, 0]
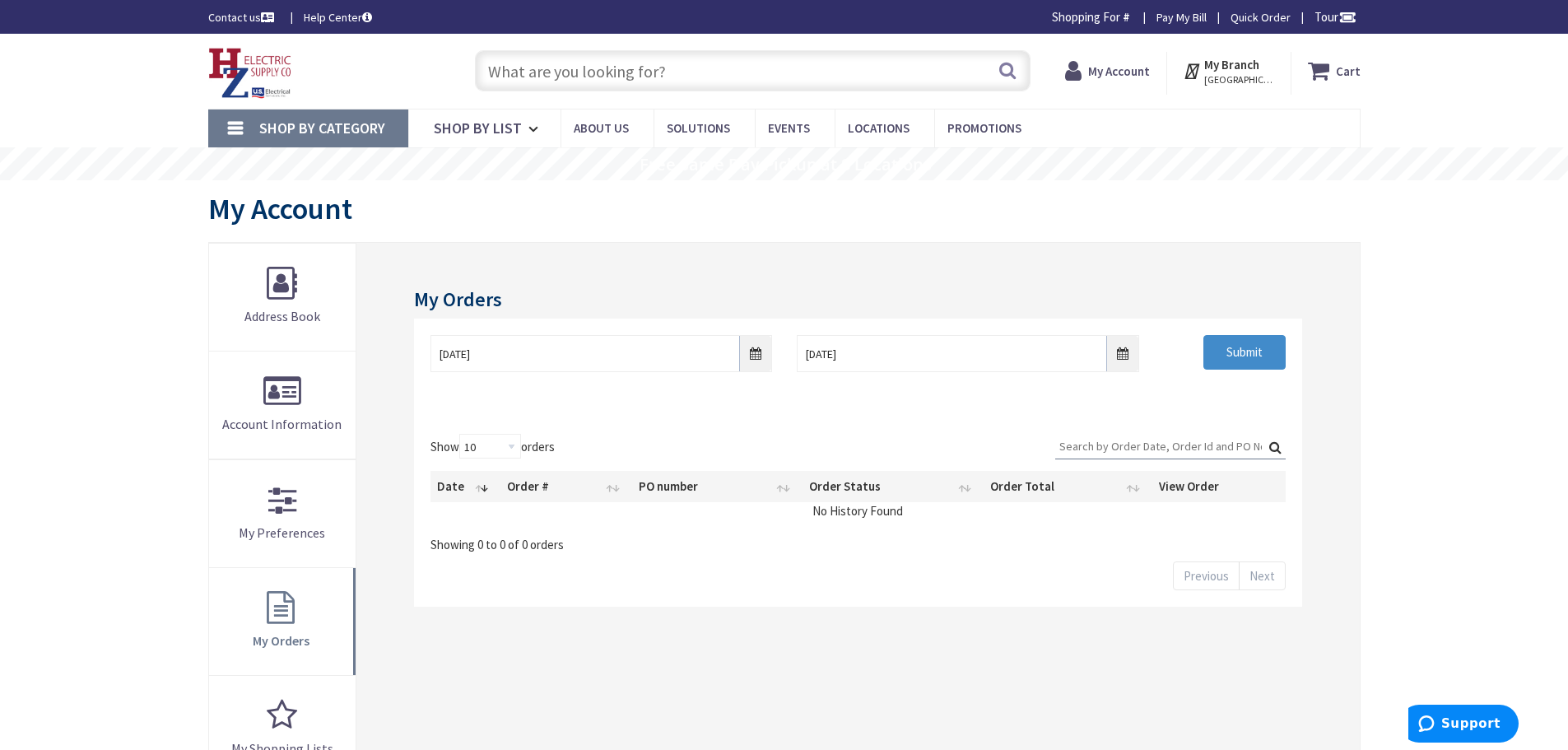
click at [1084, 435] on input "Search:" at bounding box center [1170, 447] width 230 height 25
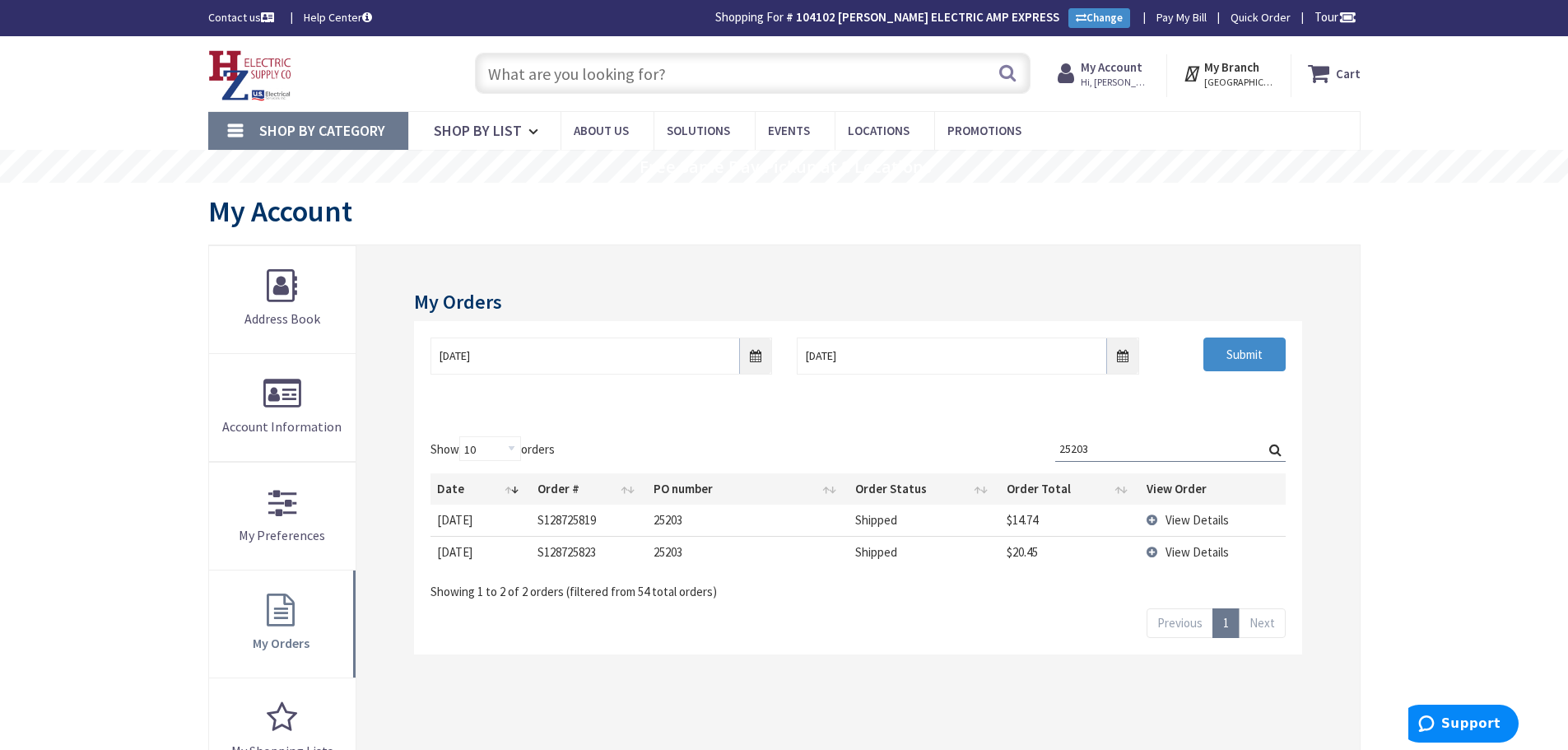
click at [1150, 551] on td "View Details" at bounding box center [1212, 551] width 145 height 31
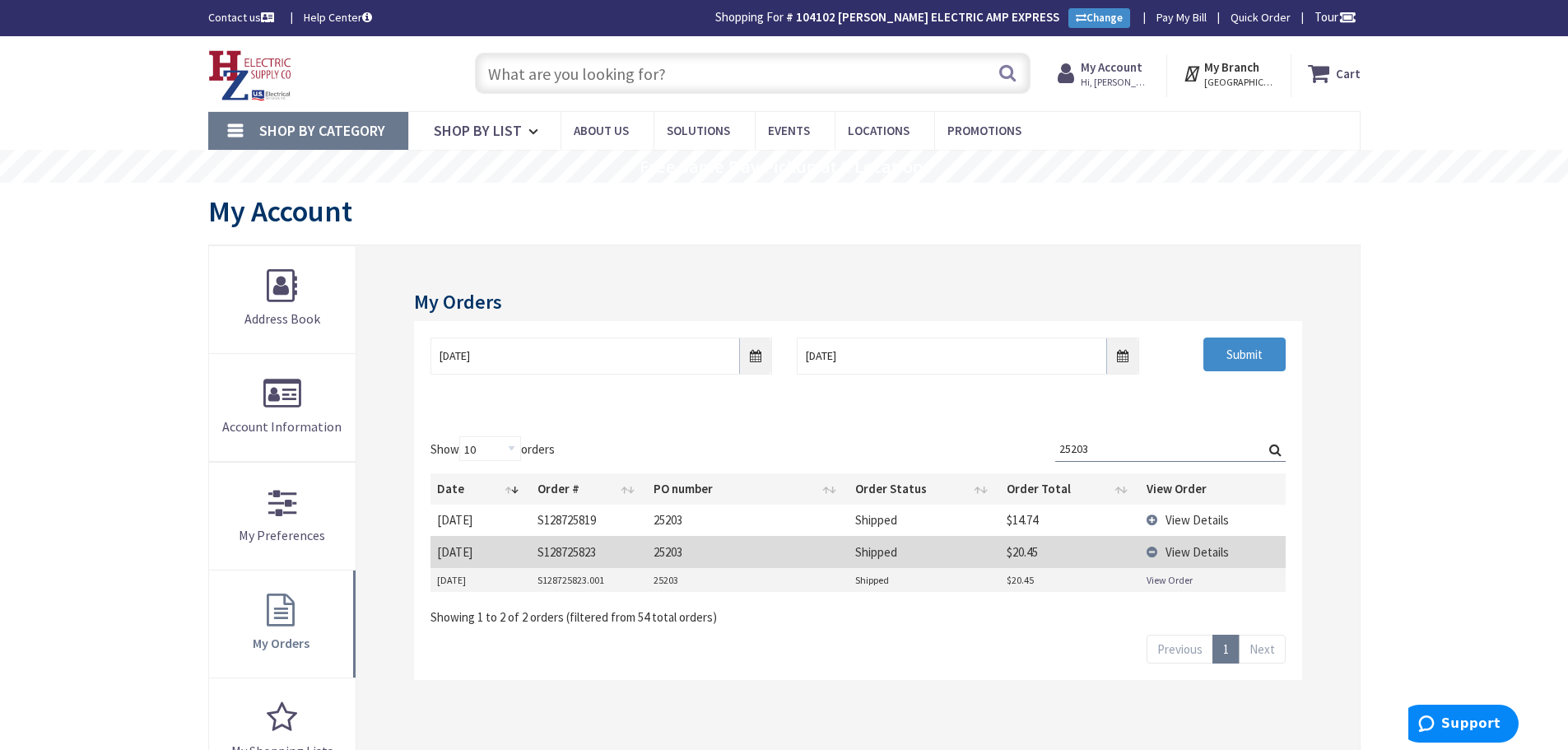
click at [1145, 578] on td "View Order" at bounding box center [1212, 581] width 145 height 25
click at [1155, 581] on link "View Order" at bounding box center [1170, 581] width 46 height 14
click at [135, 577] on div "Skip to Content Toggle Nav Search Cart My Cart Close" at bounding box center [784, 693] width 1568 height 1314
drag, startPoint x: 1146, startPoint y: 456, endPoint x: 176, endPoint y: 439, distance: 970.1
click at [254, 436] on div "My Orders 9/3/2025 9/10/2025 Submit Show 10 25 50 100 orders Search: 25203 Date…" at bounding box center [784, 622] width 1152 height 757
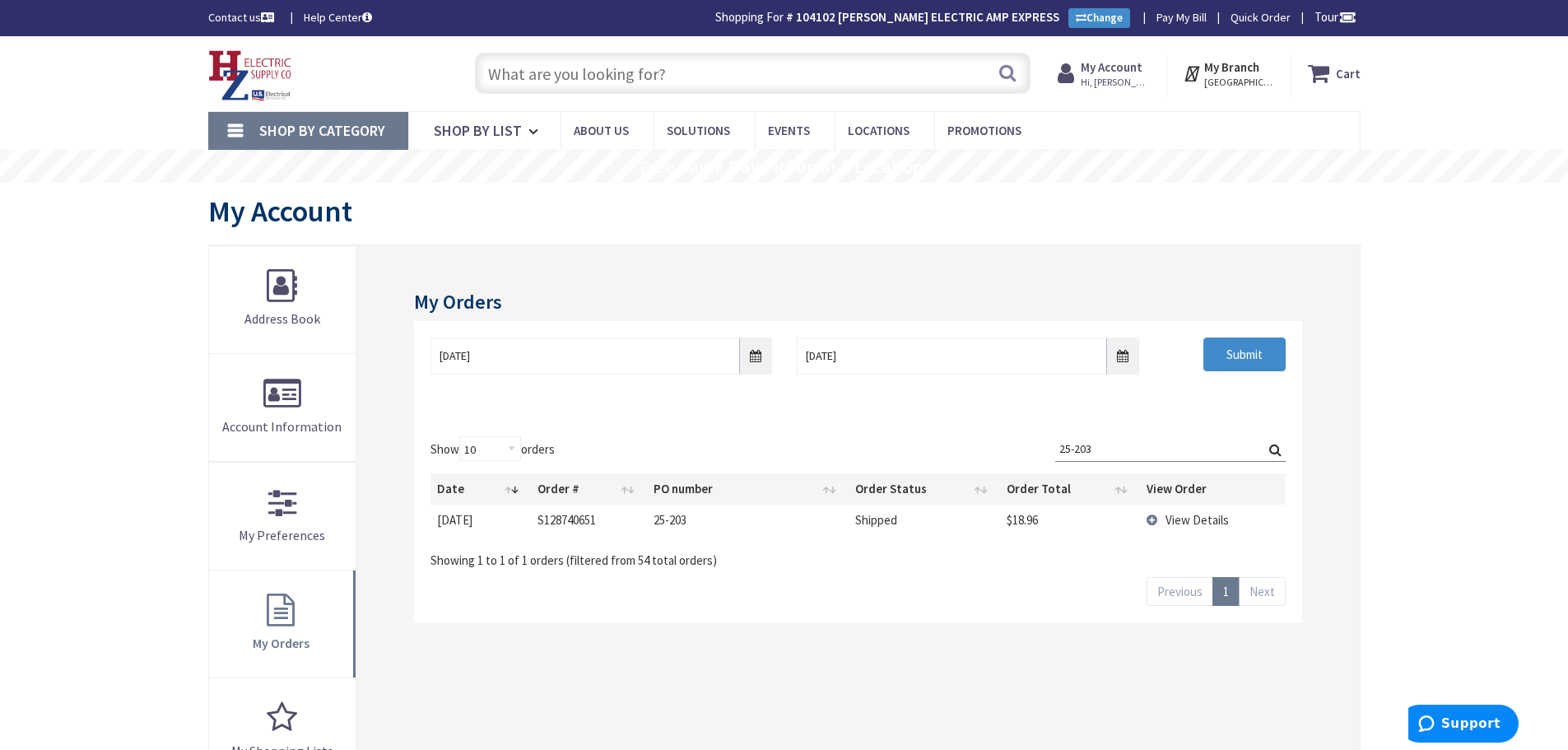
click at [1148, 517] on td "View Details" at bounding box center [1212, 520] width 145 height 30
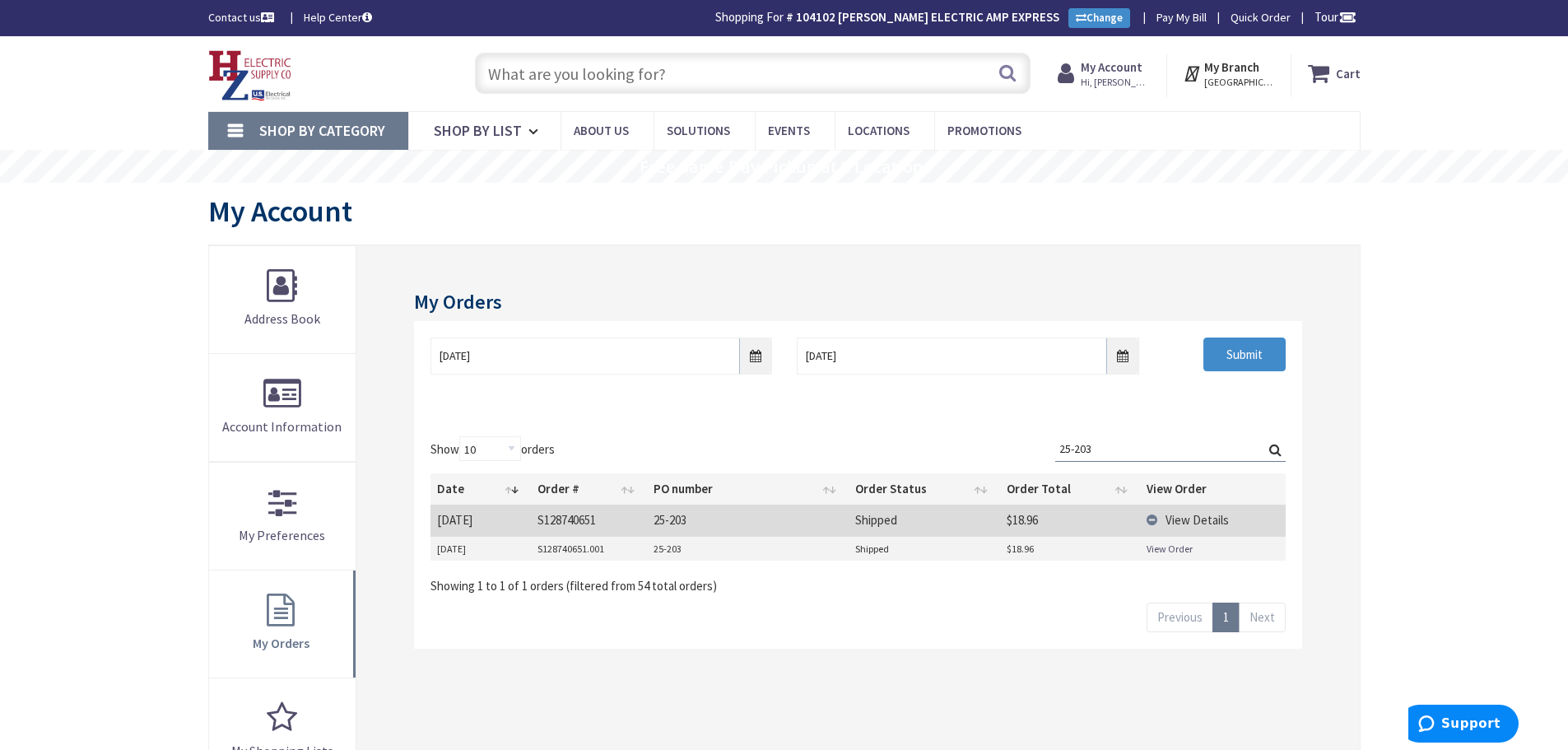
click at [1163, 548] on link "View Order" at bounding box center [1170, 548] width 46 height 14
drag, startPoint x: 1112, startPoint y: 448, endPoint x: -429, endPoint y: 461, distance: 1541.1
click at [0, 461] on html "Accessibility Screen-Reader Guide, Feedback, and Issue Reporting | New window L…" at bounding box center [784, 675] width 1568 height 1351
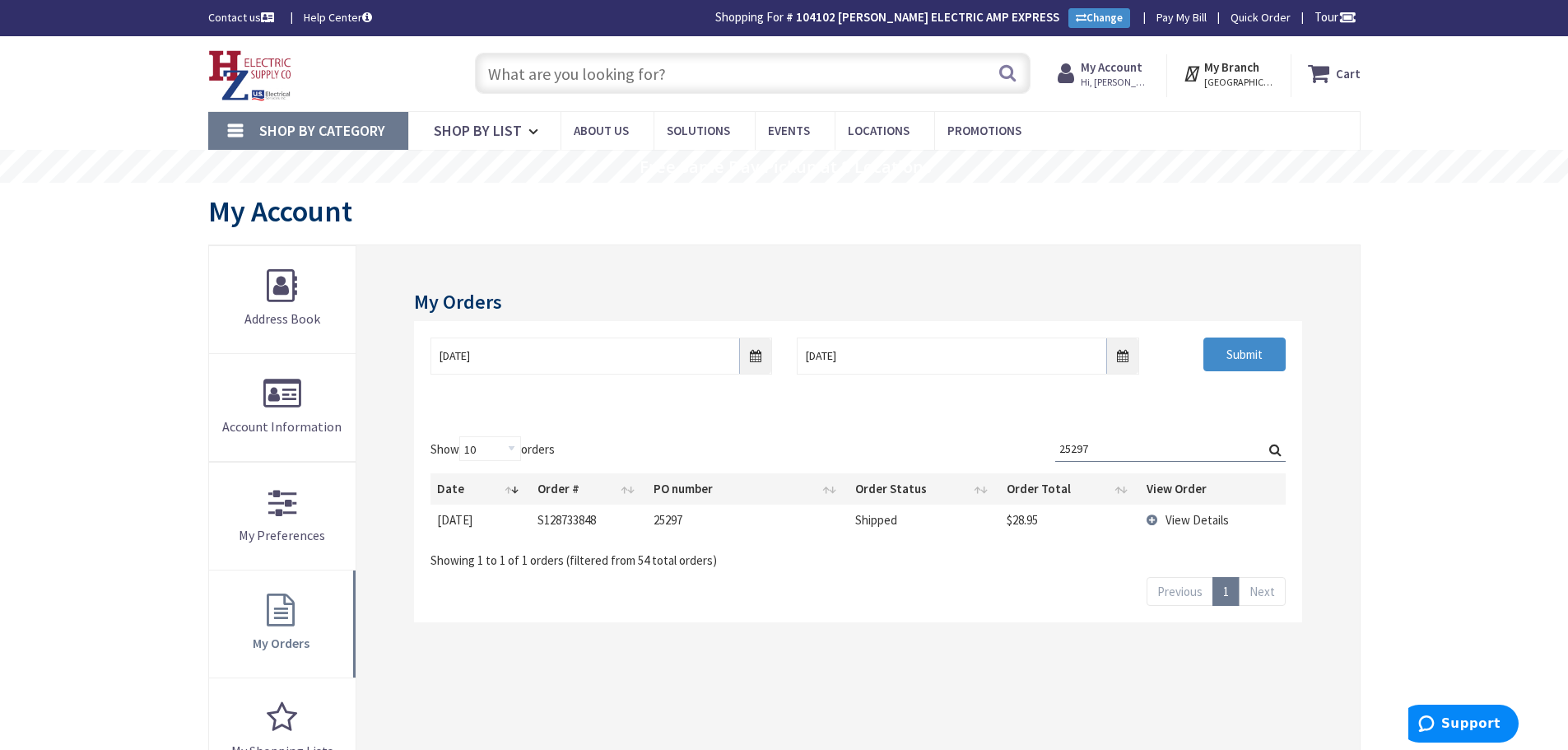
type input "25297"
click at [1154, 520] on td "View Details" at bounding box center [1212, 520] width 145 height 30
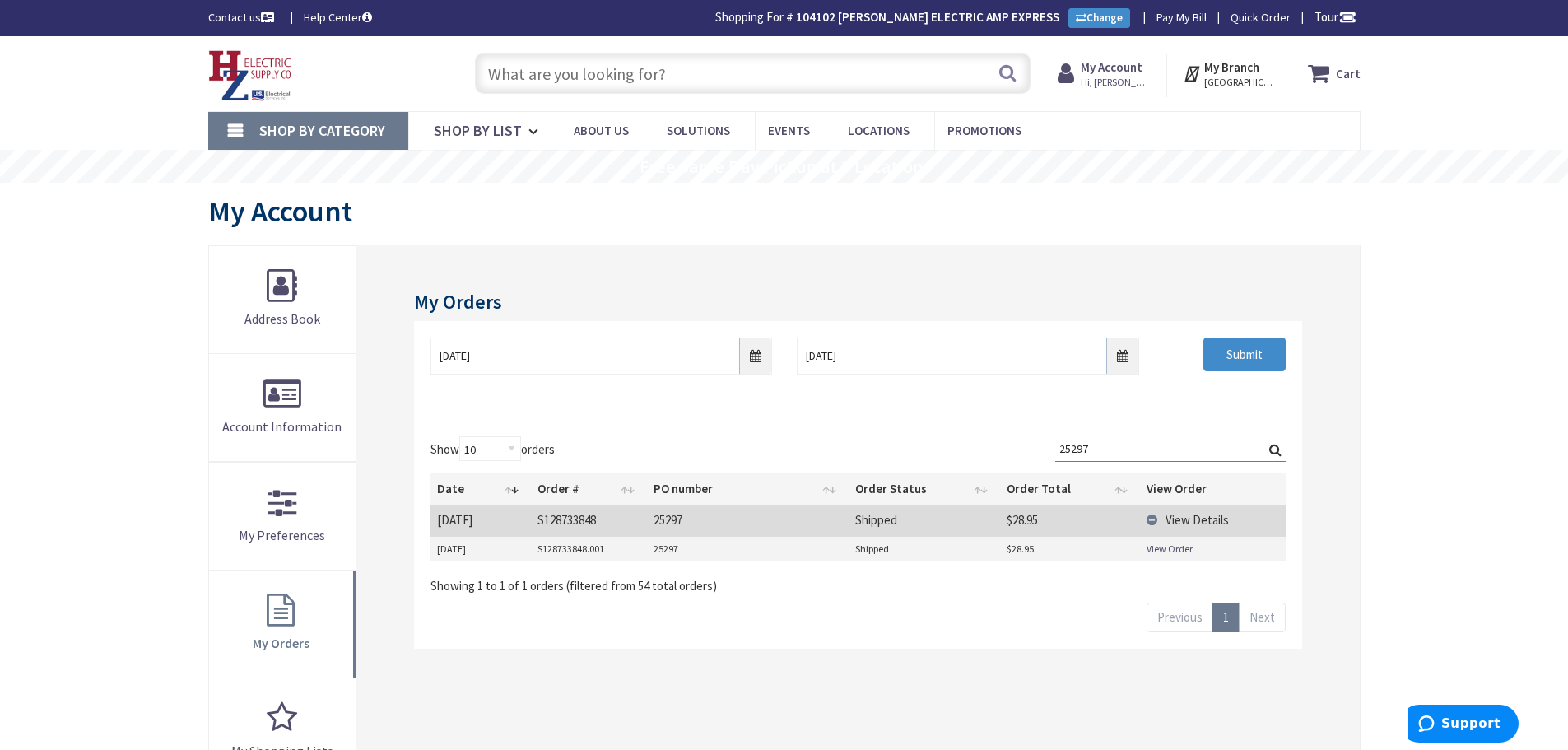
click at [1175, 552] on link "View Order" at bounding box center [1170, 548] width 46 height 14
drag, startPoint x: 547, startPoint y: 70, endPoint x: 912, endPoint y: 180, distance: 381.2
click at [545, 79] on input "text" at bounding box center [752, 73] width 555 height 41
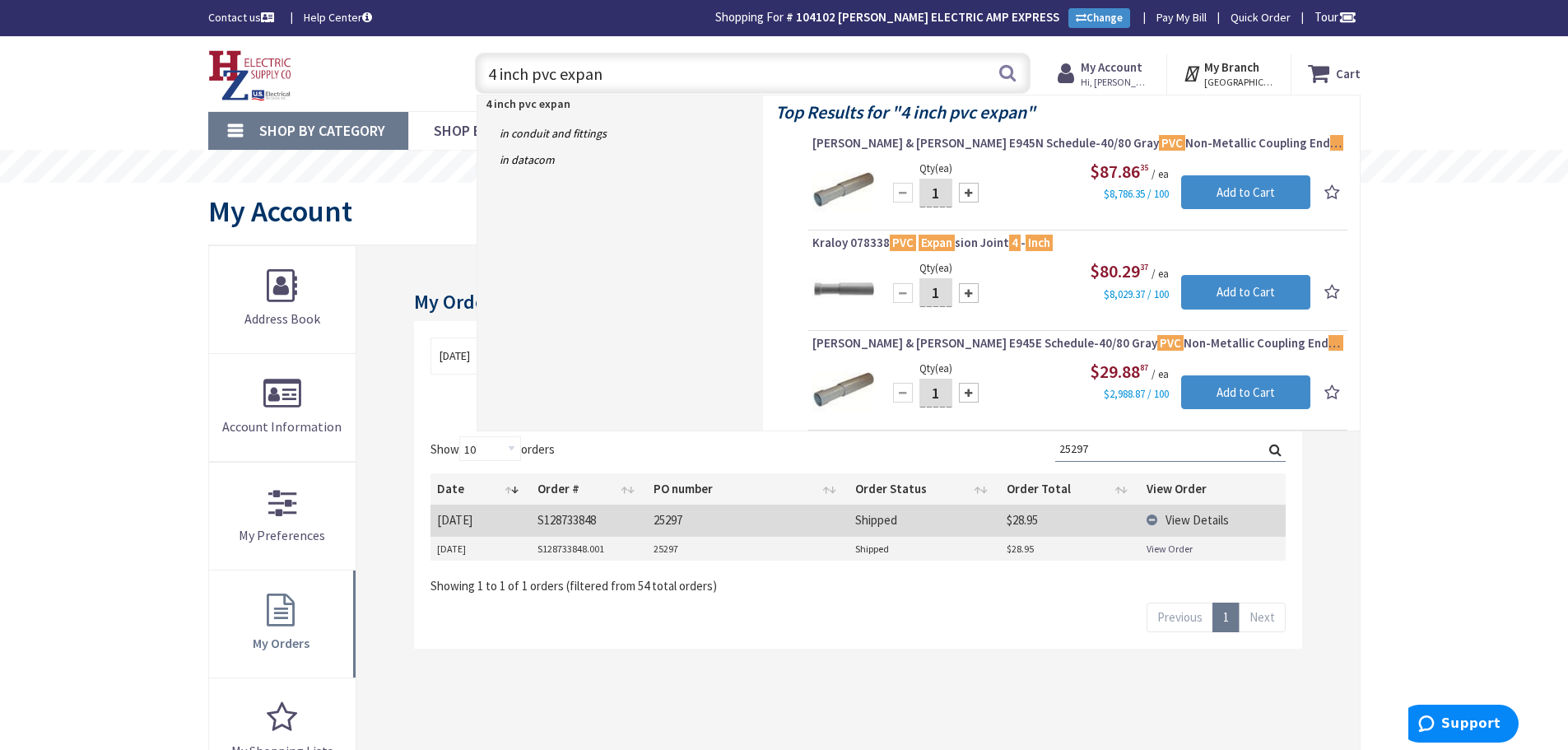
drag, startPoint x: 629, startPoint y: 76, endPoint x: 294, endPoint y: 103, distance: 336.1
click at [291, 92] on div "Toggle Nav 4 inch pvc expan 4 inch pvc expan Search Cart My Cart Close" at bounding box center [784, 74] width 1177 height 55
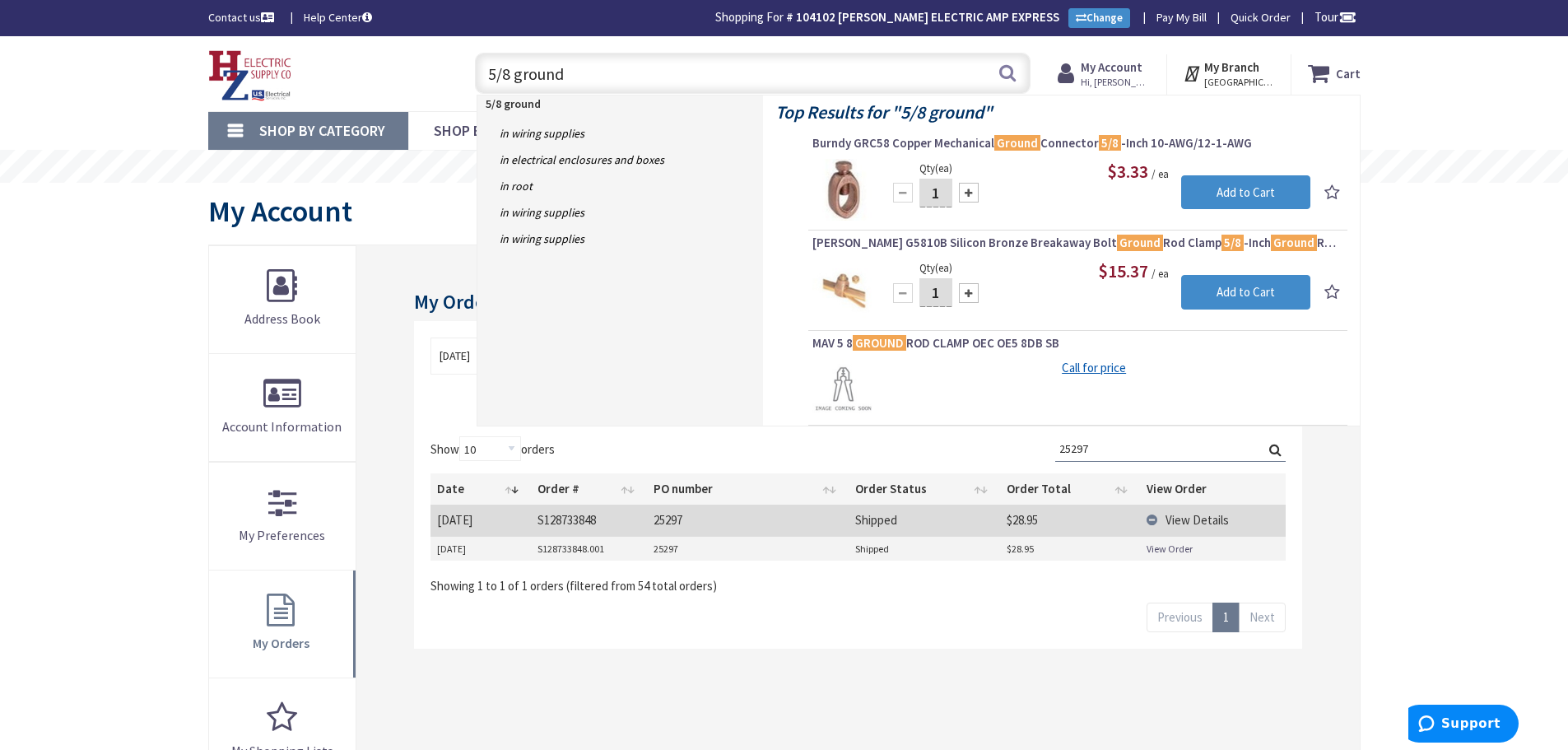
type input "5/8 ground"
click at [1122, 68] on strong "My Account" at bounding box center [1111, 67] width 62 height 16
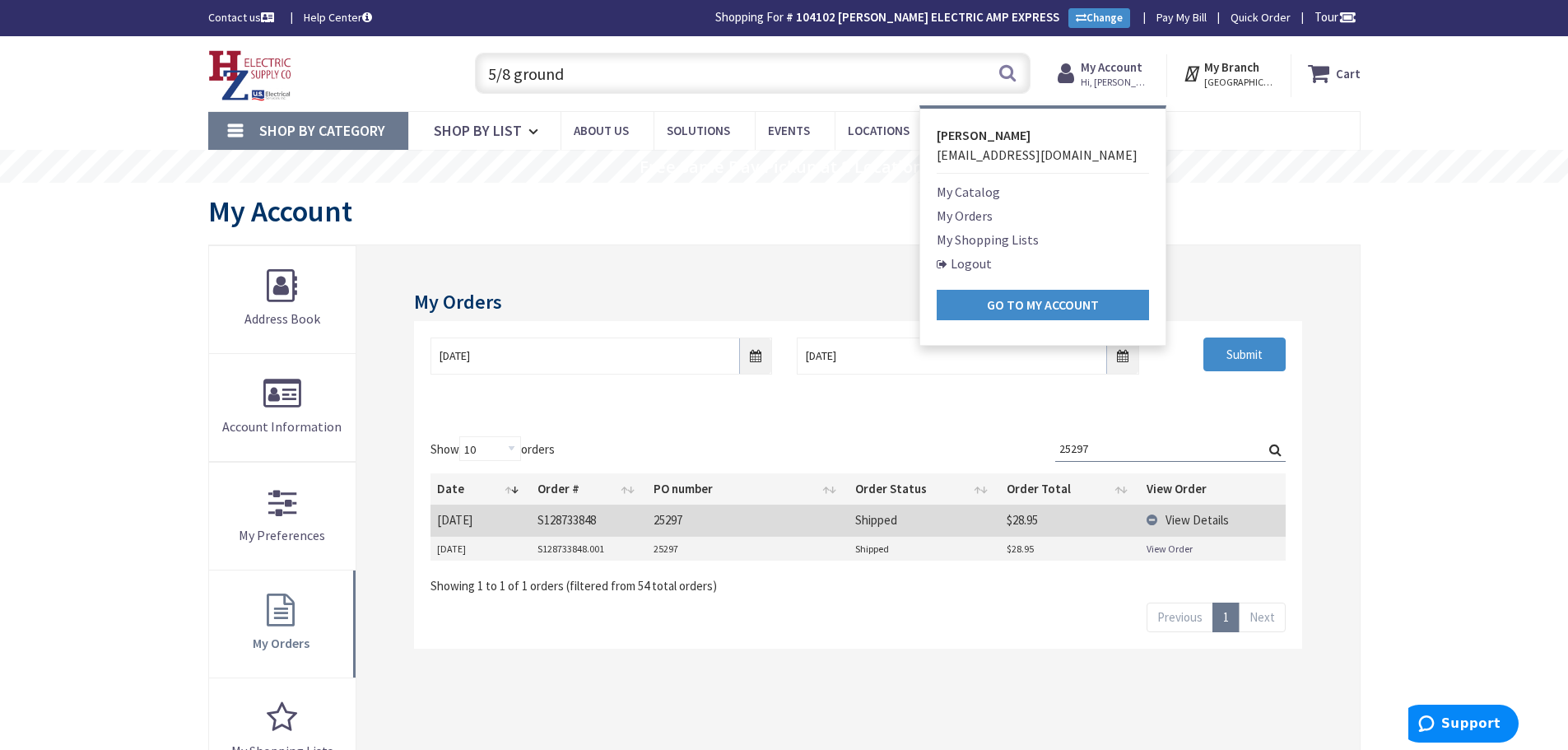
click at [958, 209] on link "My Orders" at bounding box center [965, 216] width 56 height 20
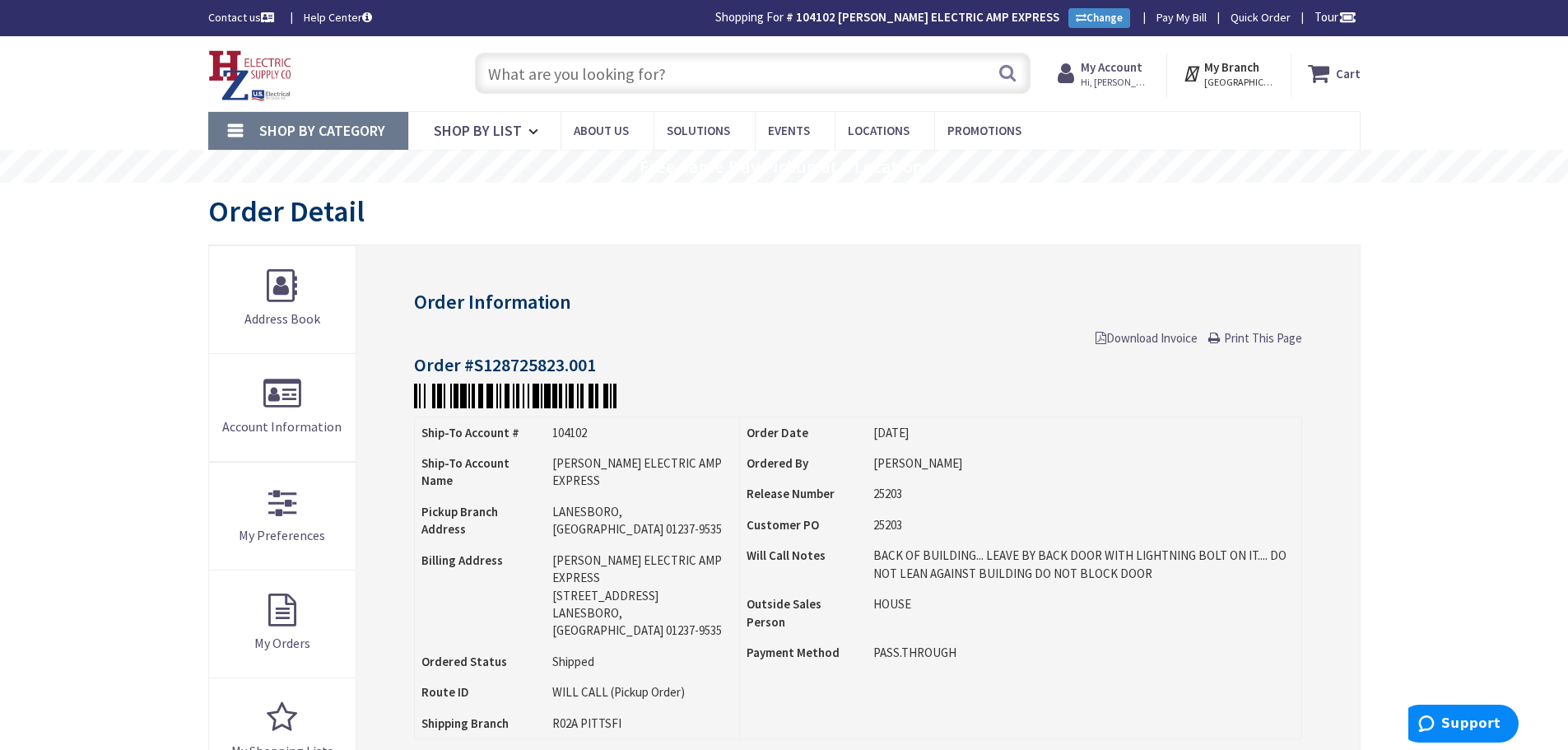
drag, startPoint x: 508, startPoint y: 77, endPoint x: 531, endPoint y: 83, distance: 23.8
click at [511, 81] on input "text" at bounding box center [752, 73] width 555 height 41
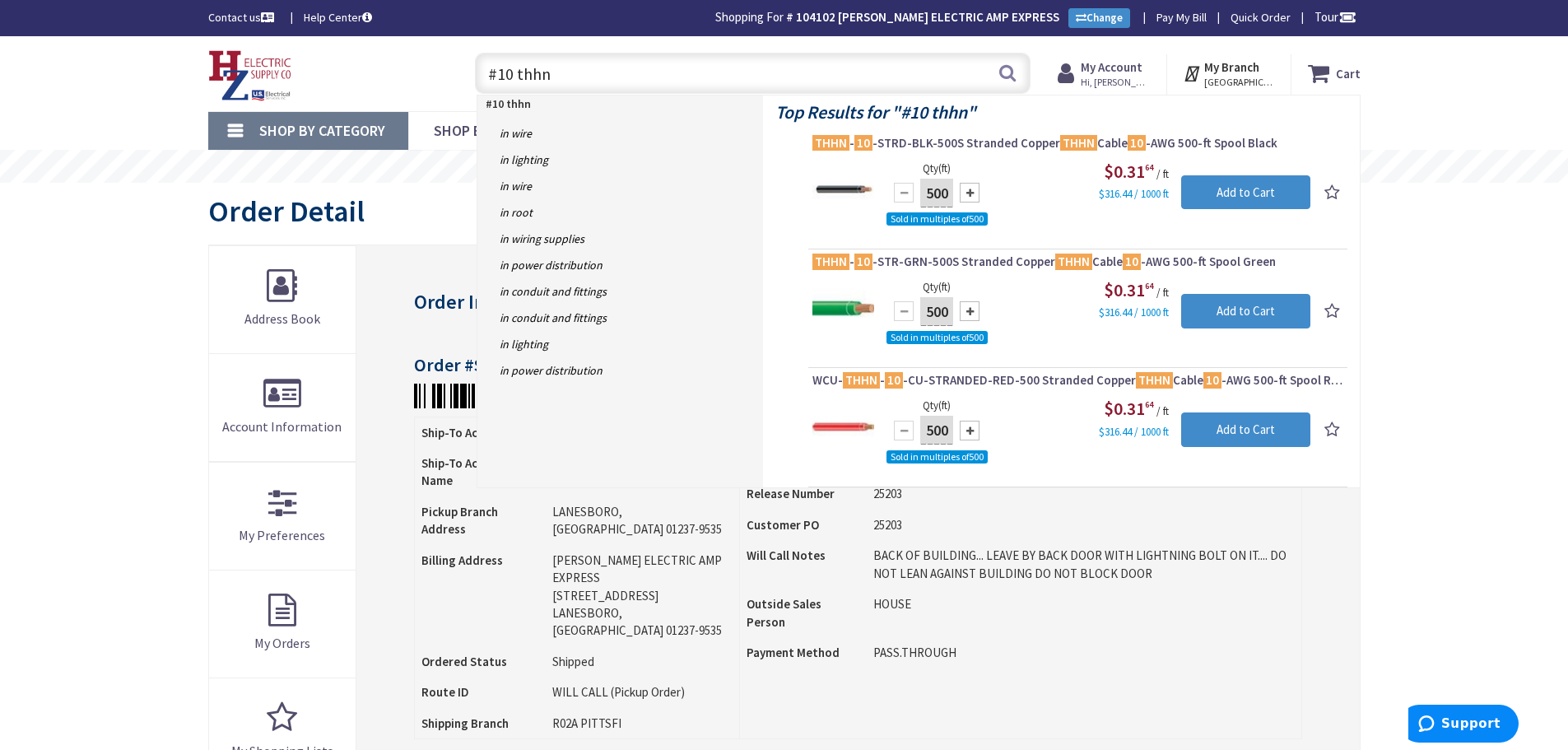
drag, startPoint x: 316, startPoint y: 121, endPoint x: 259, endPoint y: 113, distance: 57.6
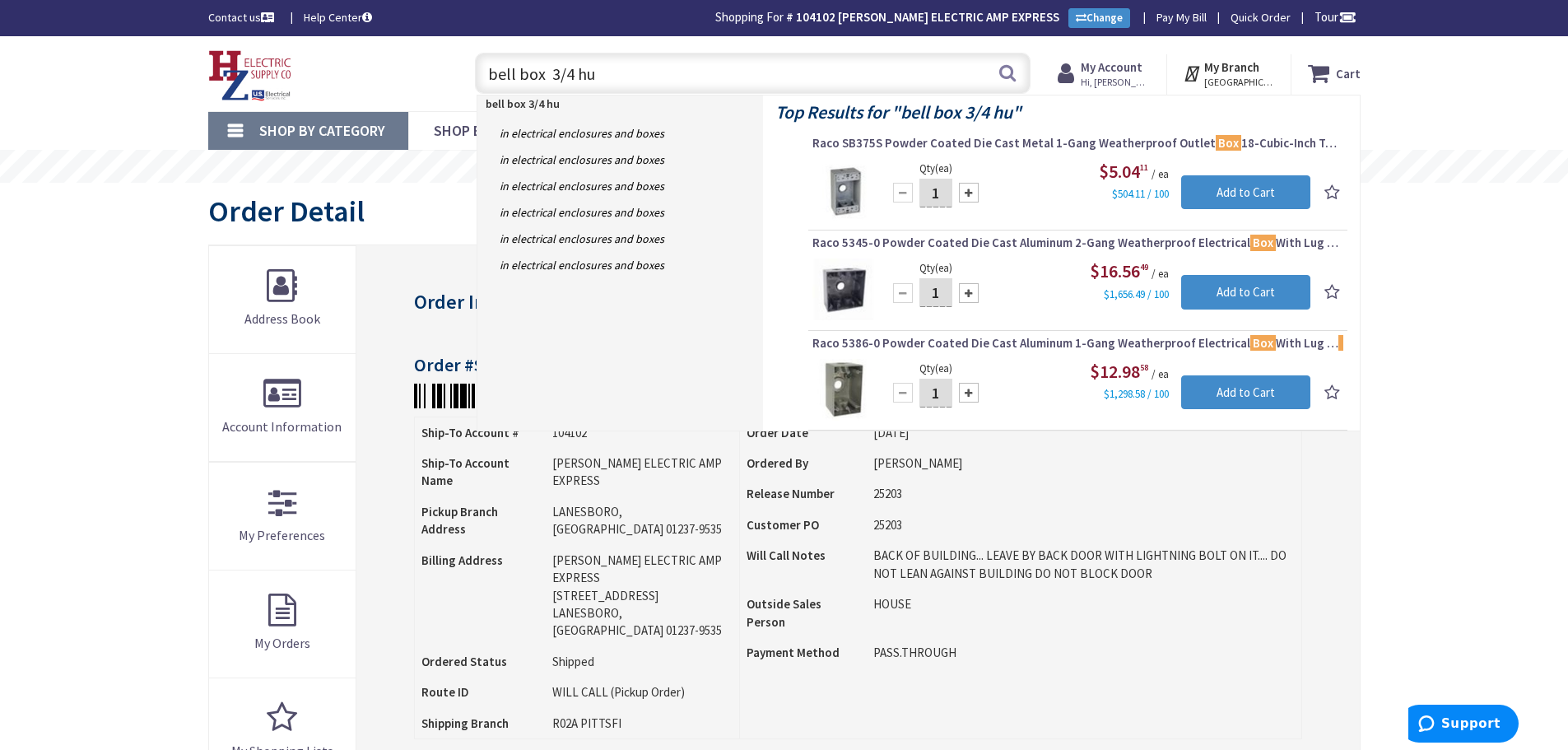
type input "bell box 3/4 hub"
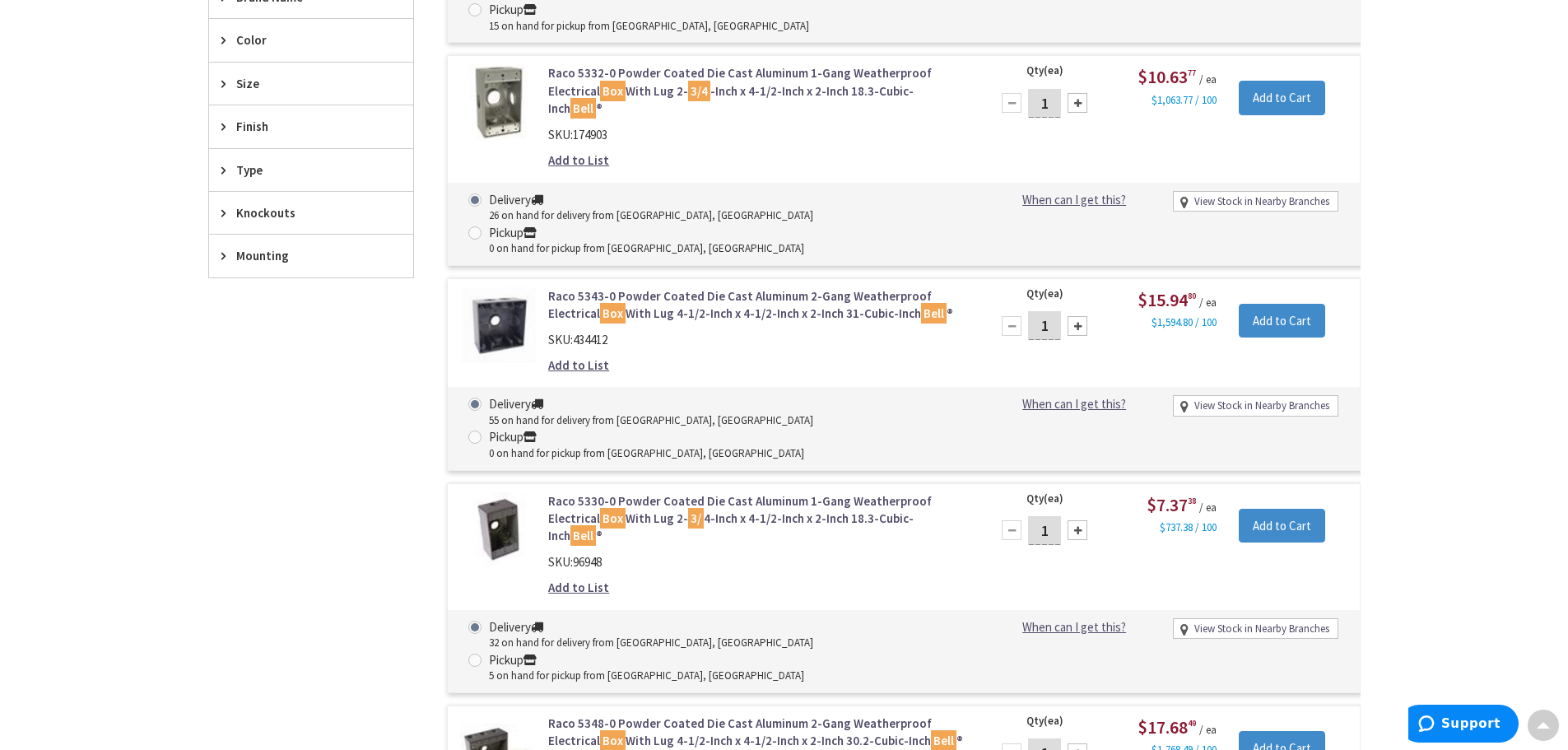
scroll to position [661, 0]
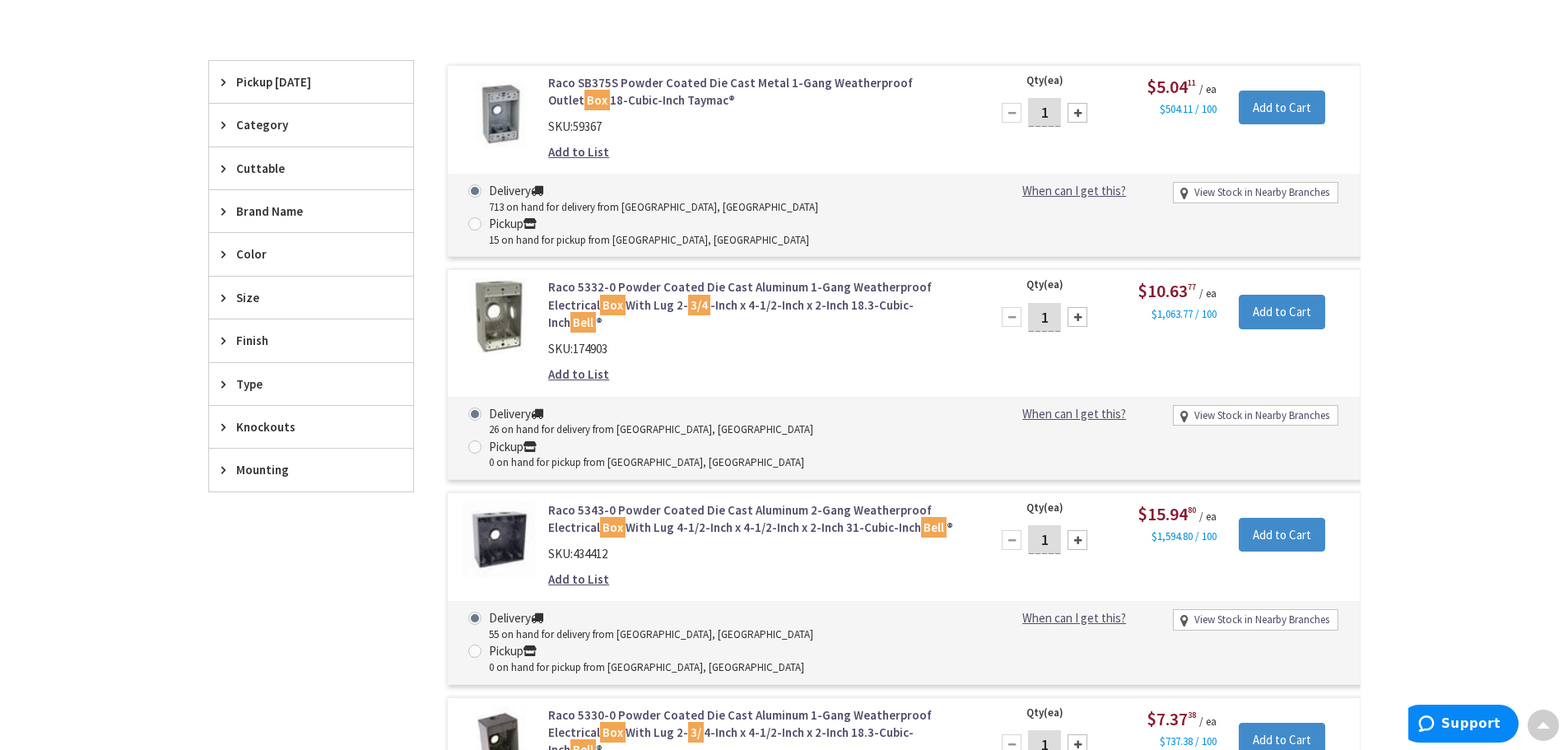
scroll to position [3, 0]
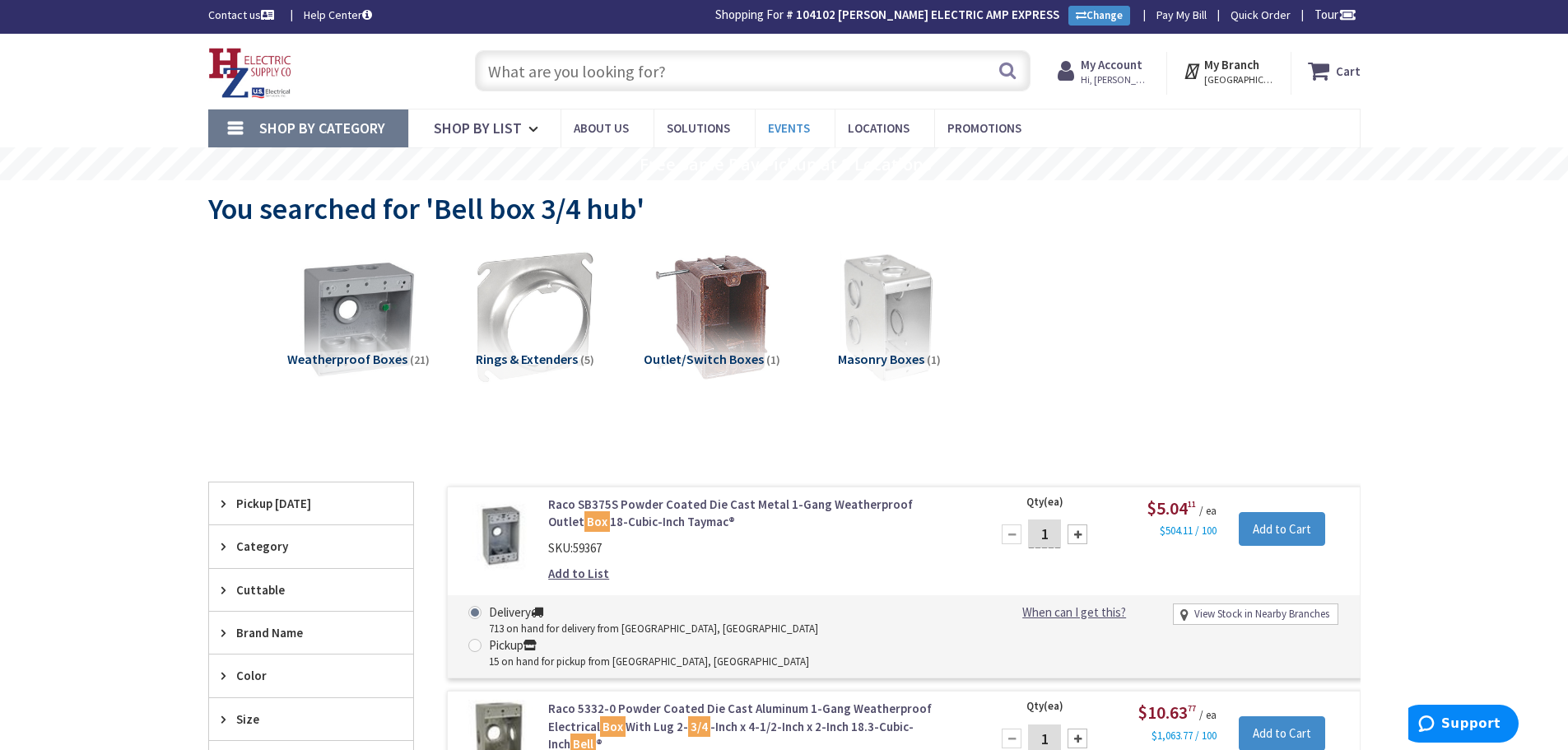
drag, startPoint x: 512, startPoint y: 61, endPoint x: 768, endPoint y: 128, distance: 264.6
click at [512, 63] on input "text" at bounding box center [752, 70] width 555 height 41
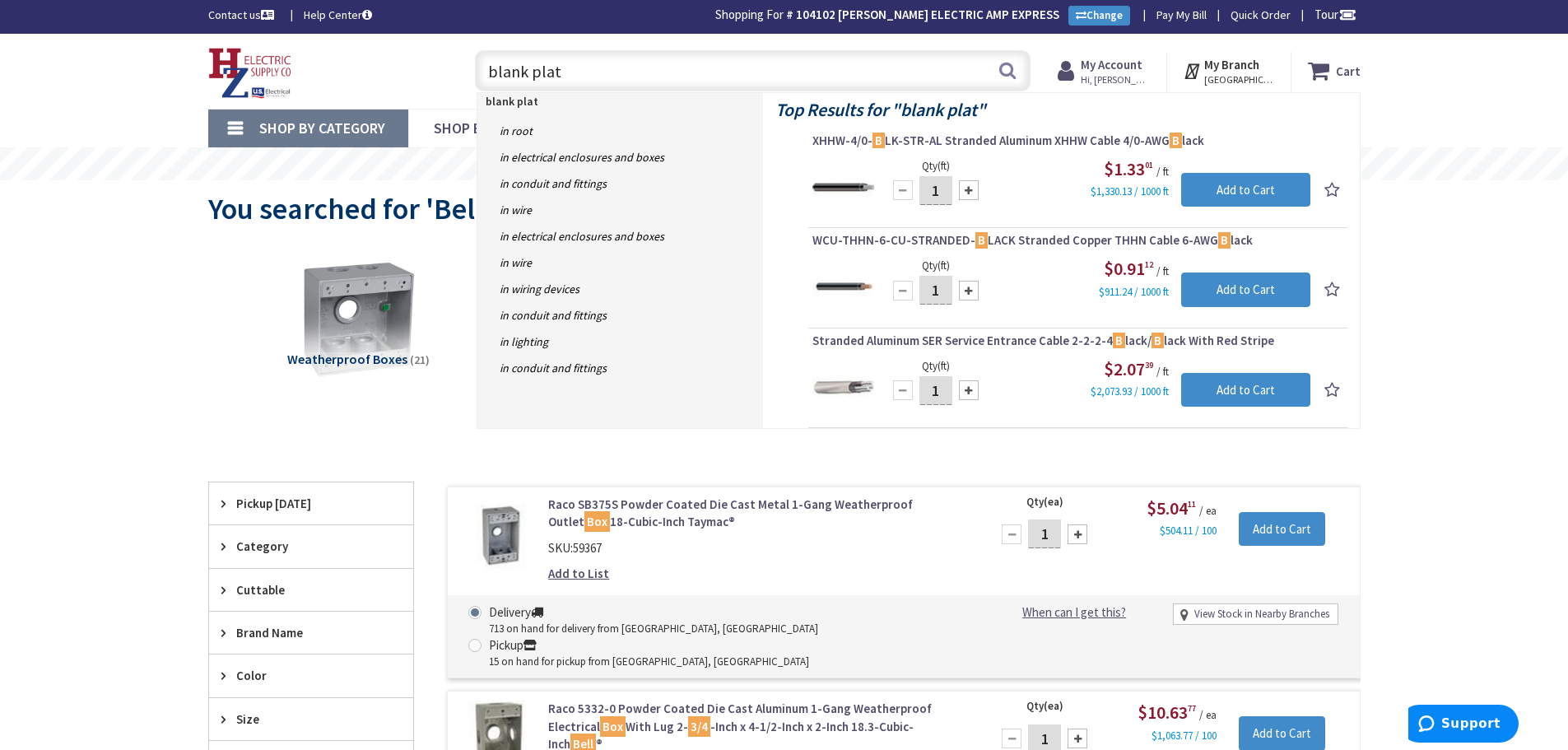
type input "blank plate"
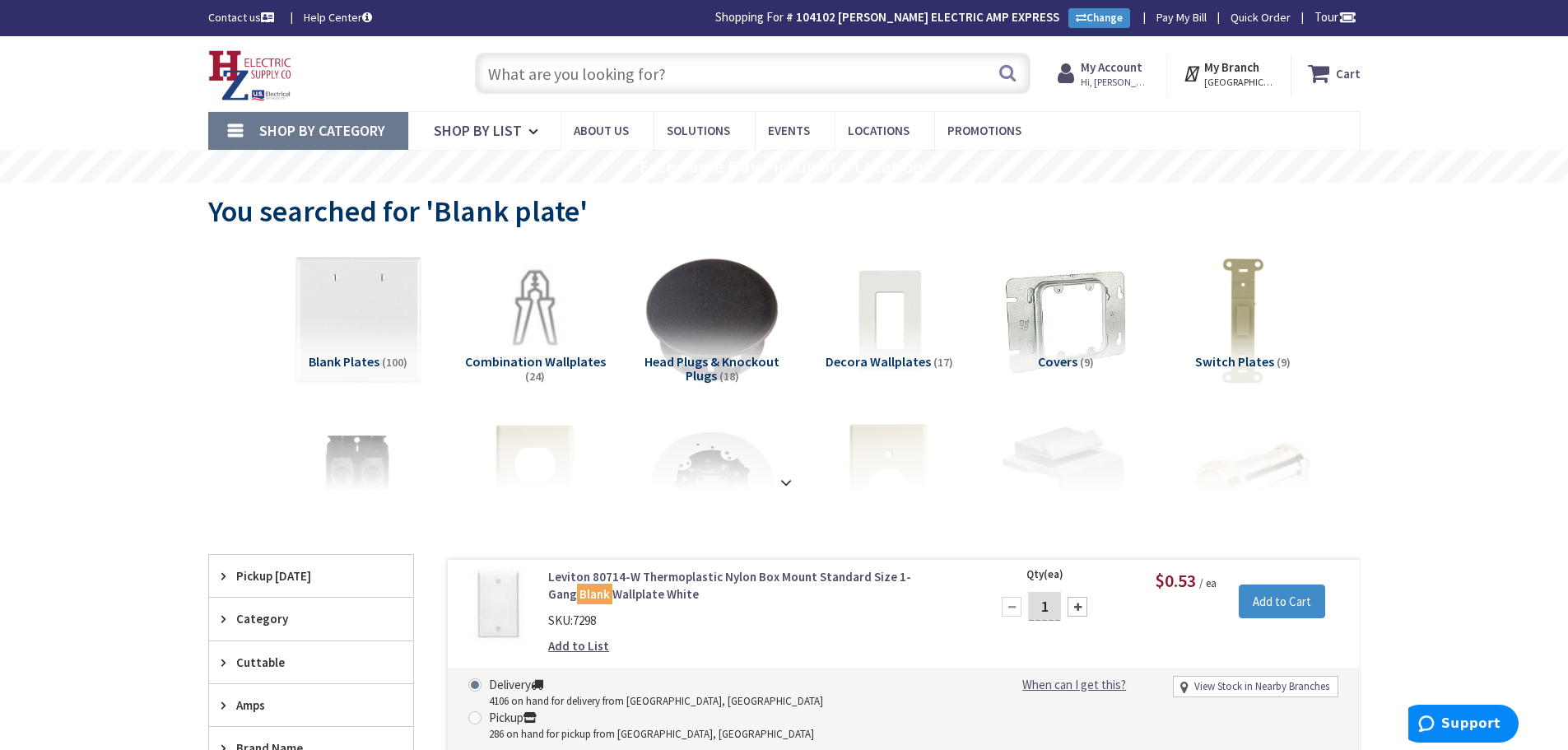
click at [531, 72] on input "text" at bounding box center [752, 73] width 555 height 41
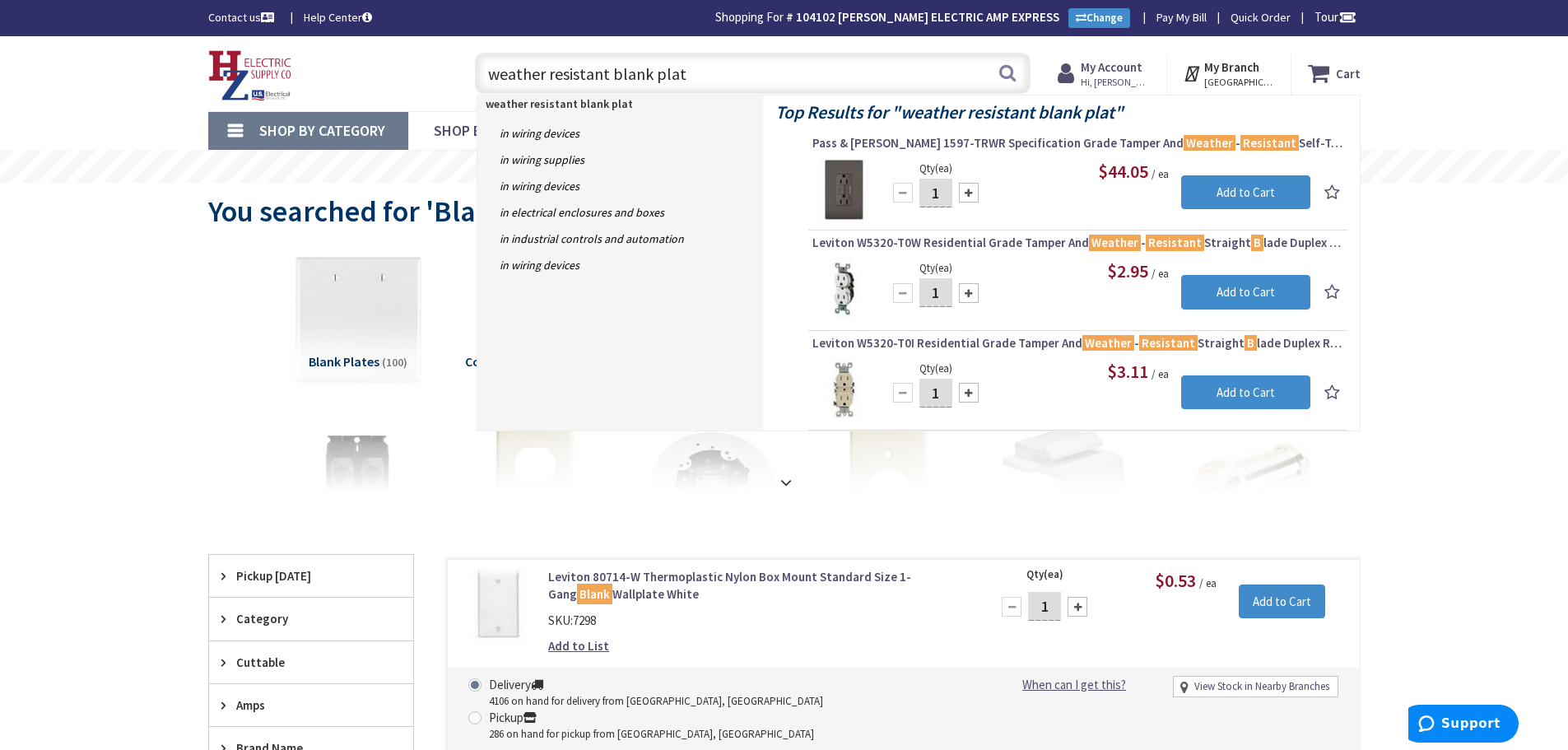
type input "weather resistant blank plate"
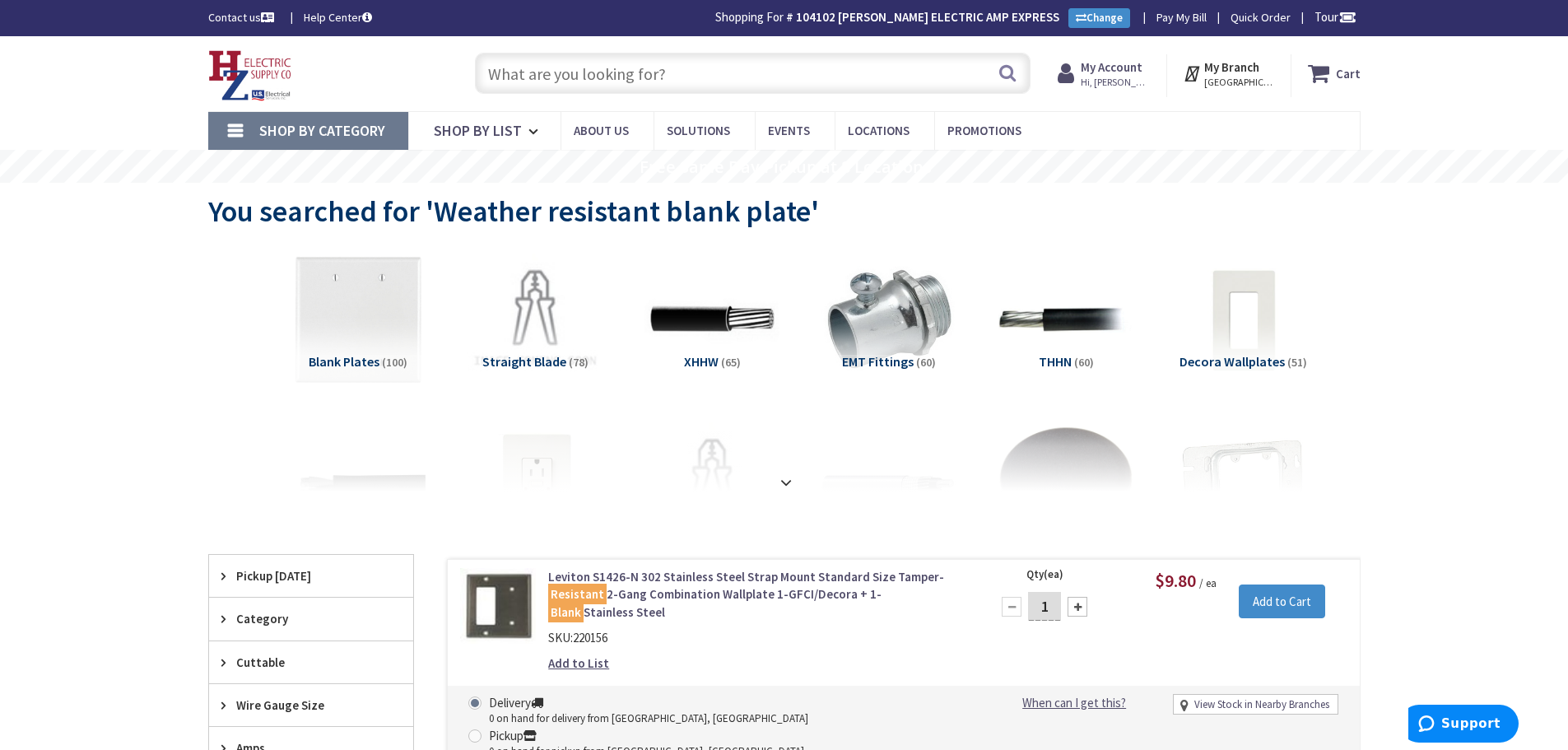
drag, startPoint x: 568, startPoint y: 72, endPoint x: 583, endPoint y: 103, distance: 34.4
click at [568, 73] on input "text" at bounding box center [752, 73] width 555 height 41
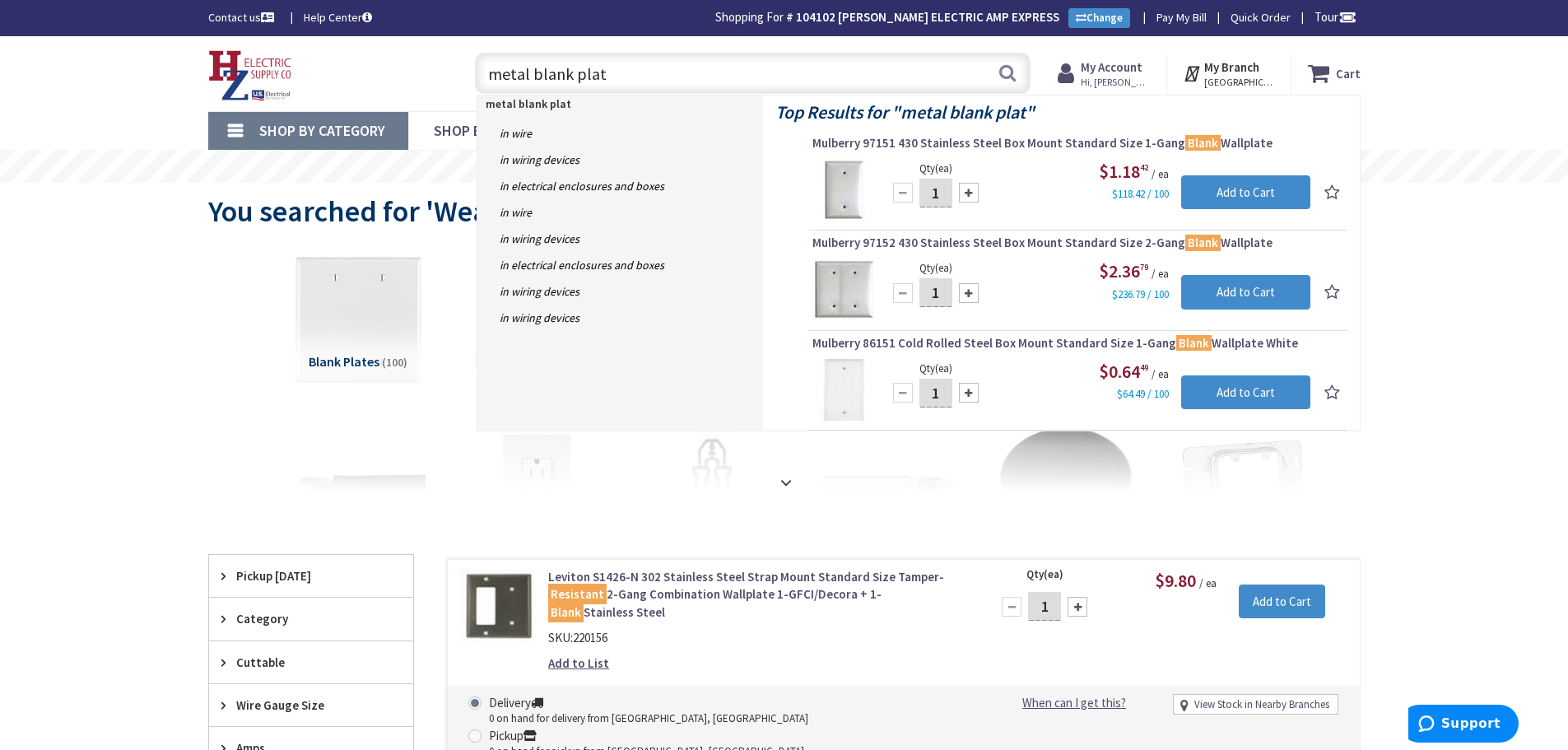
type input "metal blank plate"
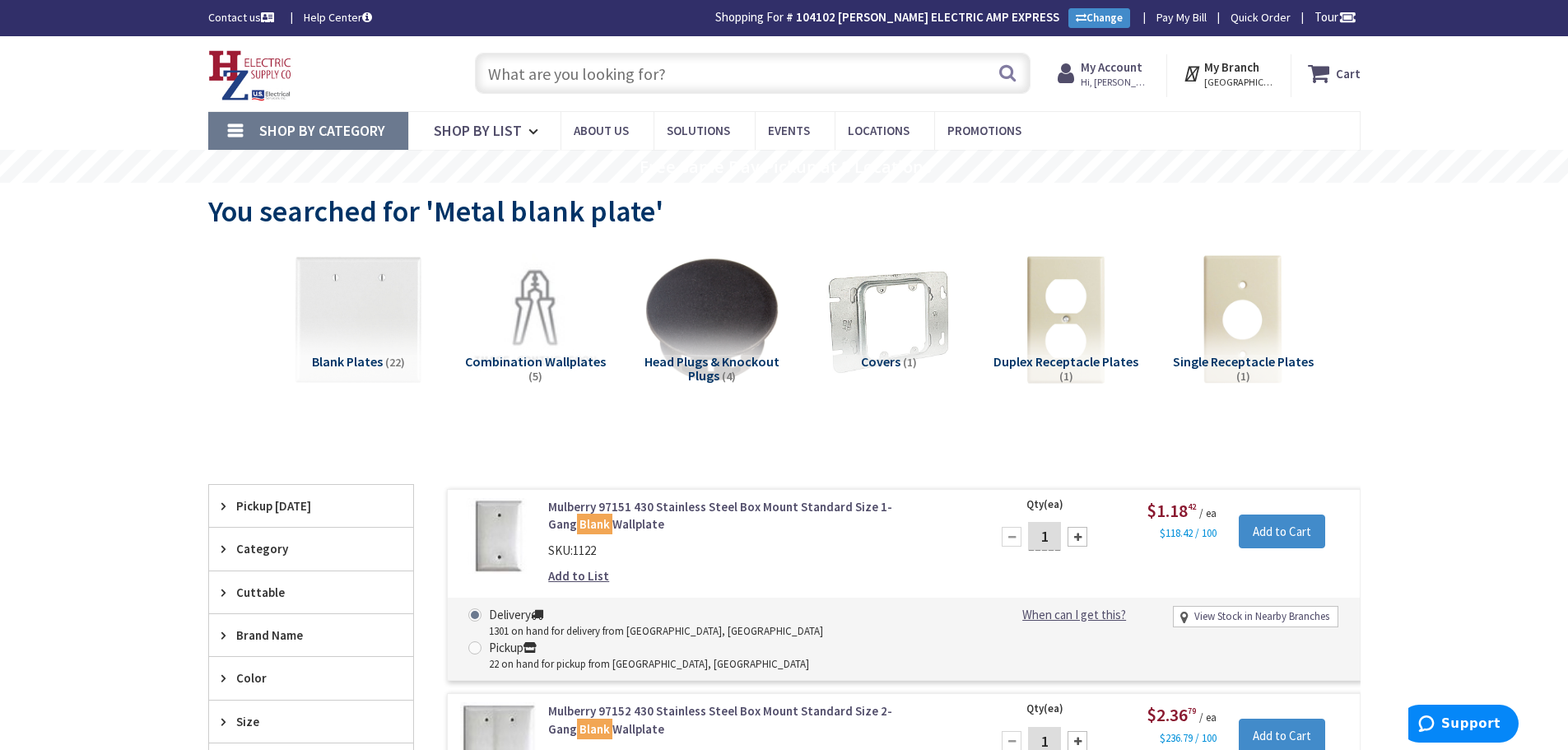
click at [527, 80] on input "text" at bounding box center [752, 73] width 555 height 41
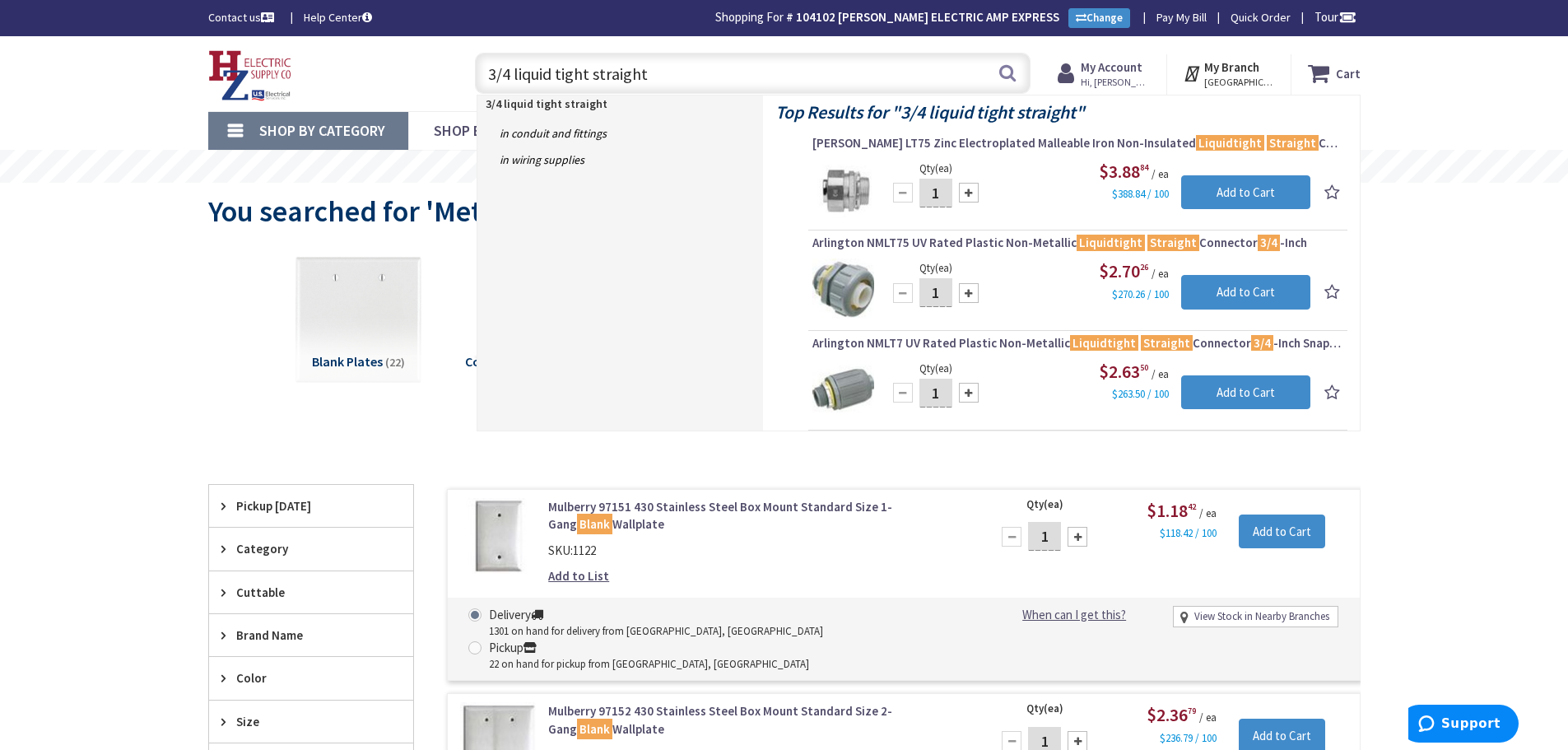
type input "3/4 liquid tight straight"
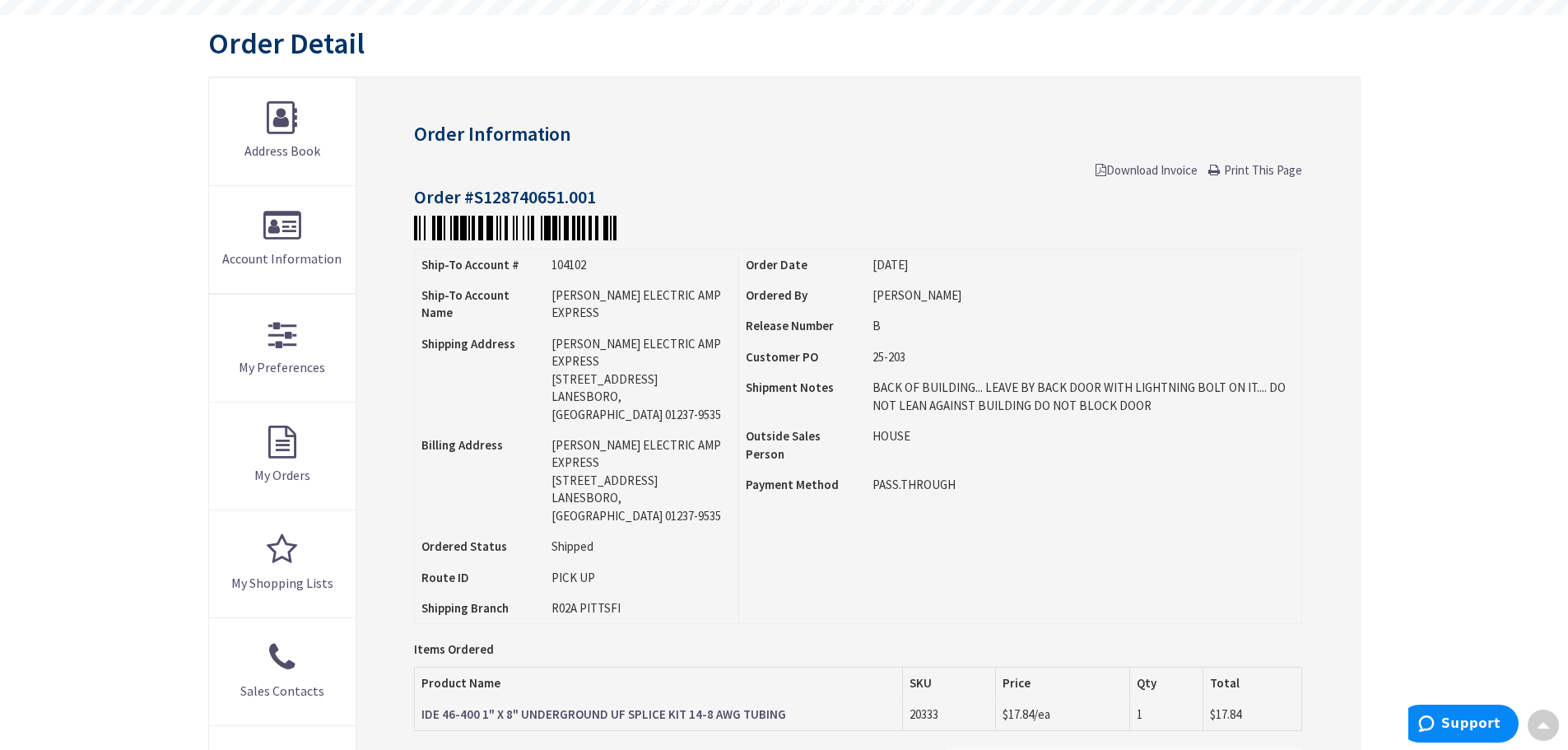
scroll to position [167, 0]
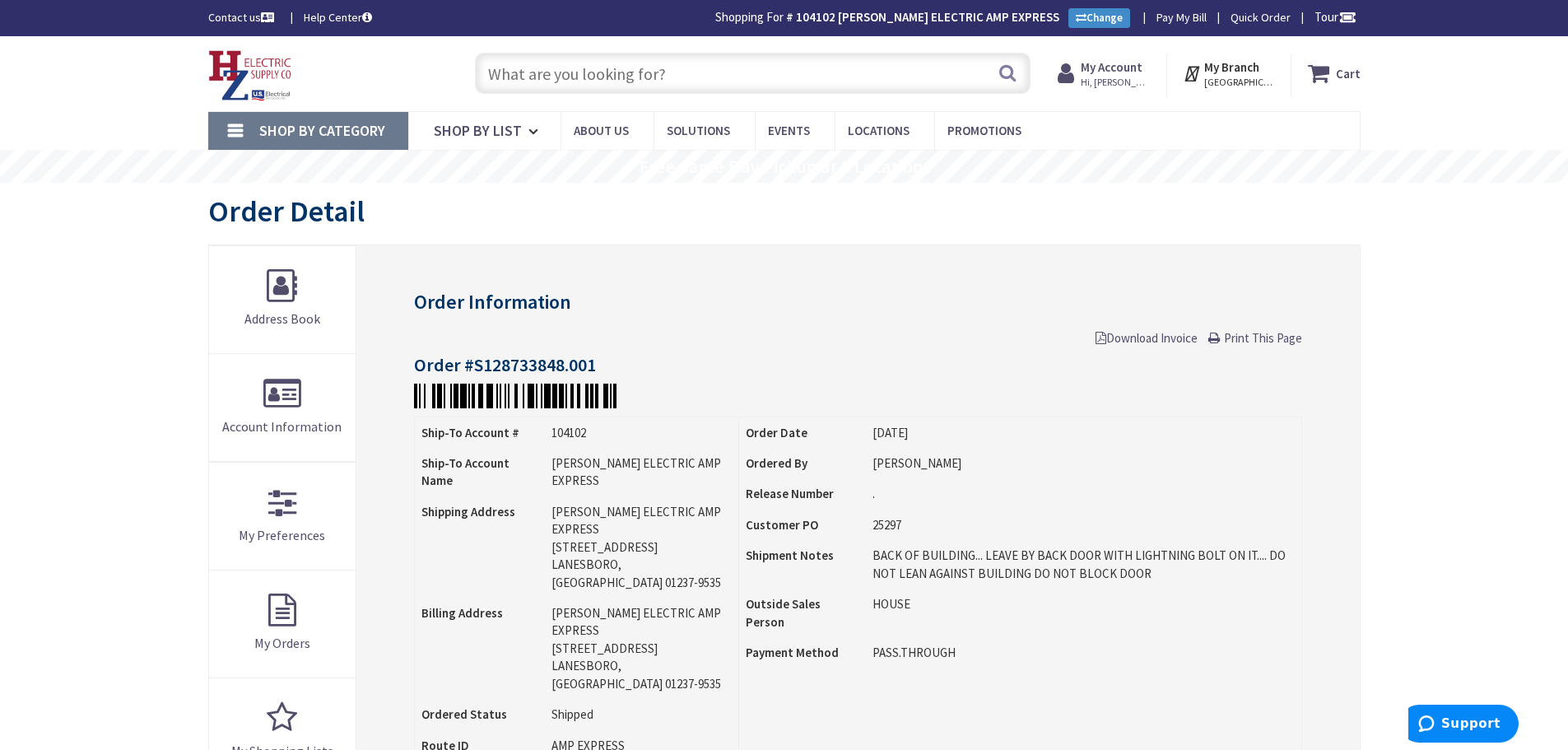
click at [509, 77] on input "text" at bounding box center [752, 73] width 555 height 41
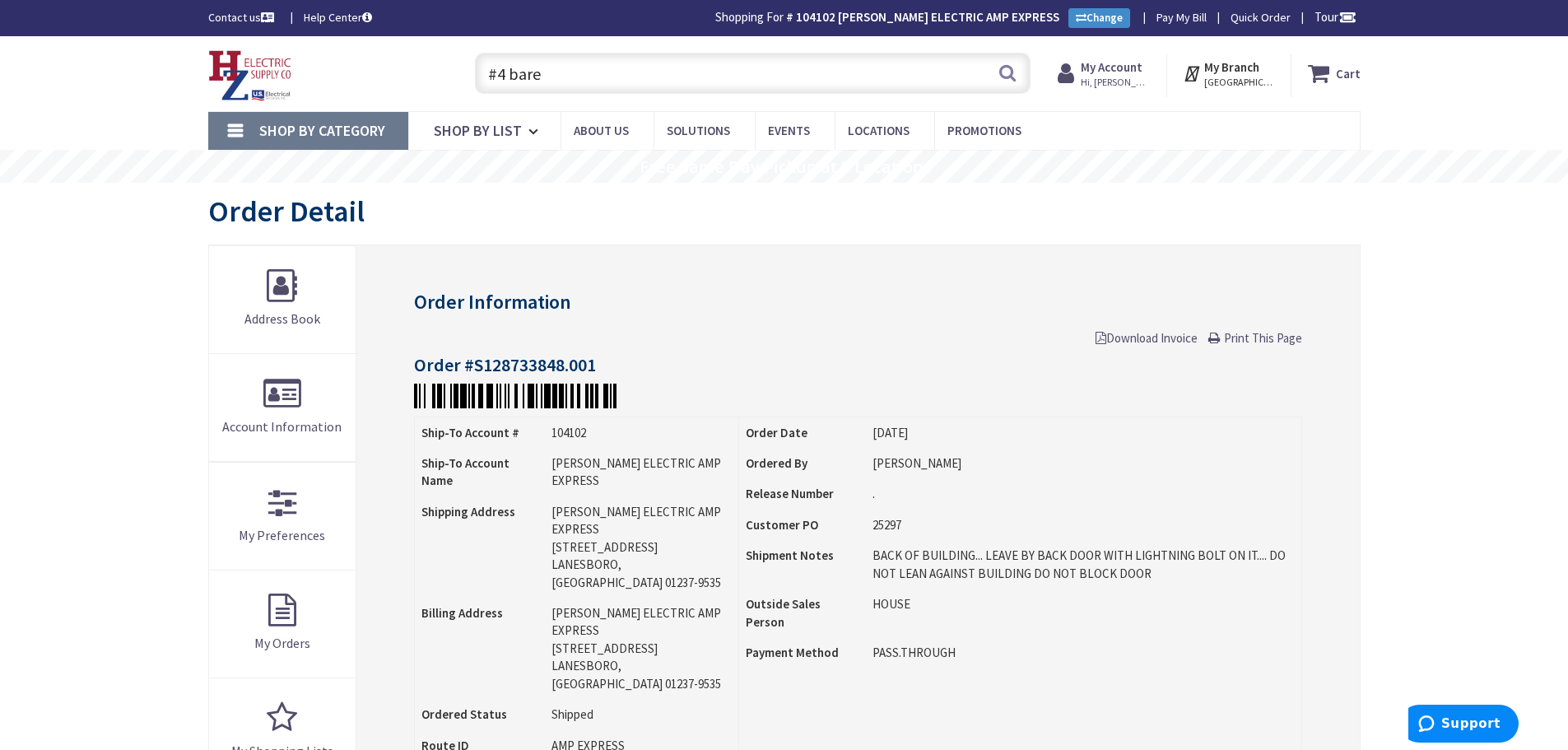
drag, startPoint x: 554, startPoint y: 78, endPoint x: 84, endPoint y: 87, distance: 470.1
click at [305, 82] on div "Toggle Nav #4 bare #4 bare Search Cart My Cart Close" at bounding box center [784, 74] width 1177 height 55
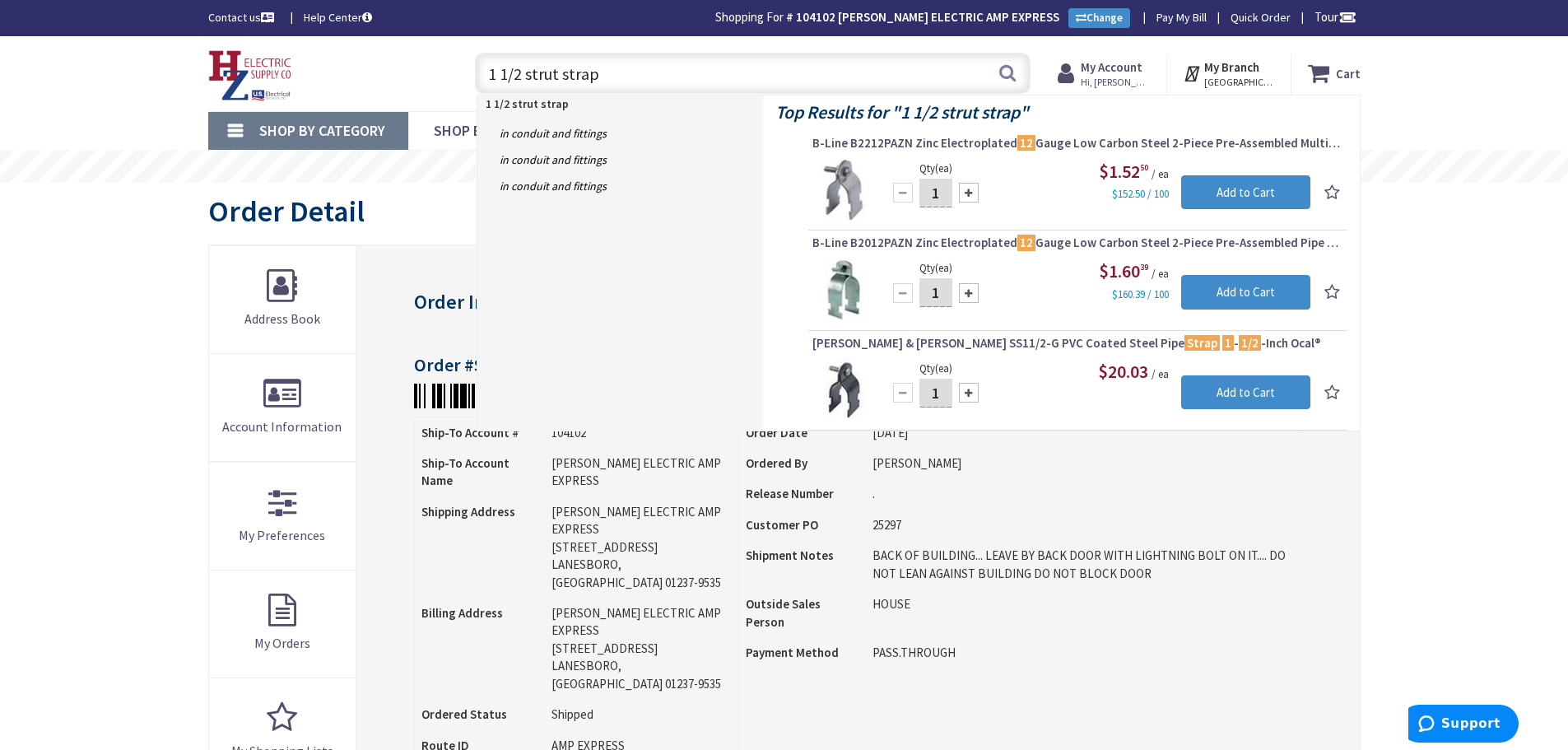
type input "1 1/2 strut strap"
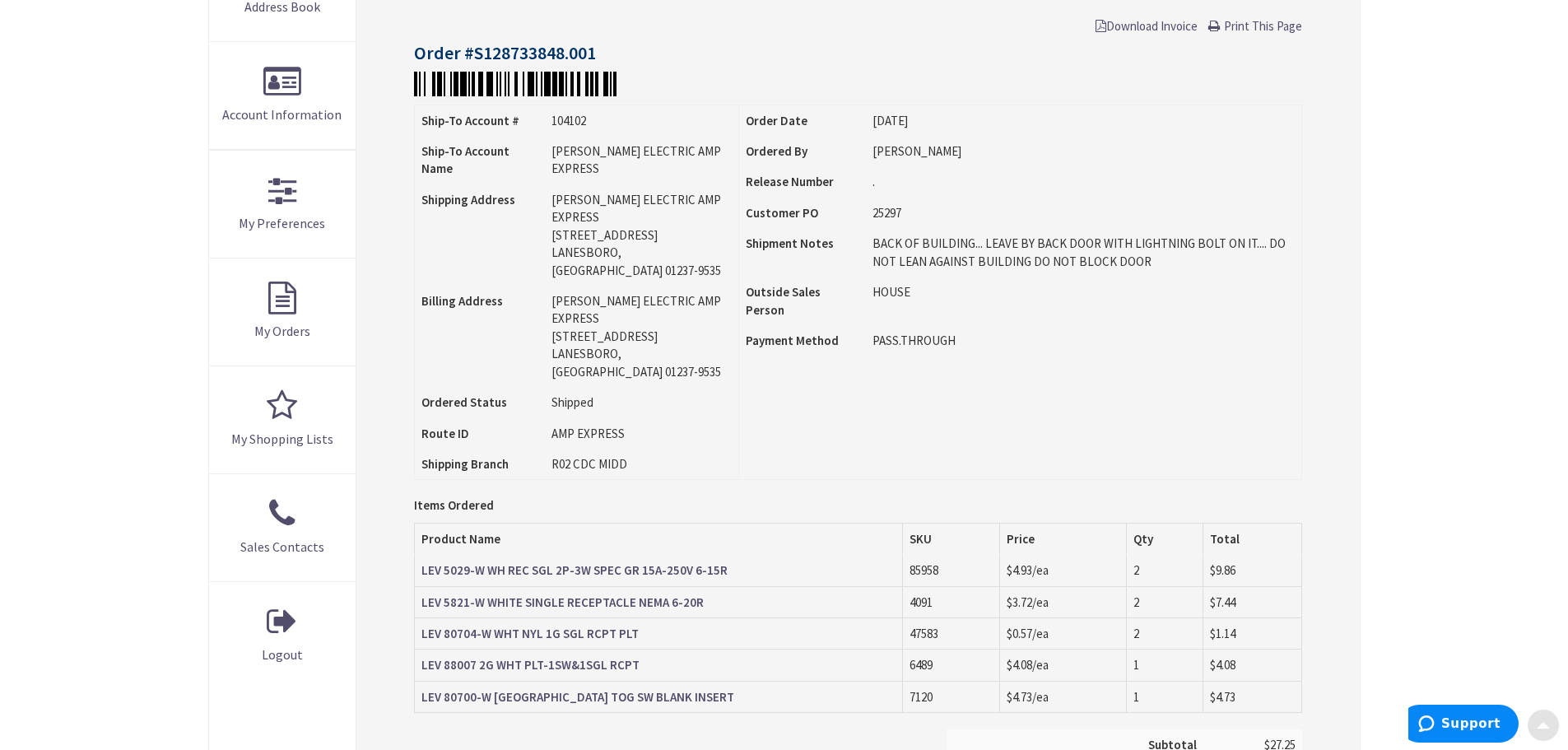
scroll to position [329, 0]
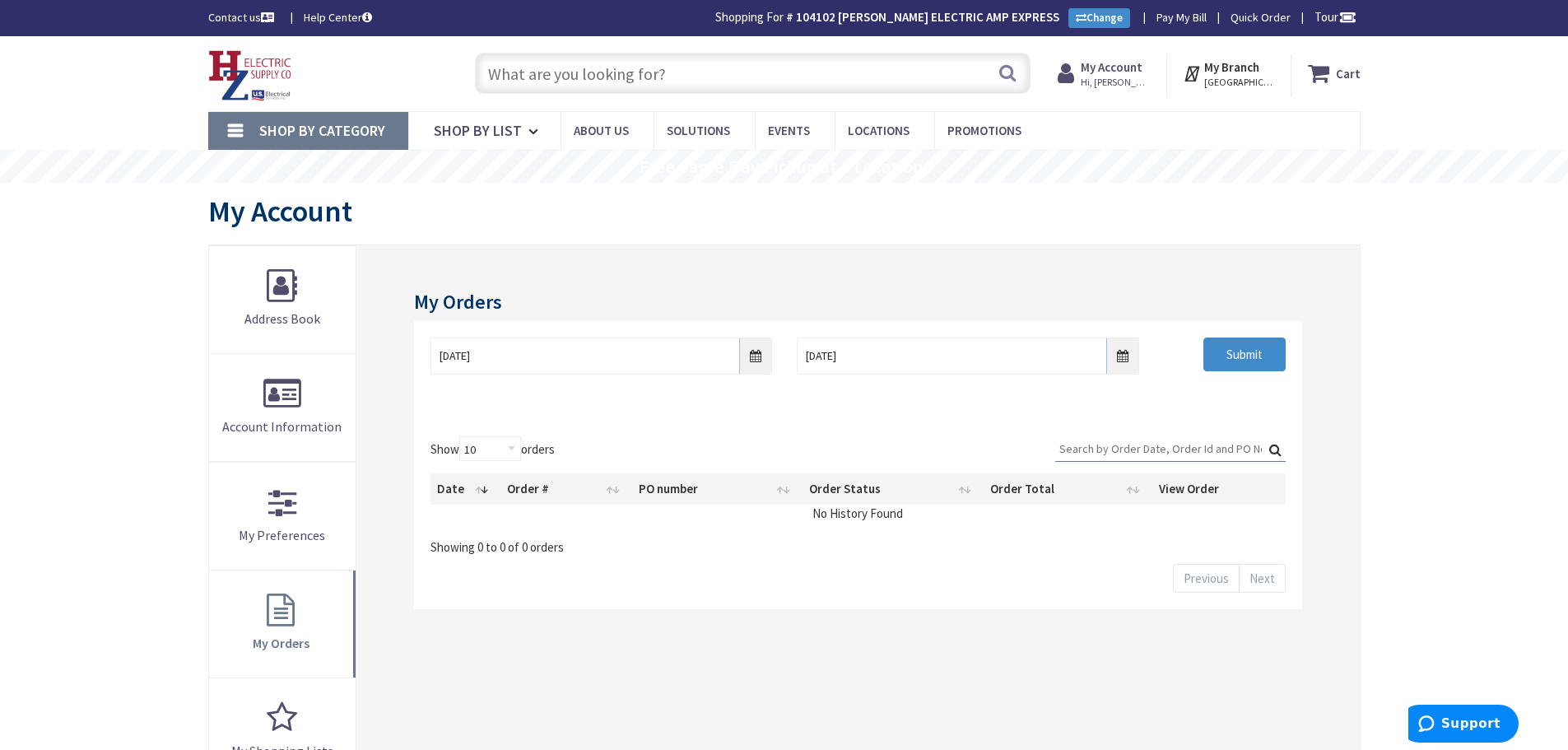
drag, startPoint x: 1074, startPoint y: 449, endPoint x: 4, endPoint y: 214, distance: 1095.5
click at [1074, 452] on input "Search:" at bounding box center [1170, 449] width 230 height 25
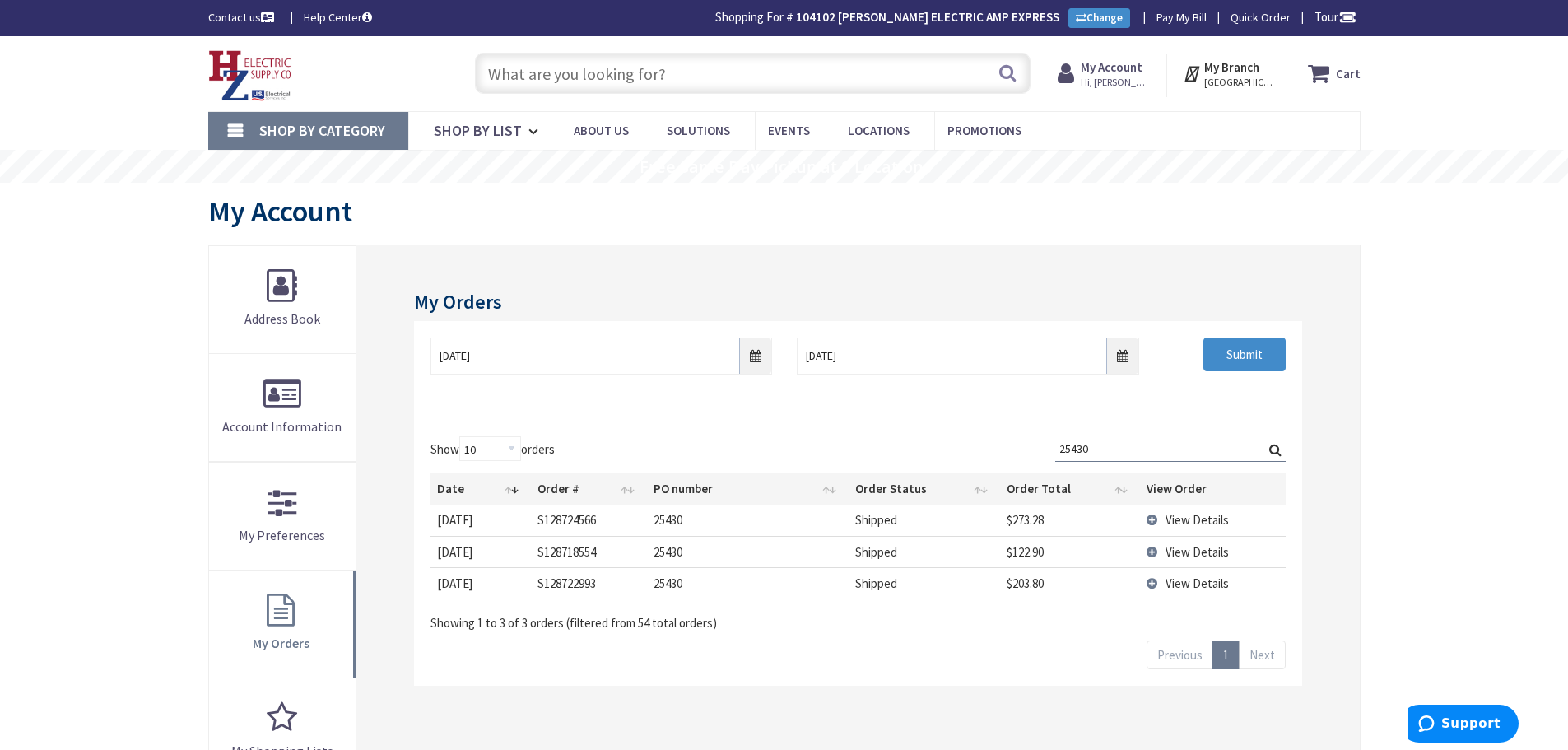
type input "25430"
click at [1154, 553] on td "View Details" at bounding box center [1212, 551] width 145 height 31
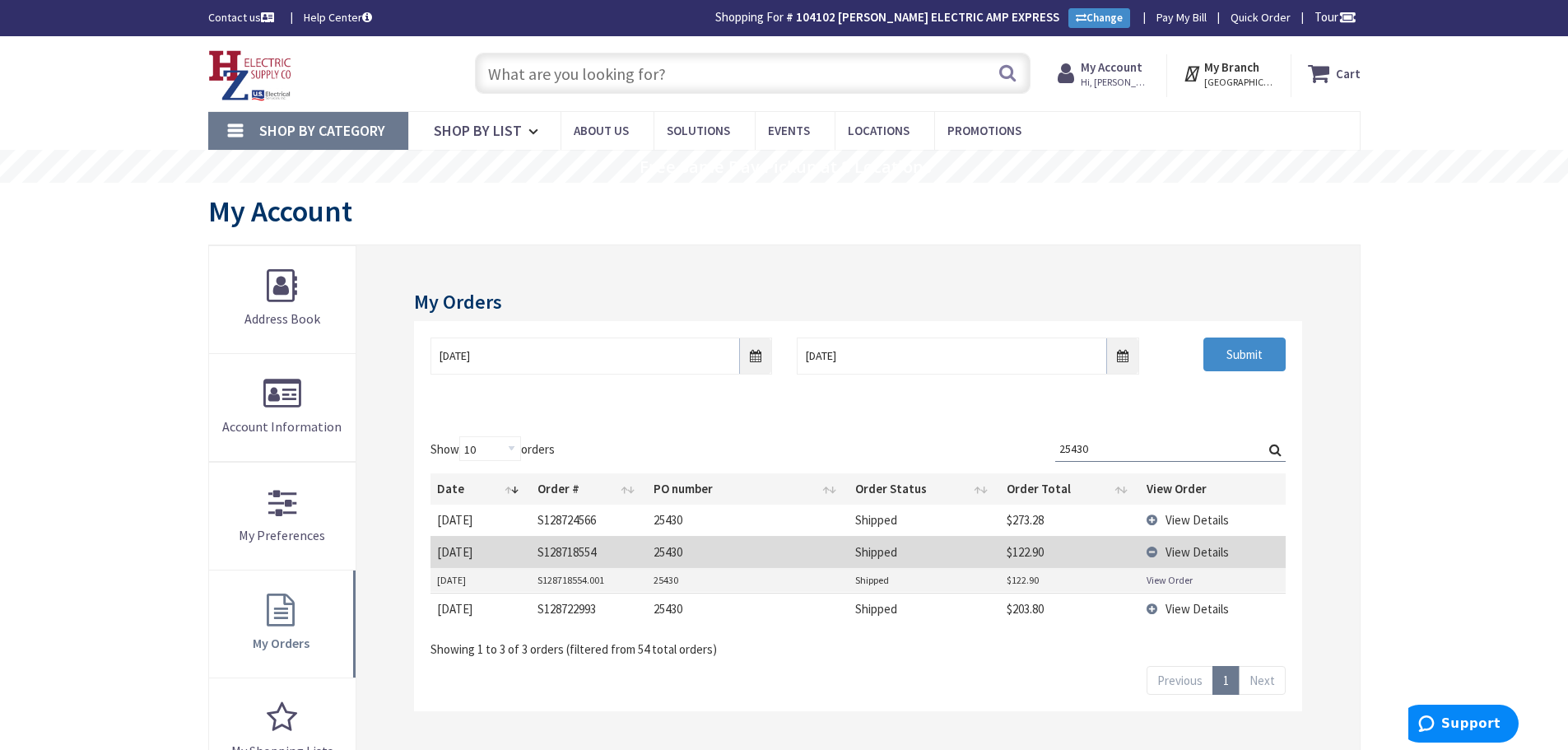
click at [1166, 584] on link "View Order" at bounding box center [1170, 581] width 46 height 14
click at [1157, 520] on td "View Details" at bounding box center [1212, 520] width 145 height 30
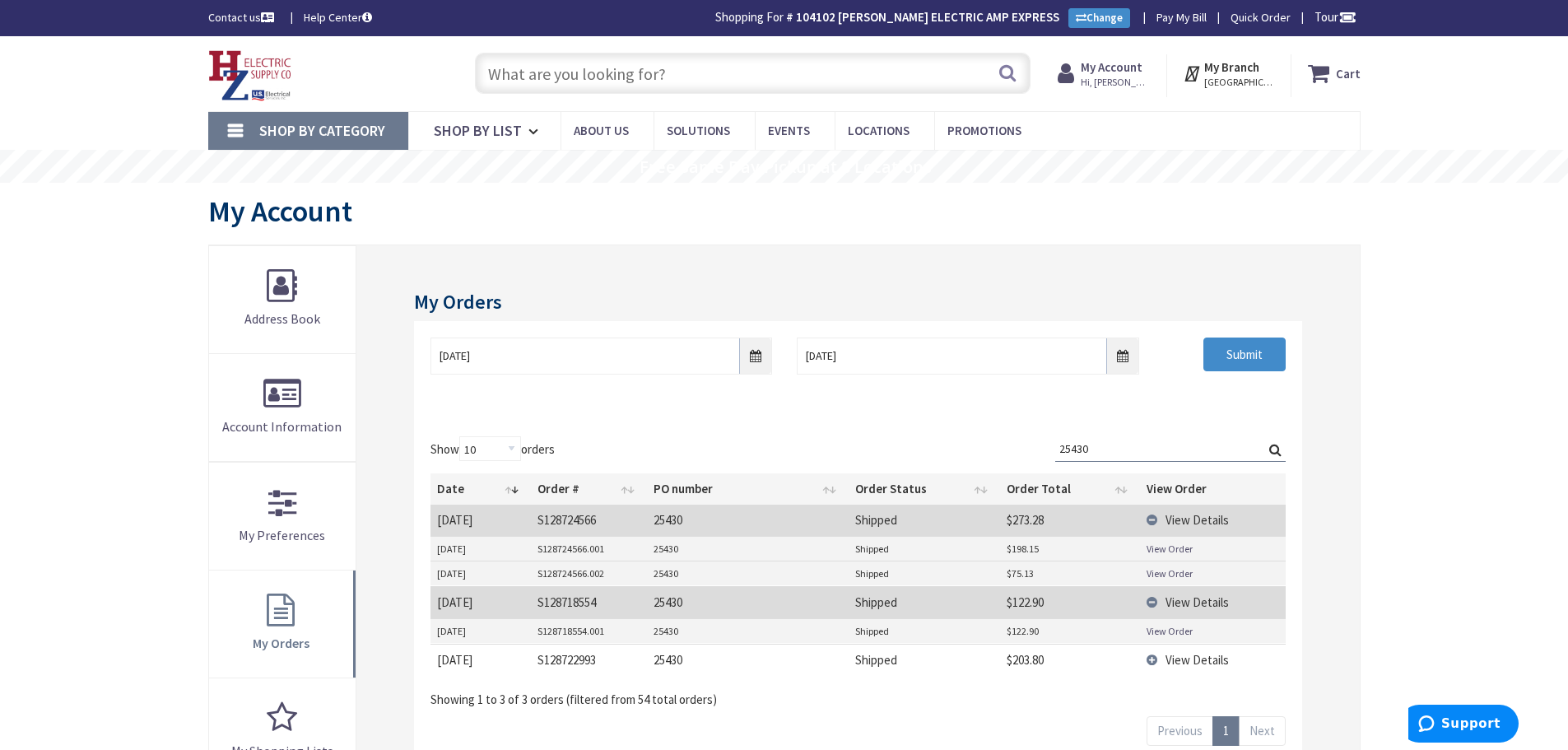
click at [1159, 547] on link "View Order" at bounding box center [1170, 548] width 46 height 14
click at [1174, 576] on link "View Order" at bounding box center [1170, 573] width 46 height 14
click at [1153, 628] on link "View Order" at bounding box center [1170, 631] width 46 height 14
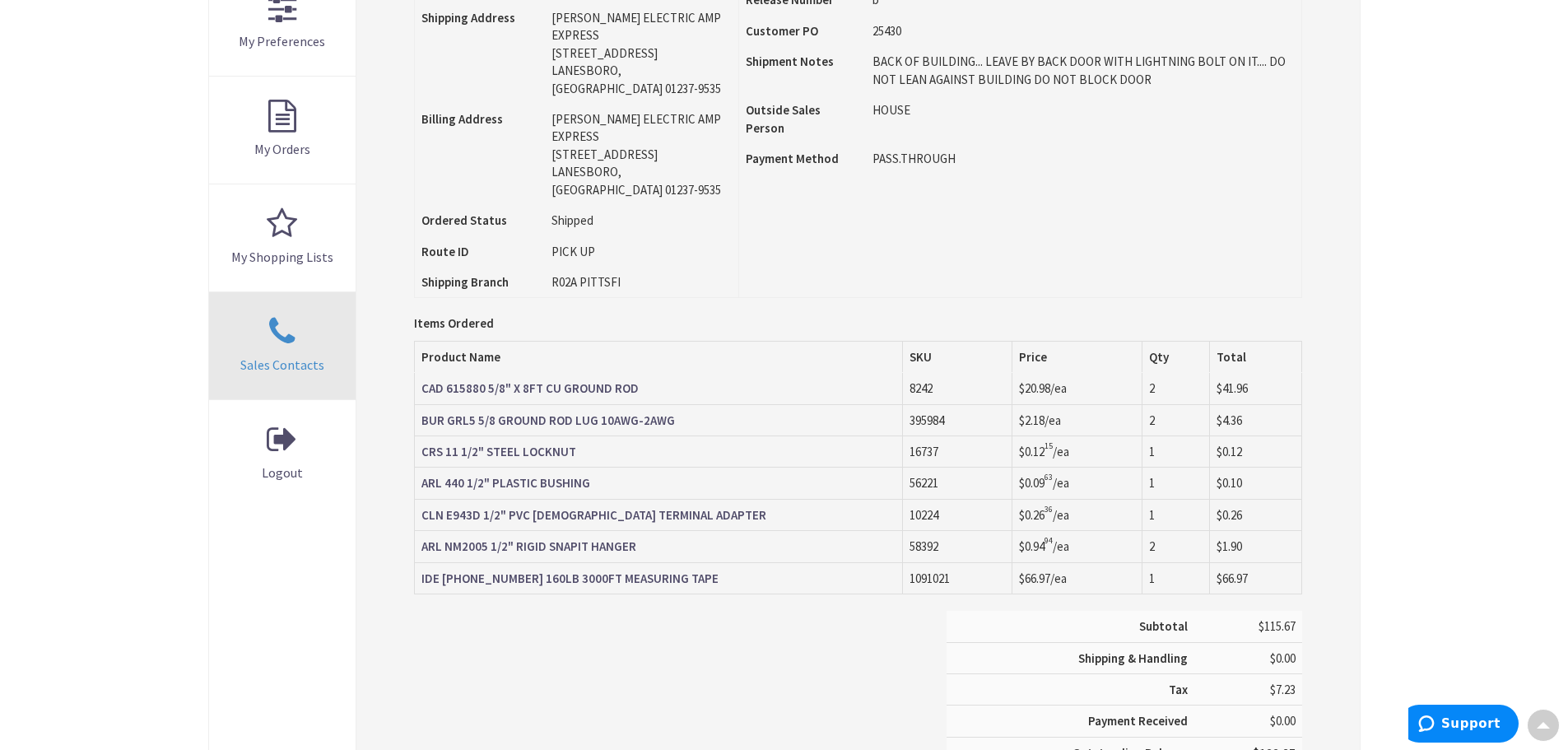
scroll to position [497, 0]
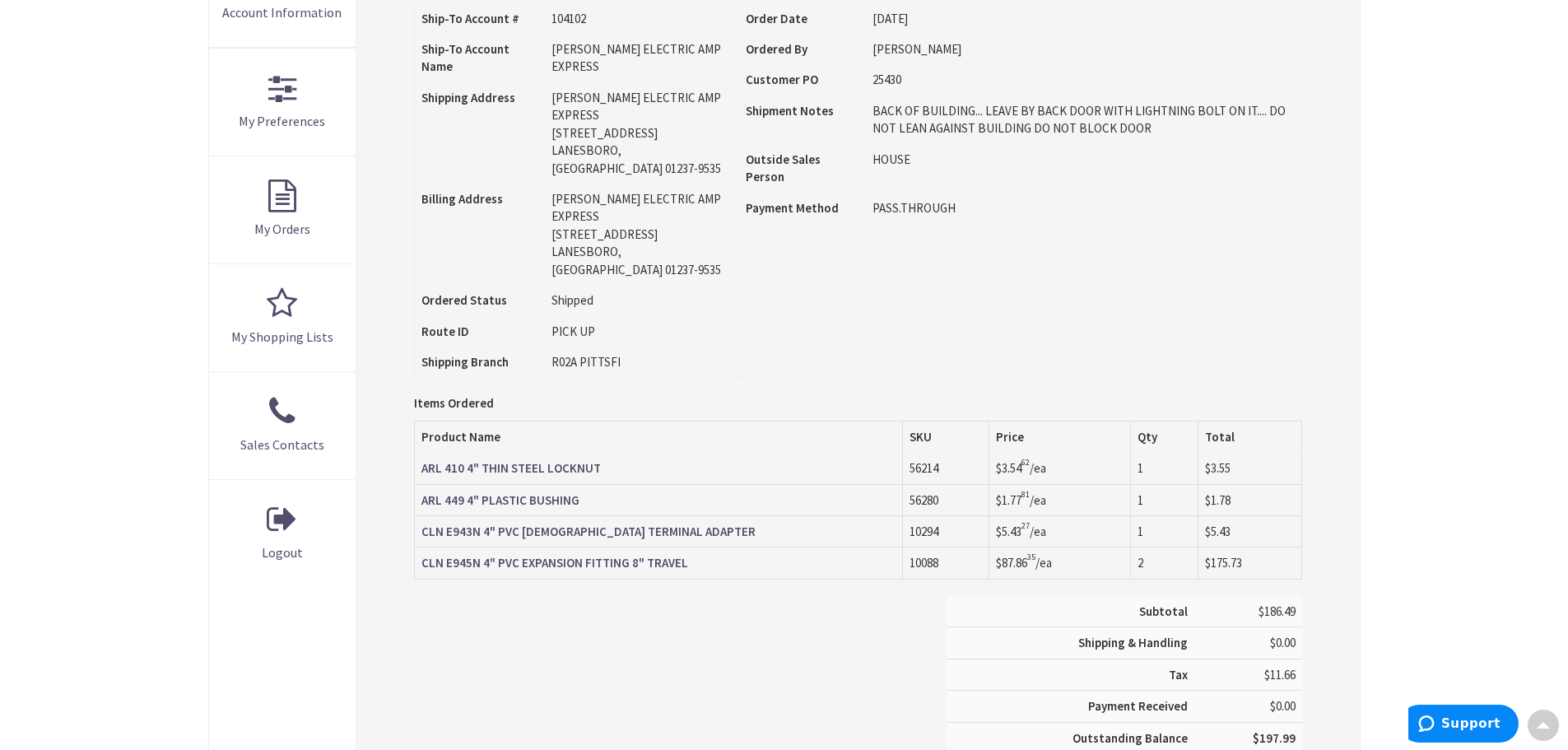
scroll to position [414, 0]
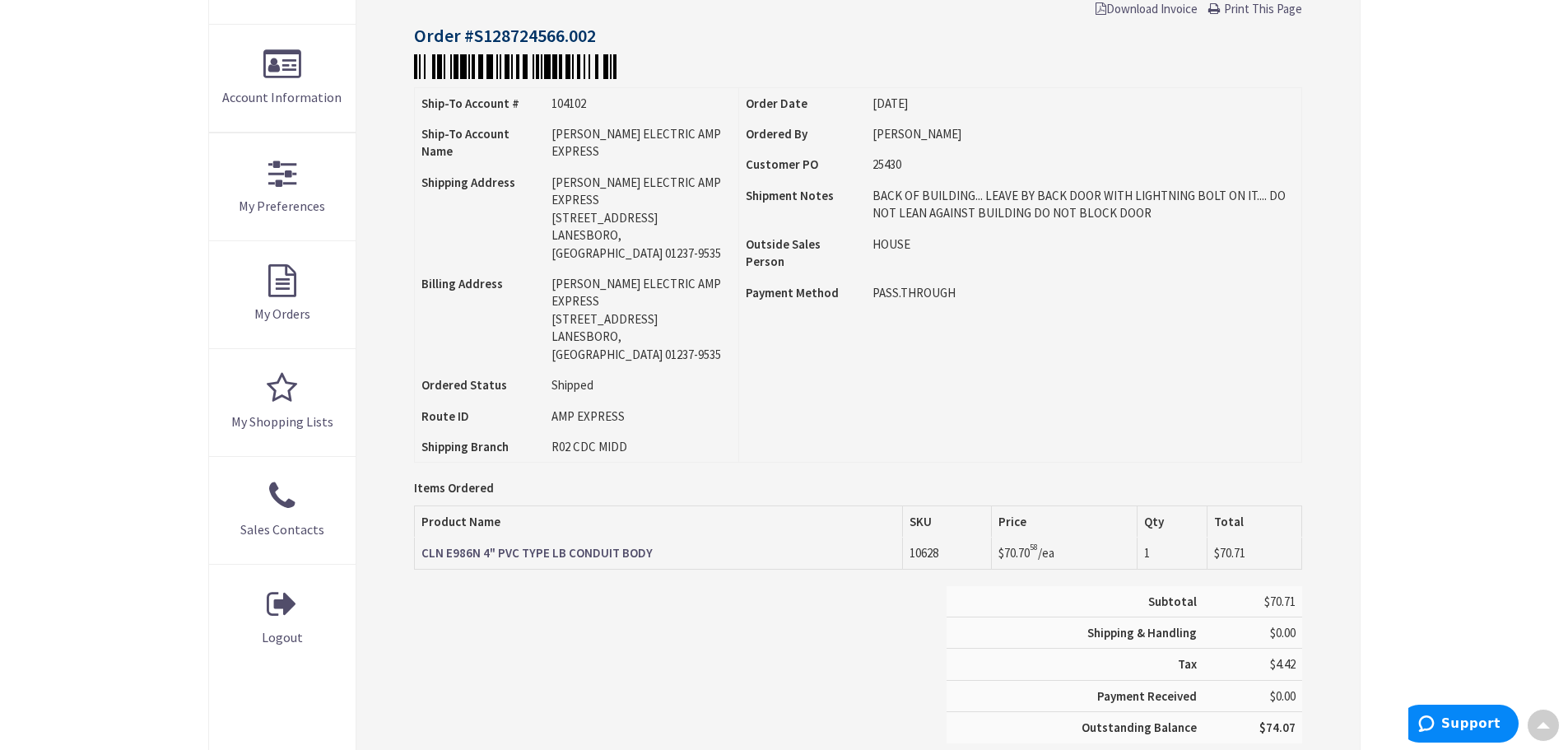
scroll to position [332, 0]
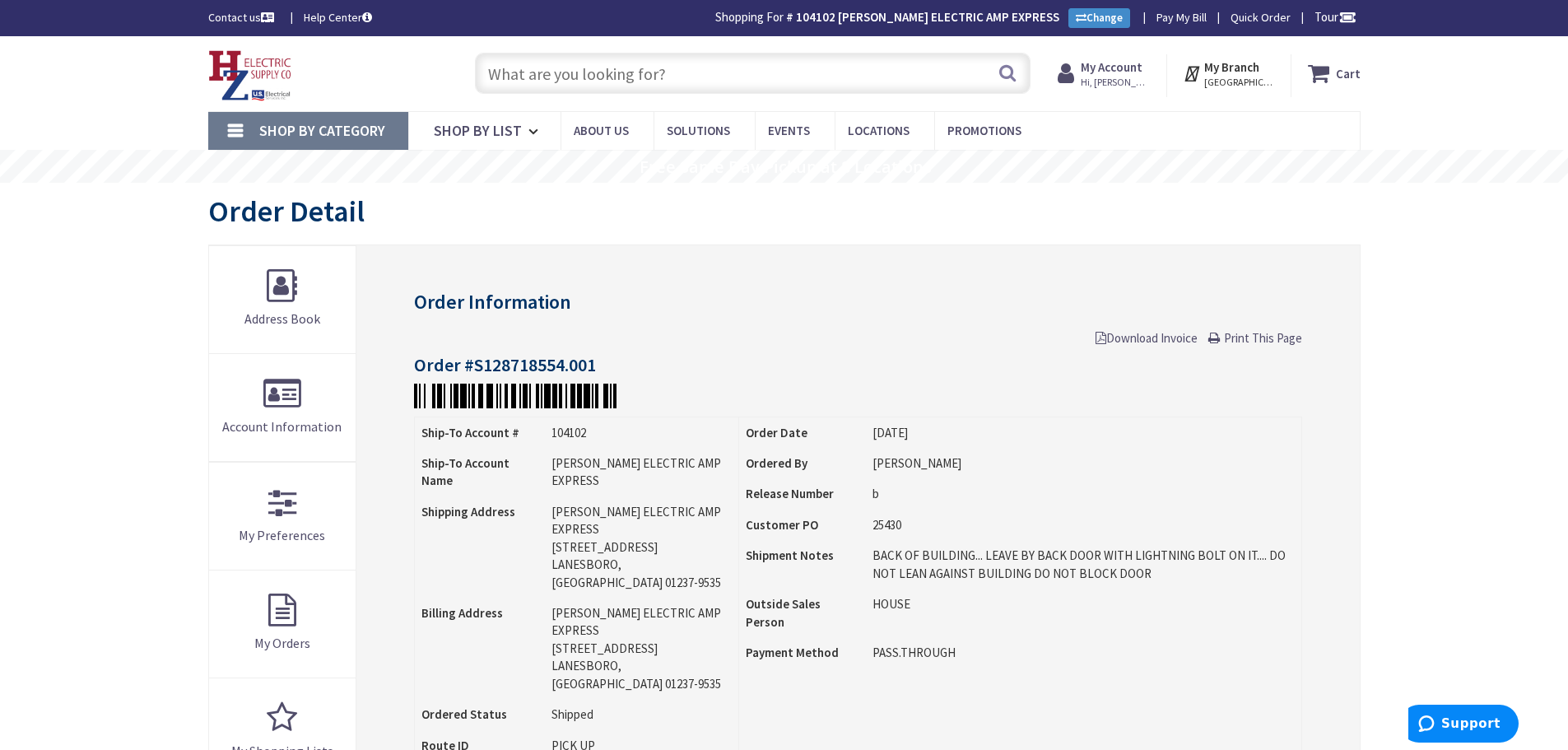
drag, startPoint x: 543, startPoint y: 80, endPoint x: 535, endPoint y: 78, distance: 8.2
click at [546, 78] on input "text" at bounding box center [752, 73] width 555 height 41
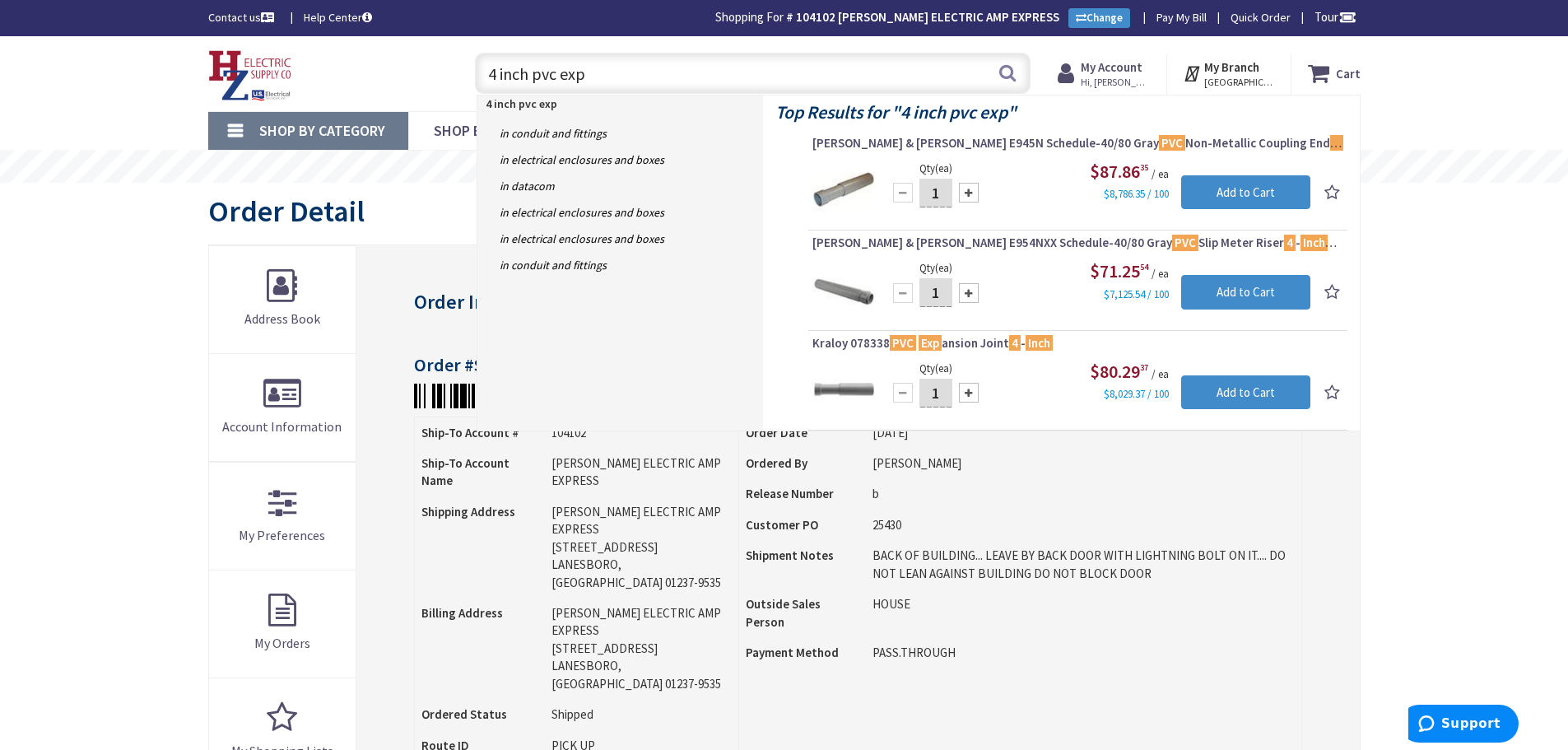
drag, startPoint x: 618, startPoint y: 71, endPoint x: -198, endPoint y: -44, distance: 824.1
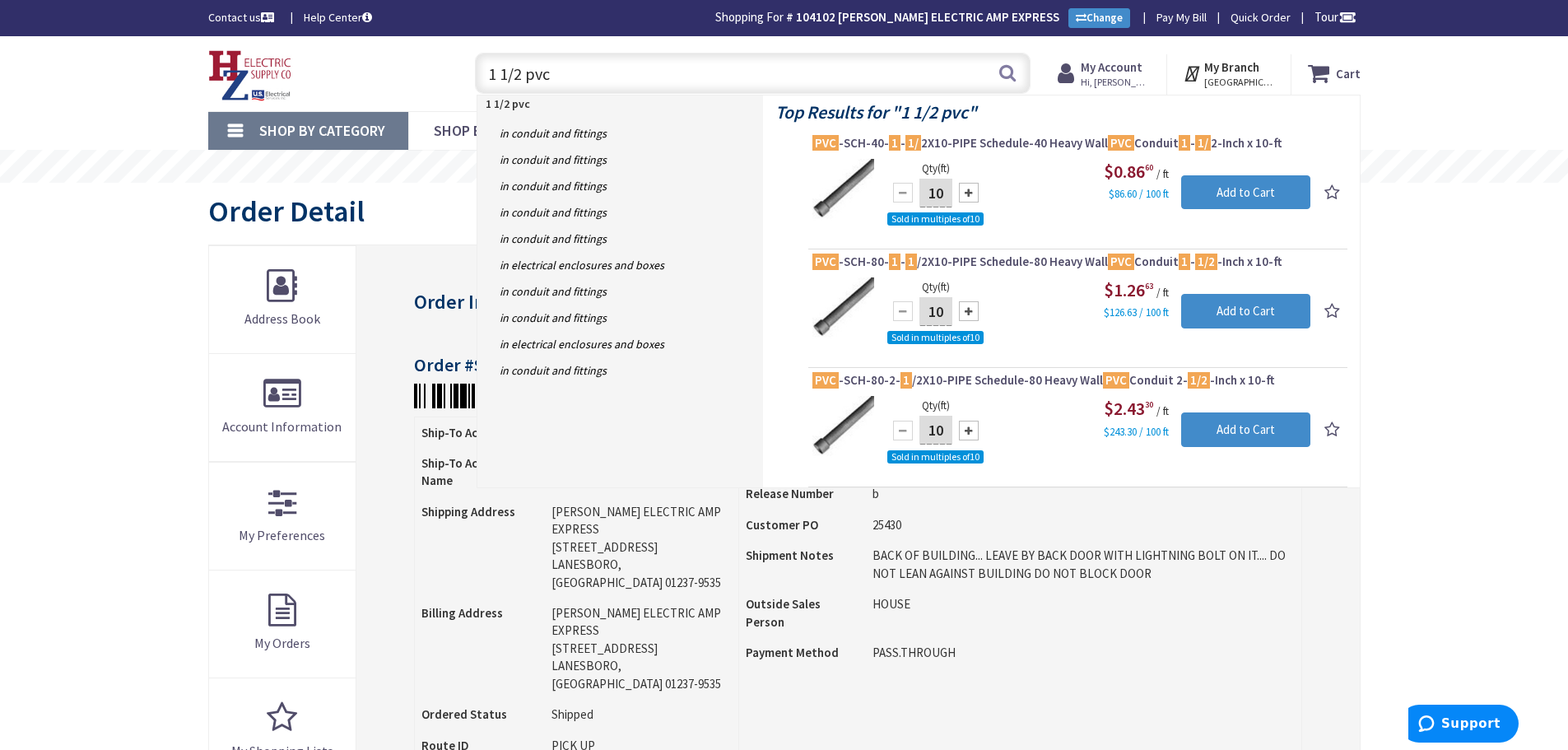
type input "1 1/2 pvc"
